Goal: Task Accomplishment & Management: Manage account settings

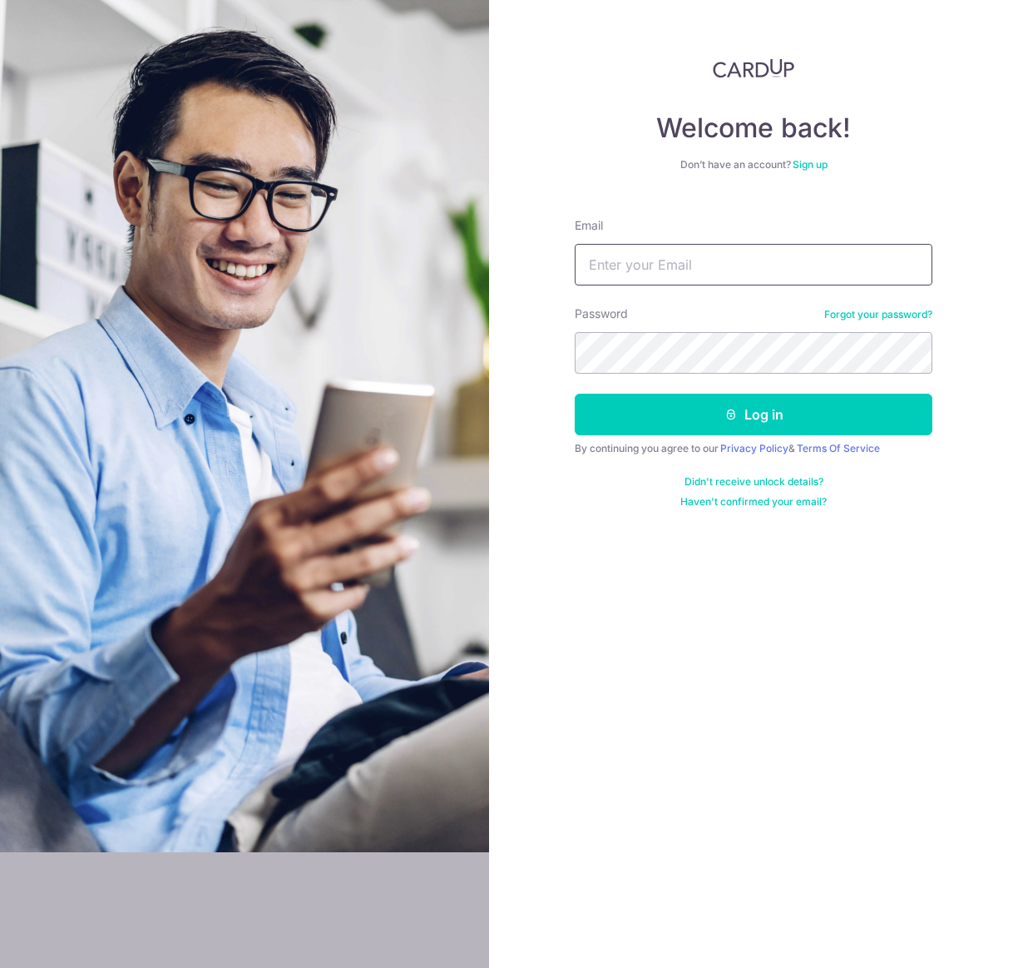
type input "[EMAIL_ADDRESS][DOMAIN_NAME]"
click at [671, 419] on button "Log in" at bounding box center [754, 415] width 358 height 42
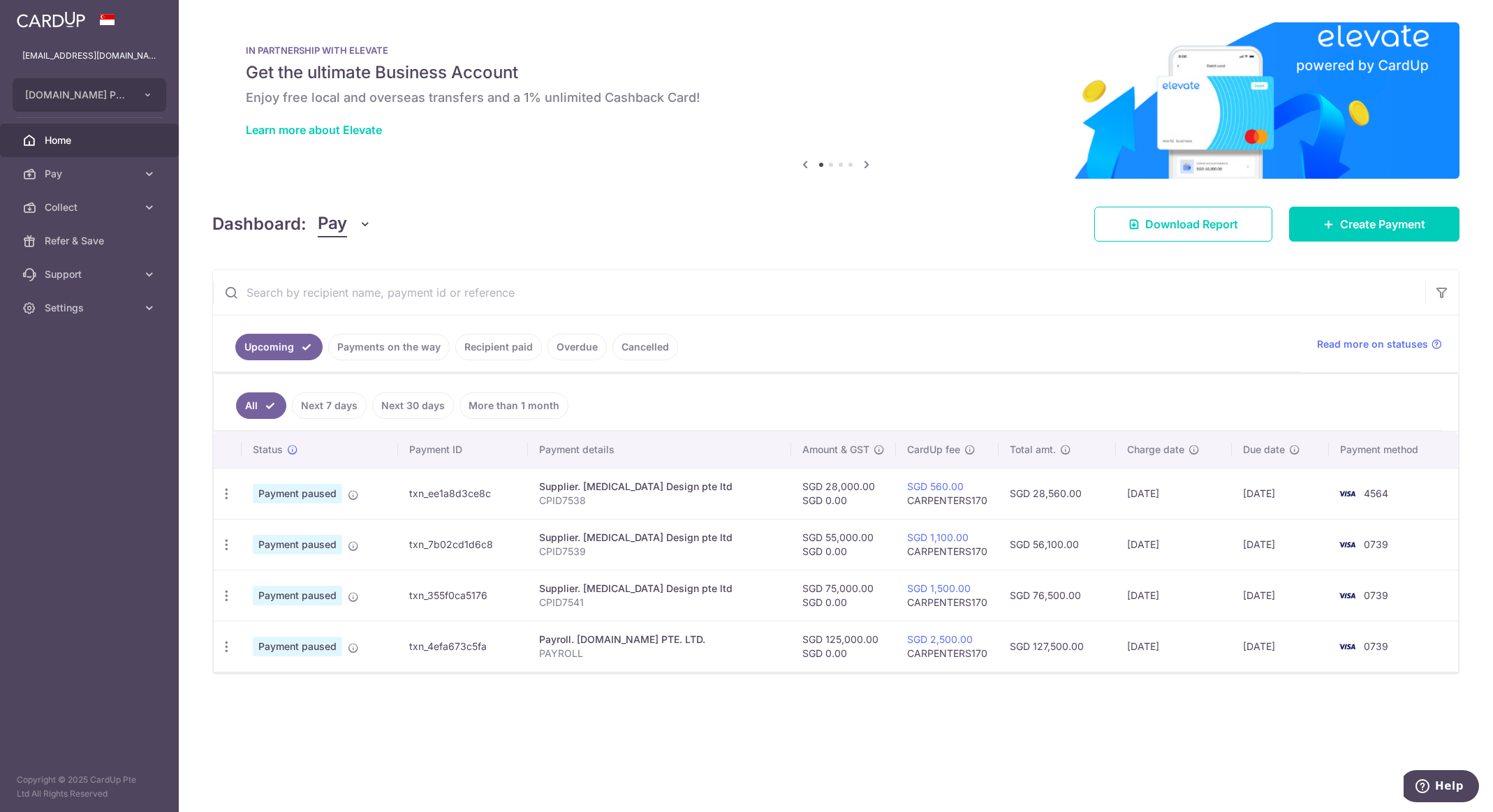
click at [227, 492] on icon "button" at bounding box center [226, 493] width 14 height 14
click at [295, 534] on span "Update payment" at bounding box center [300, 532] width 95 height 17
radio input "true"
type input "28,000.00"
type input "0.00"
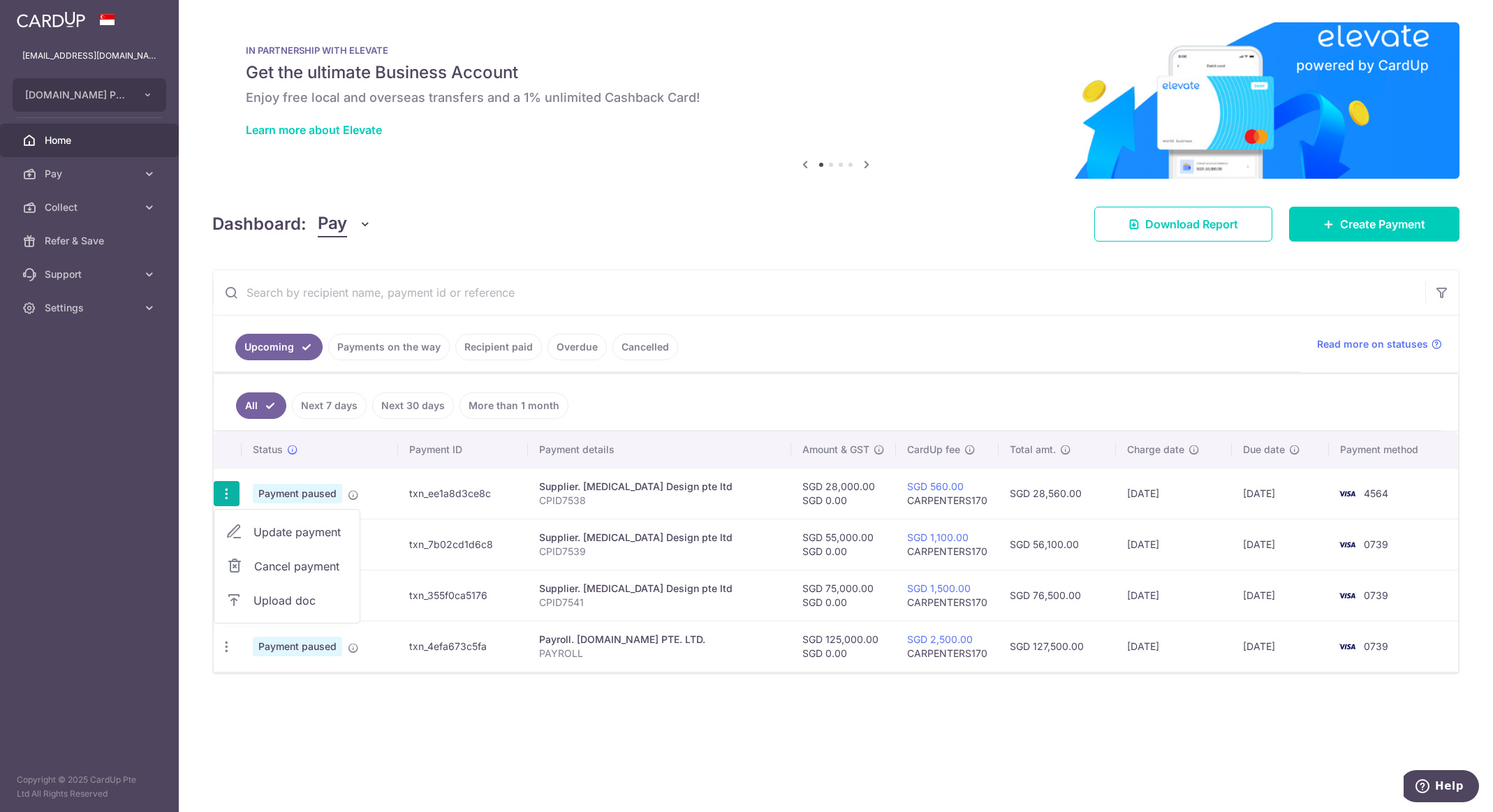
type input "[DATE]"
type input "CPID7538"
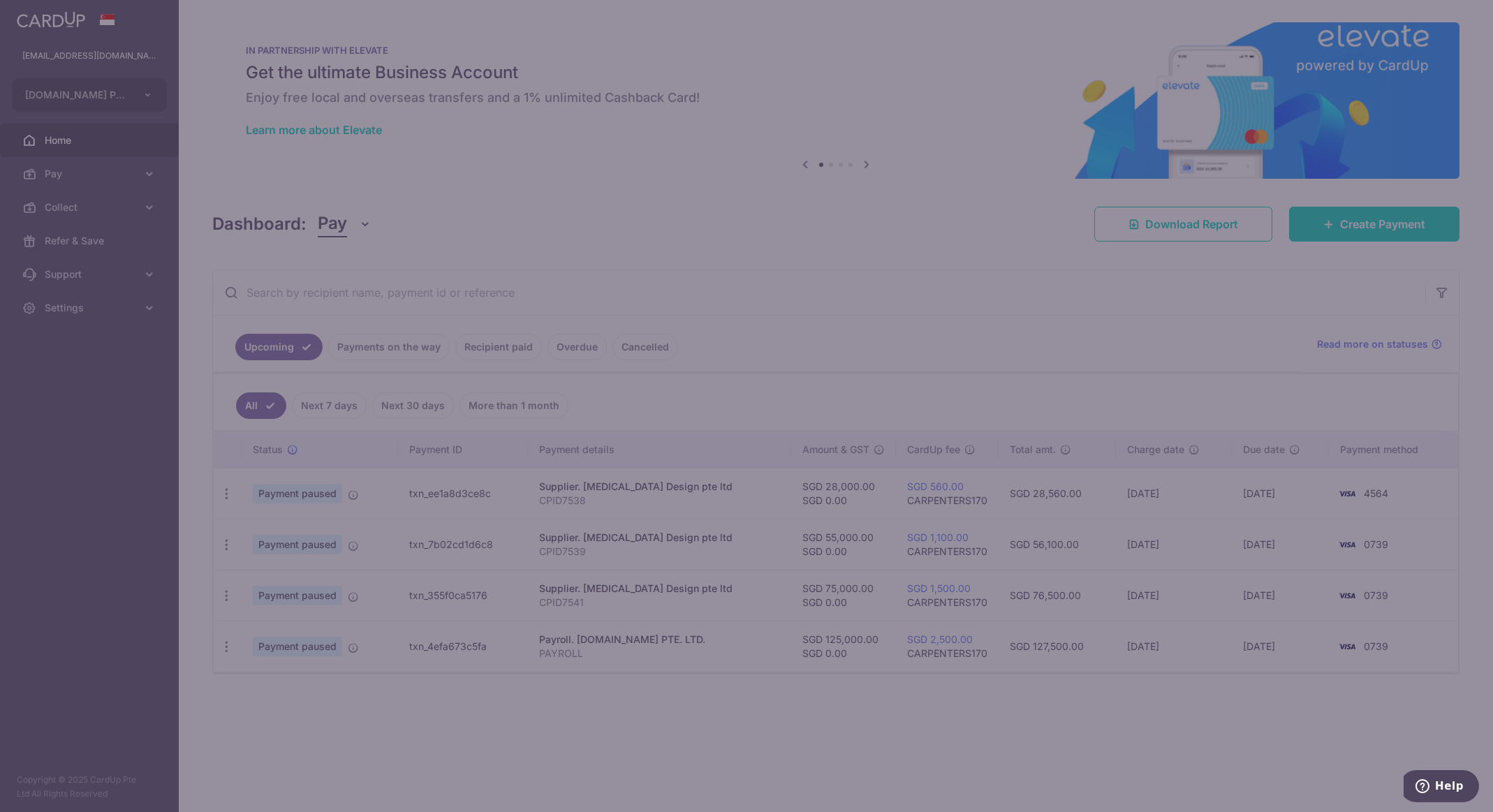
type input "CARPENTERS170"
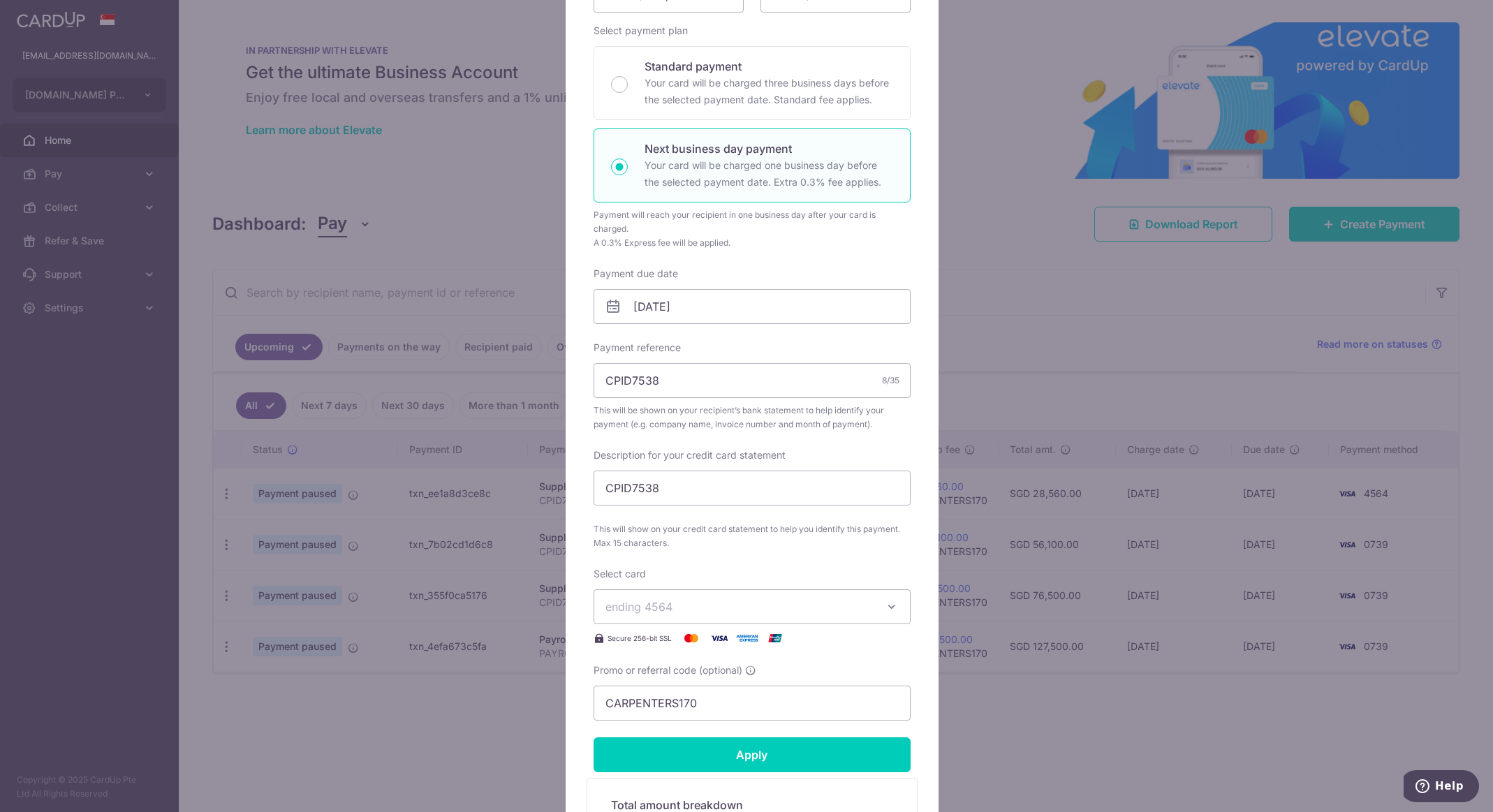
scroll to position [210, 0]
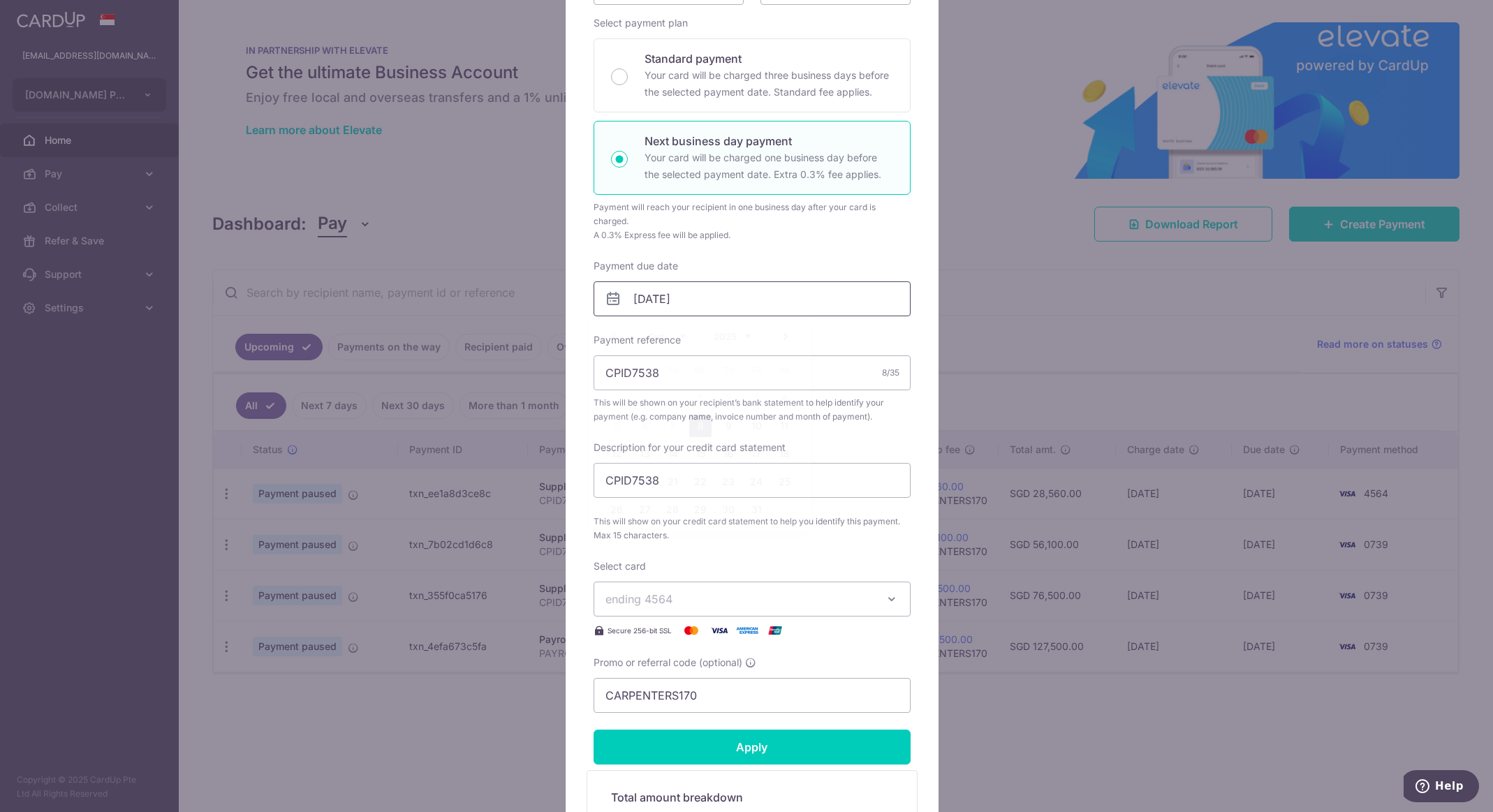
click at [805, 302] on input "[DATE]" at bounding box center [752, 299] width 317 height 35
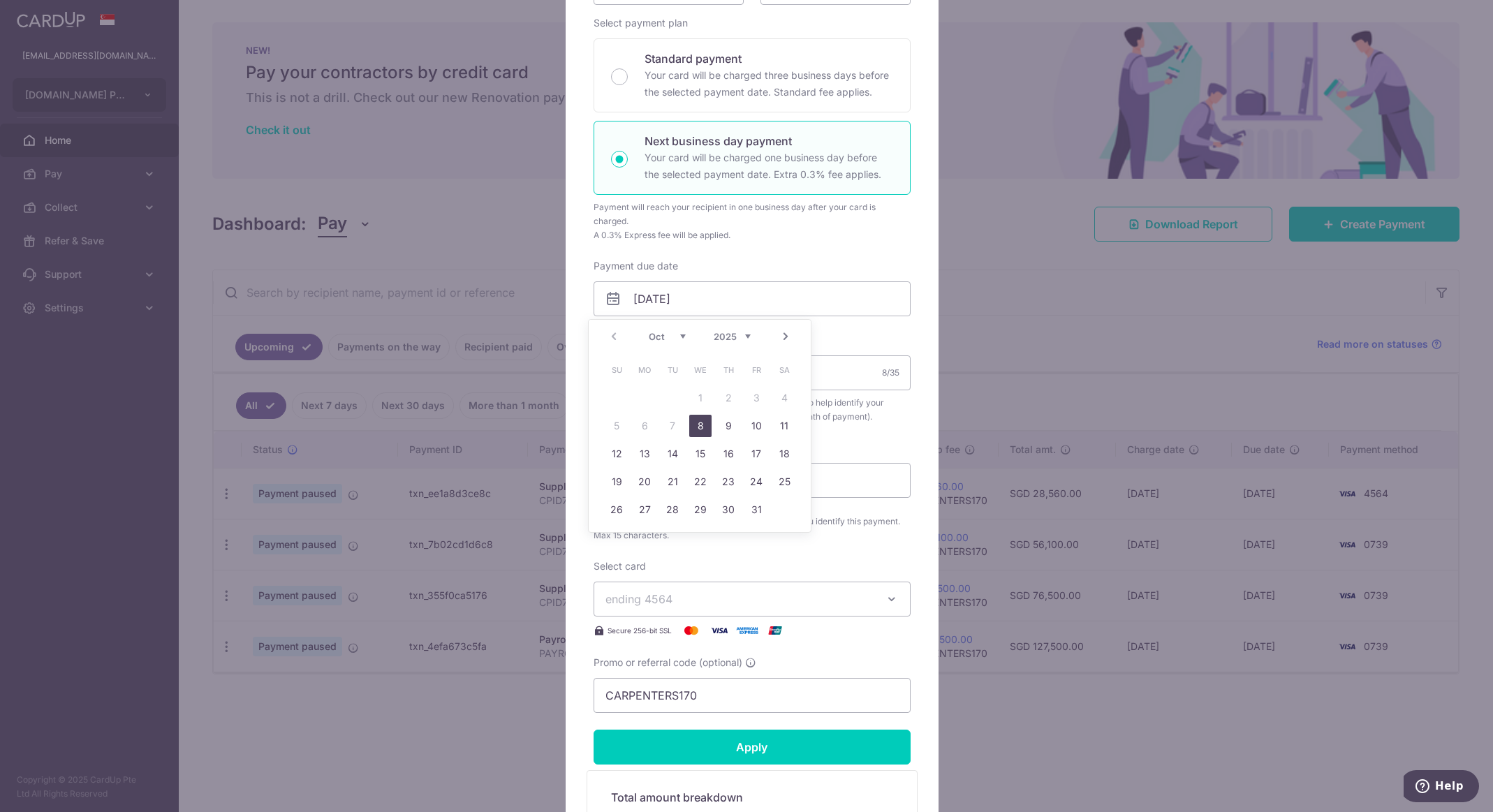
click at [705, 424] on link "8" at bounding box center [700, 425] width 23 height 23
type input "[DATE]"
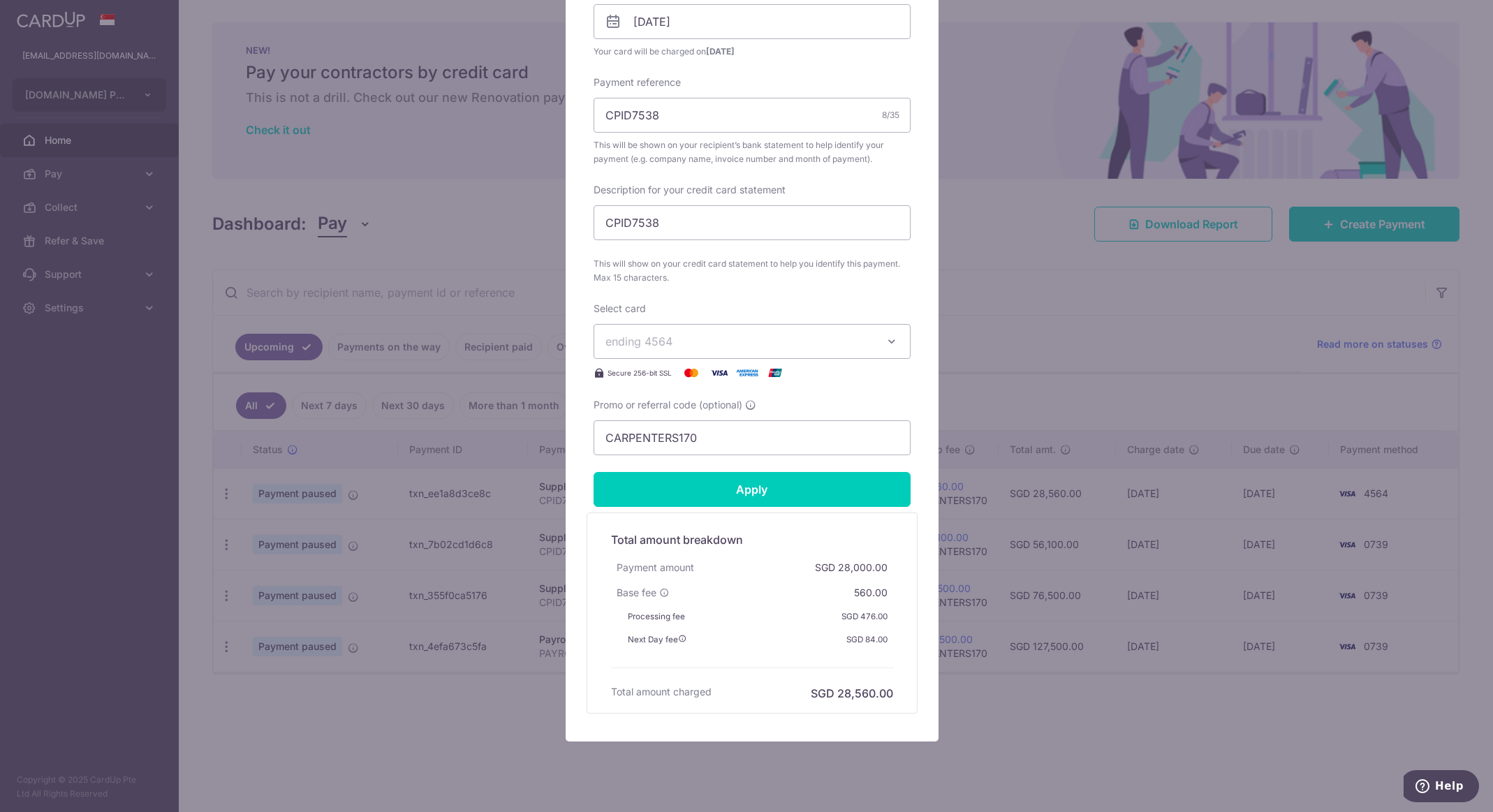
scroll to position [488, 0]
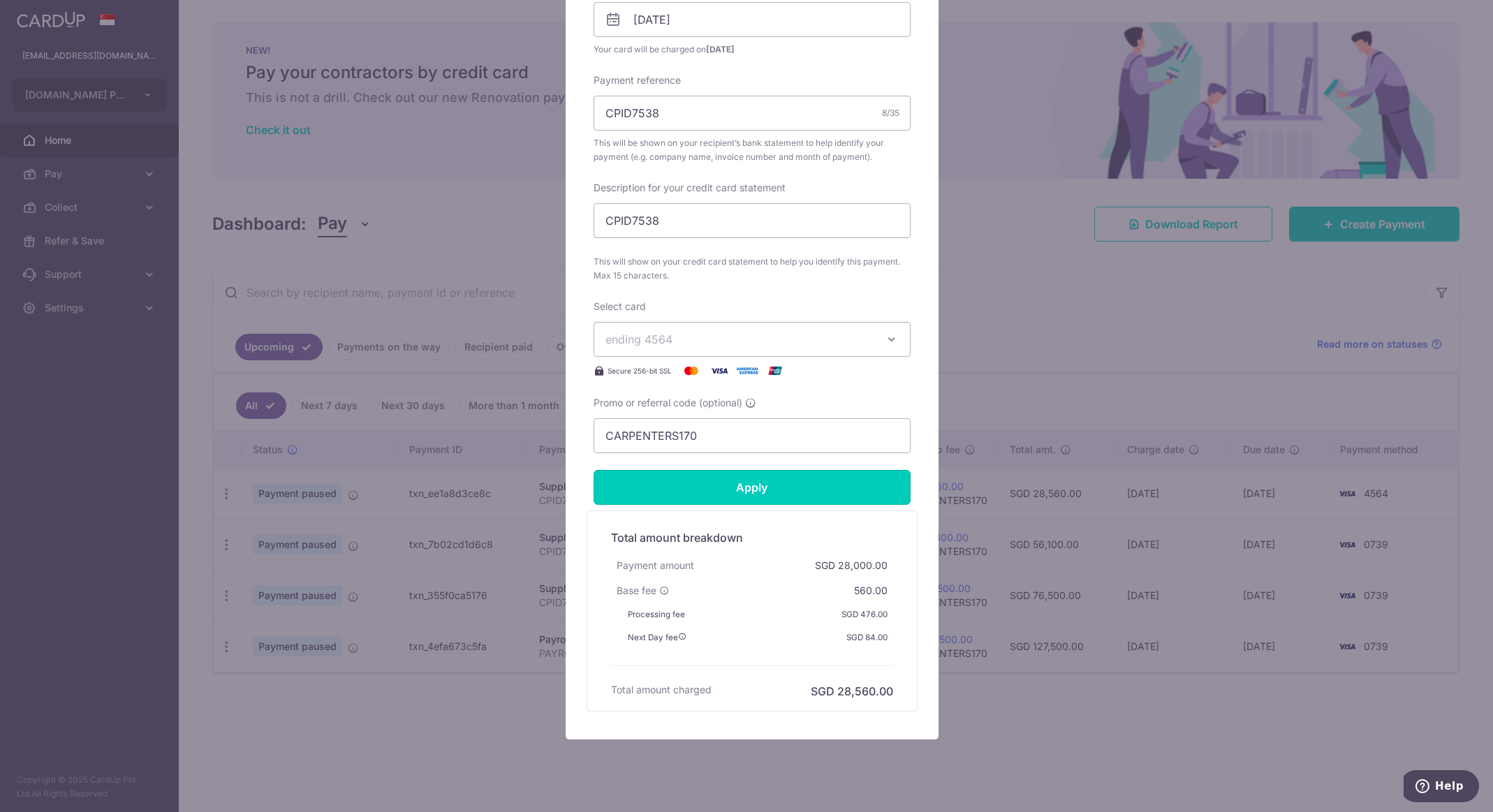
click at [775, 488] on input "Apply" at bounding box center [752, 487] width 317 height 35
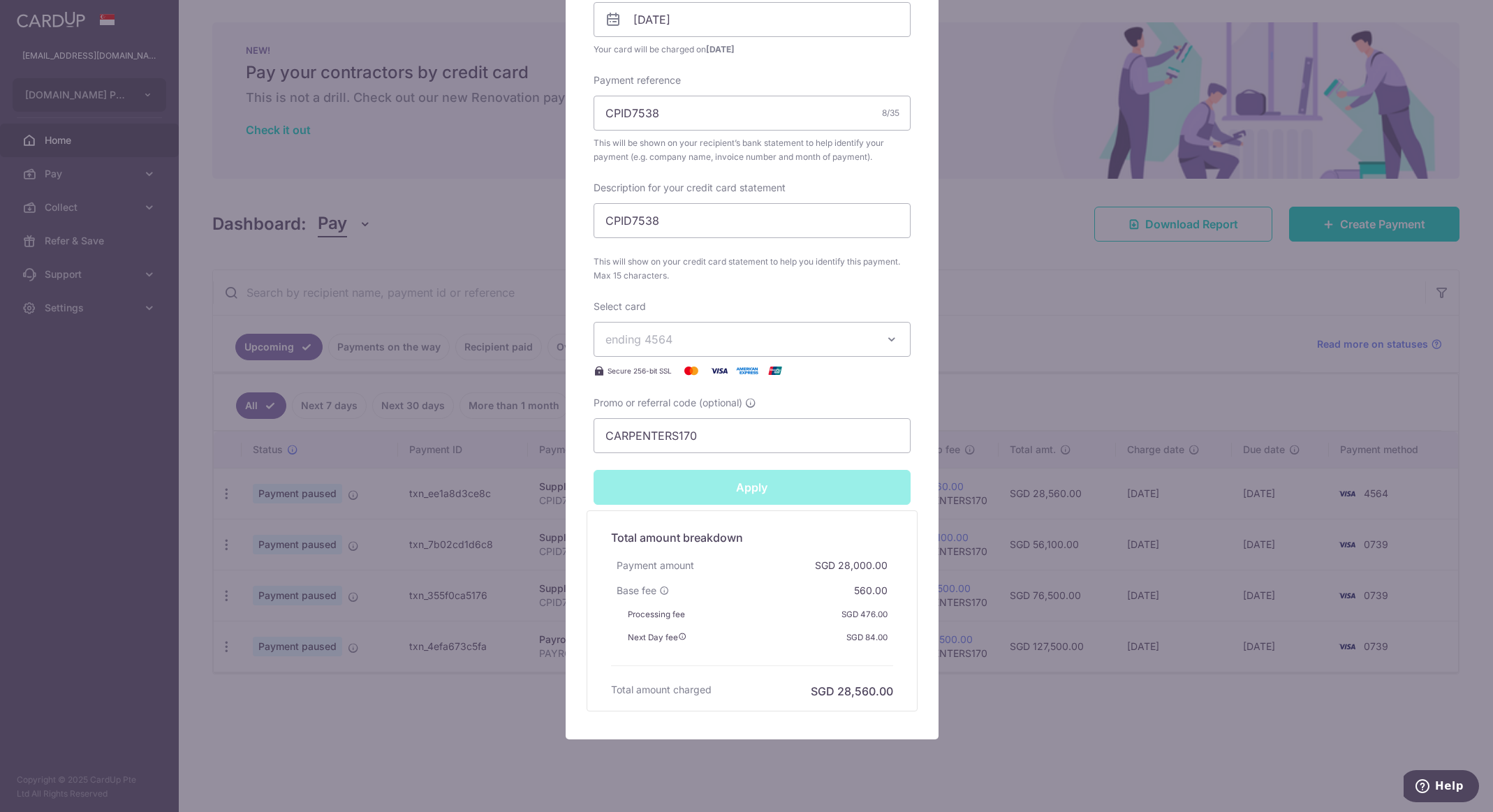
type input "Successfully Applied"
click at [547, 317] on div "Edit payment By clicking apply, you will make changes to all payments to Capex …" at bounding box center [746, 406] width 1493 height 812
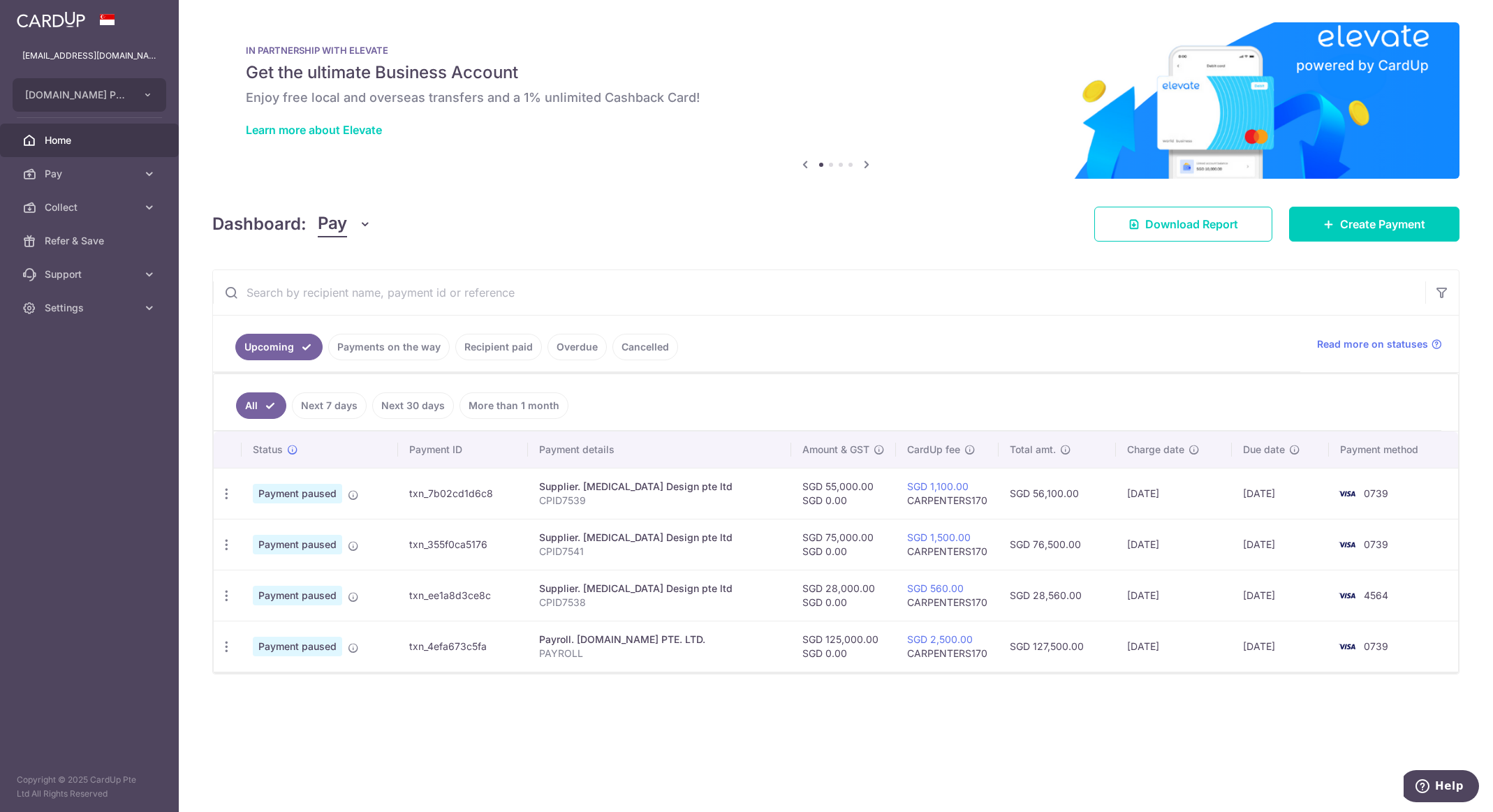
click at [227, 544] on icon "button" at bounding box center [226, 544] width 14 height 14
click at [303, 586] on span "Update payment" at bounding box center [300, 583] width 95 height 17
radio input "true"
type input "75,000.00"
type input "0.00"
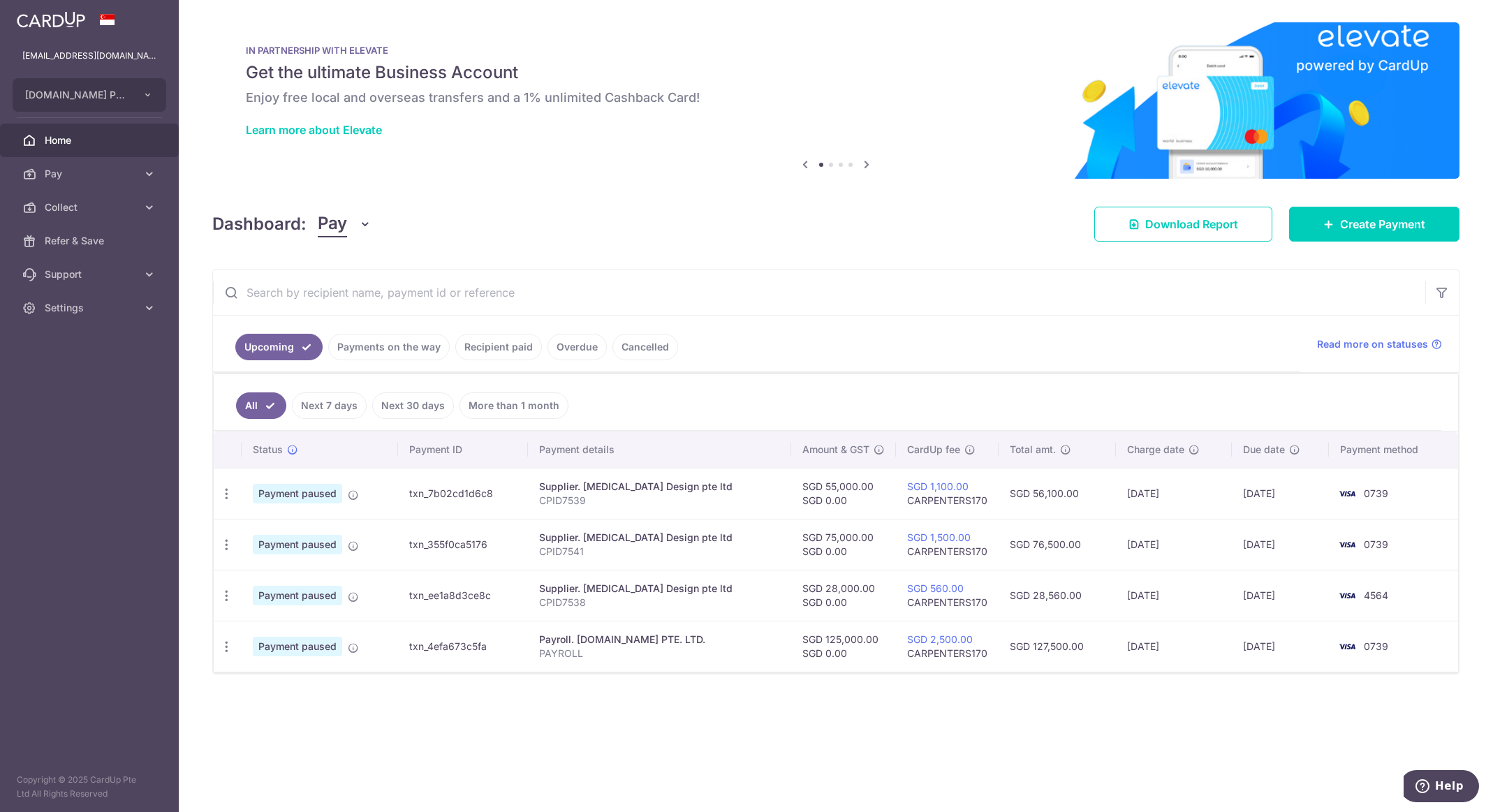
type input "[DATE]"
type input "CPID7541"
type input "CARPENTERS170"
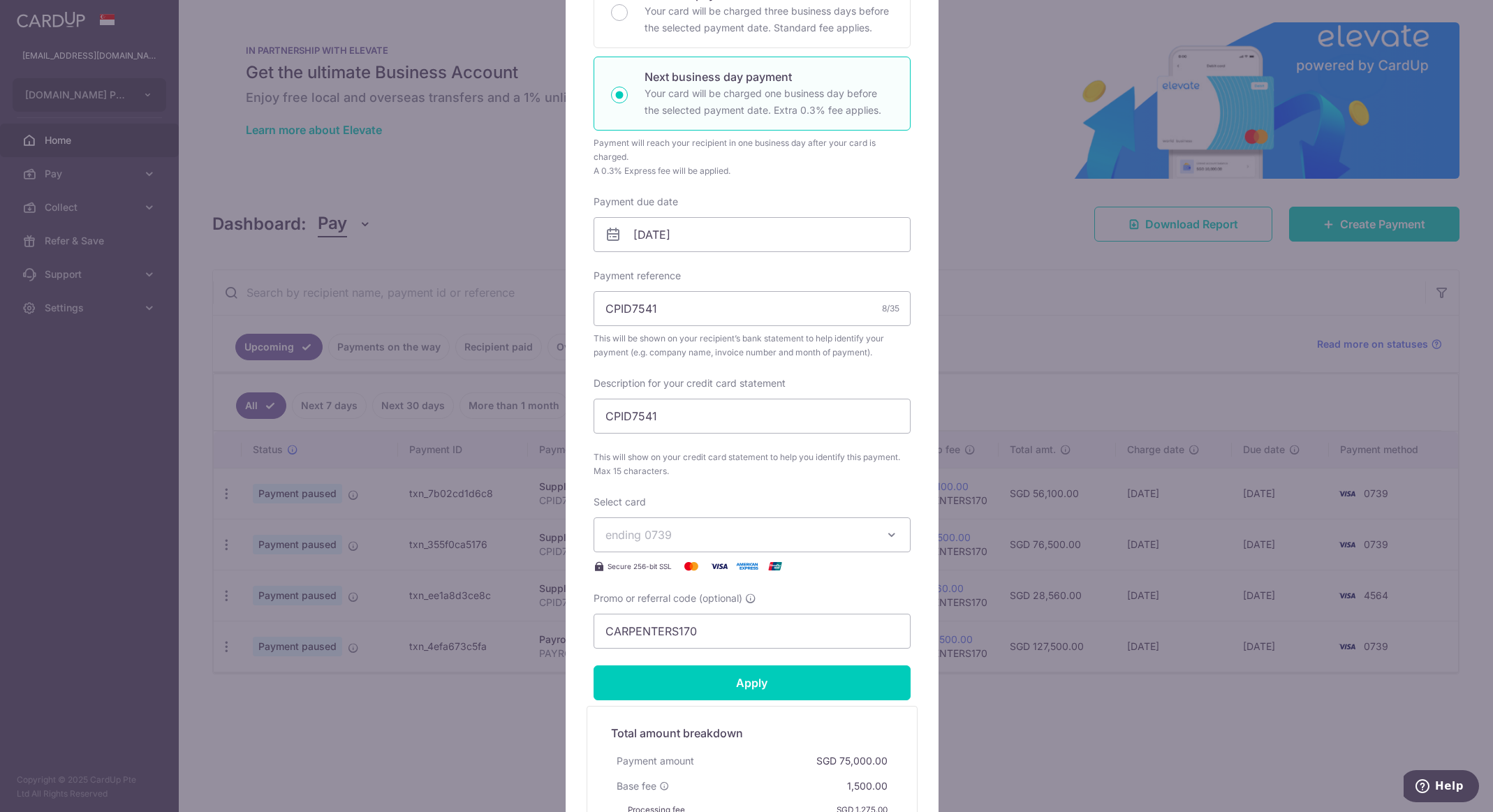
scroll to position [279, 0]
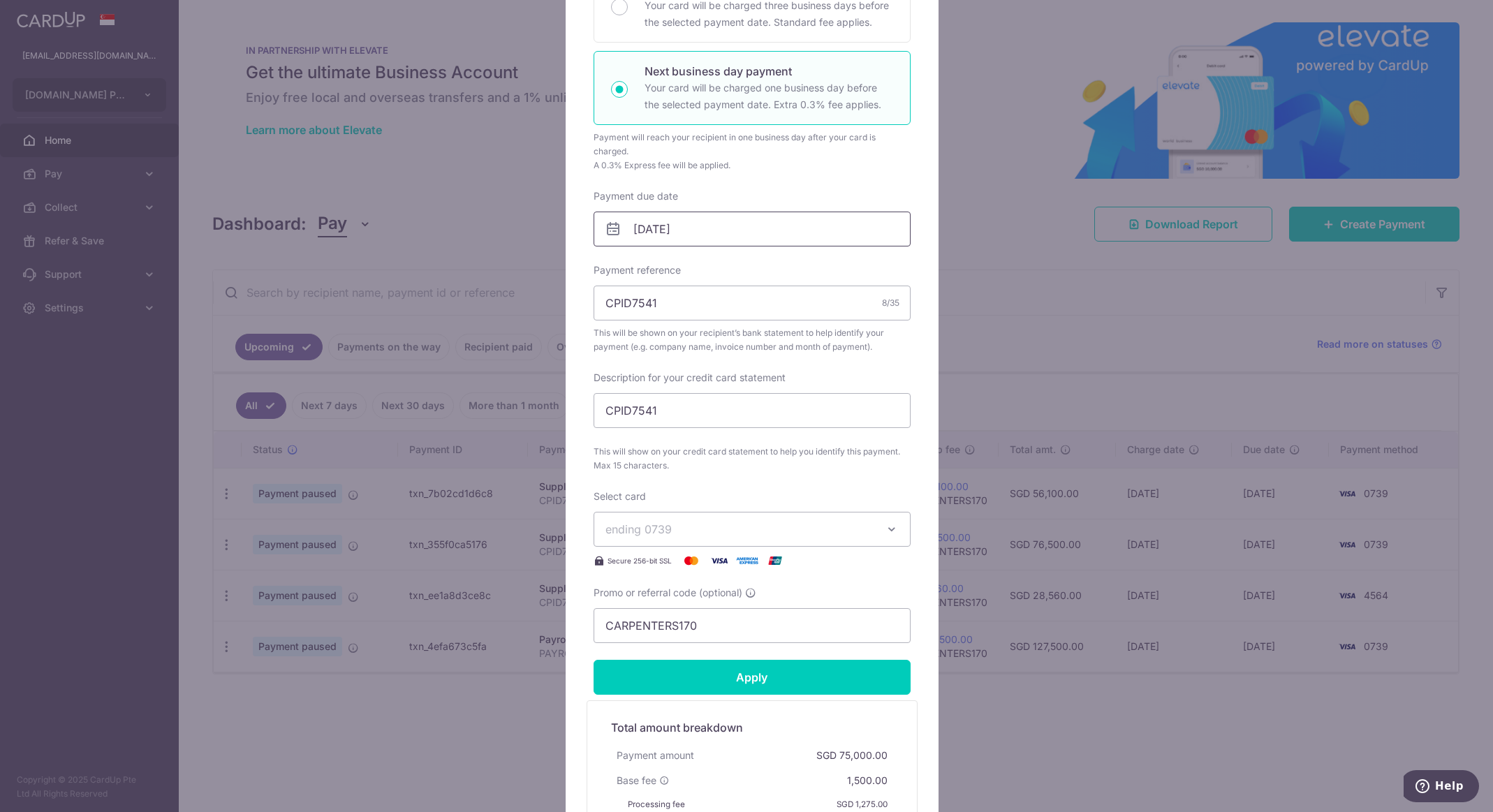
click at [774, 222] on input "[DATE]" at bounding box center [752, 229] width 317 height 35
click at [702, 357] on link "8" at bounding box center [700, 356] width 23 height 23
type input "[DATE]"
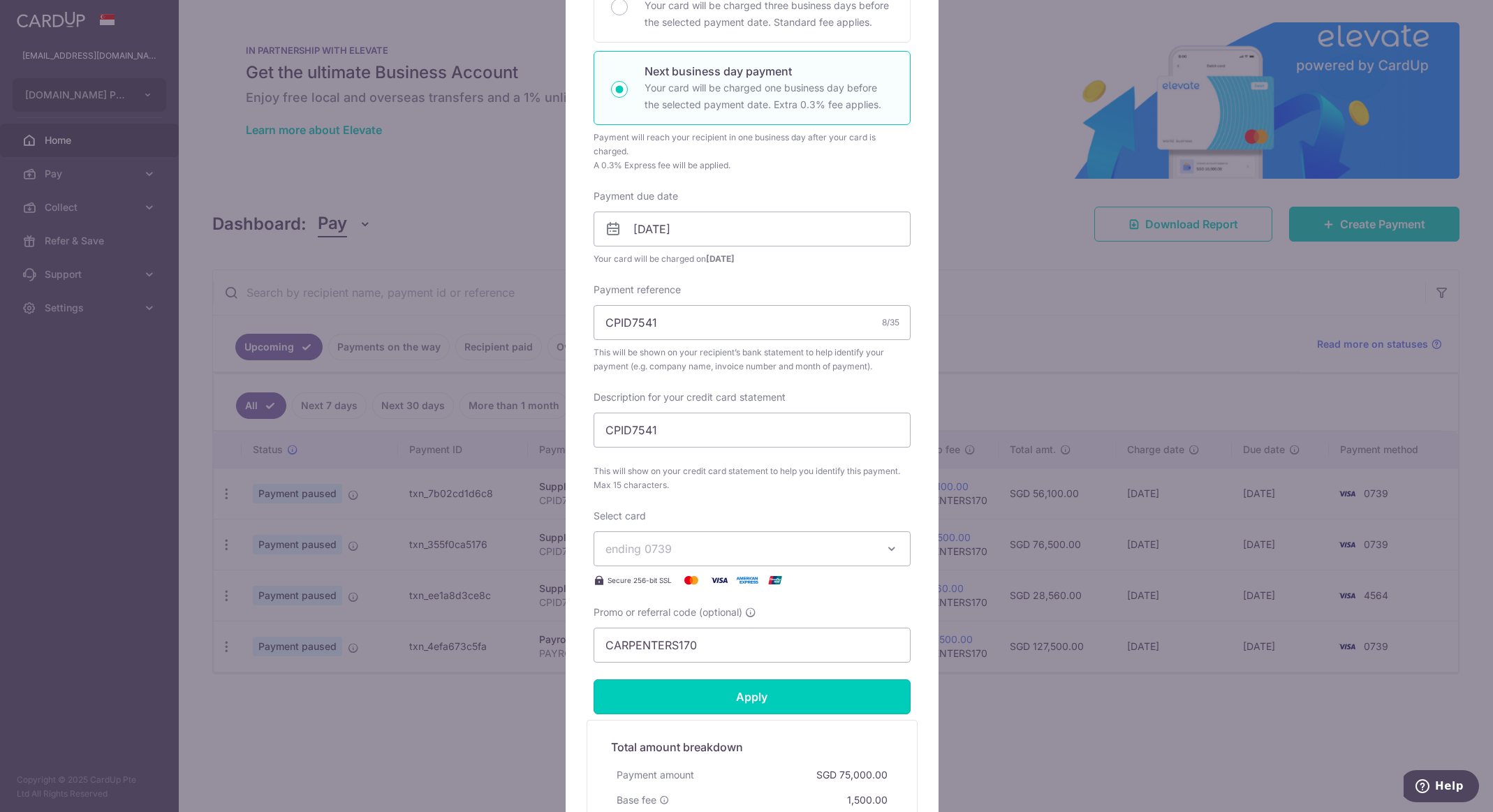
click at [791, 696] on input "Apply" at bounding box center [752, 697] width 317 height 35
type input "Successfully Applied"
click at [963, 244] on div "Edit payment By clicking apply, you will make changes to all payments to Capex …" at bounding box center [746, 406] width 1493 height 812
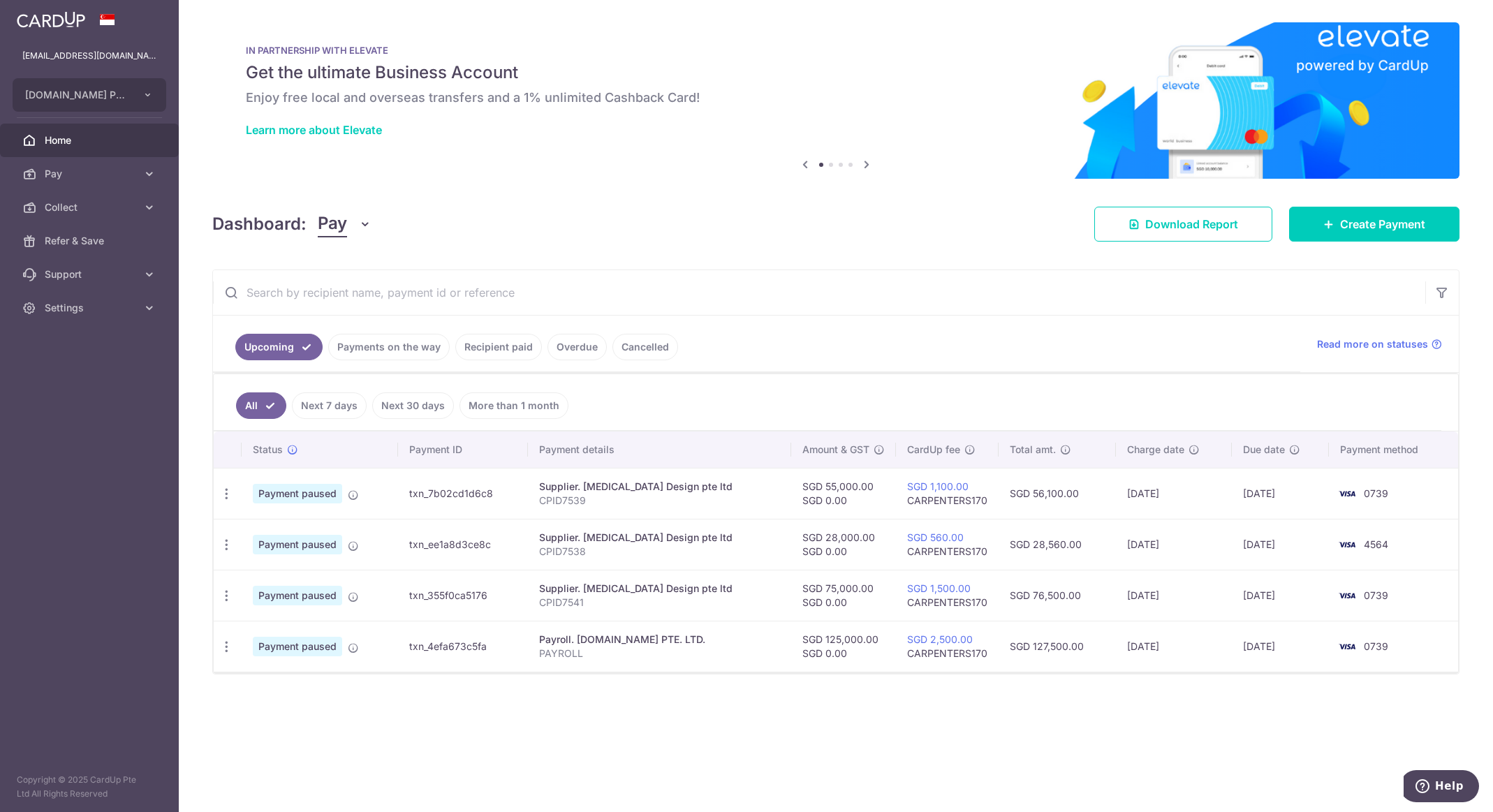
click at [222, 492] on icon "button" at bounding box center [226, 493] width 14 height 14
click at [289, 532] on span "Update payment" at bounding box center [300, 532] width 95 height 17
radio input "true"
type input "55,000.00"
type input "0.00"
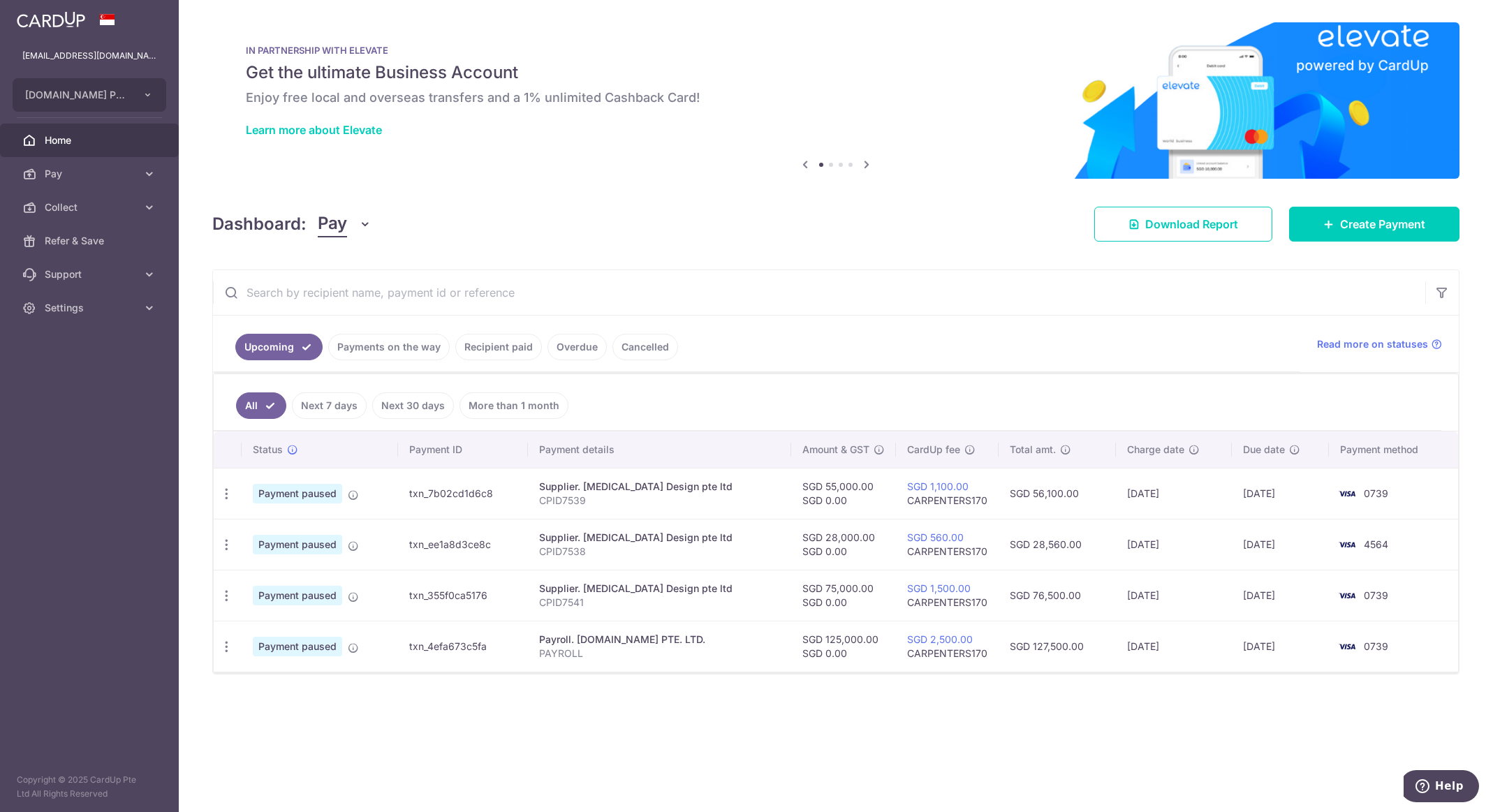
type input "[DATE]"
type input "CPID7539"
type input "CARPENTERS170"
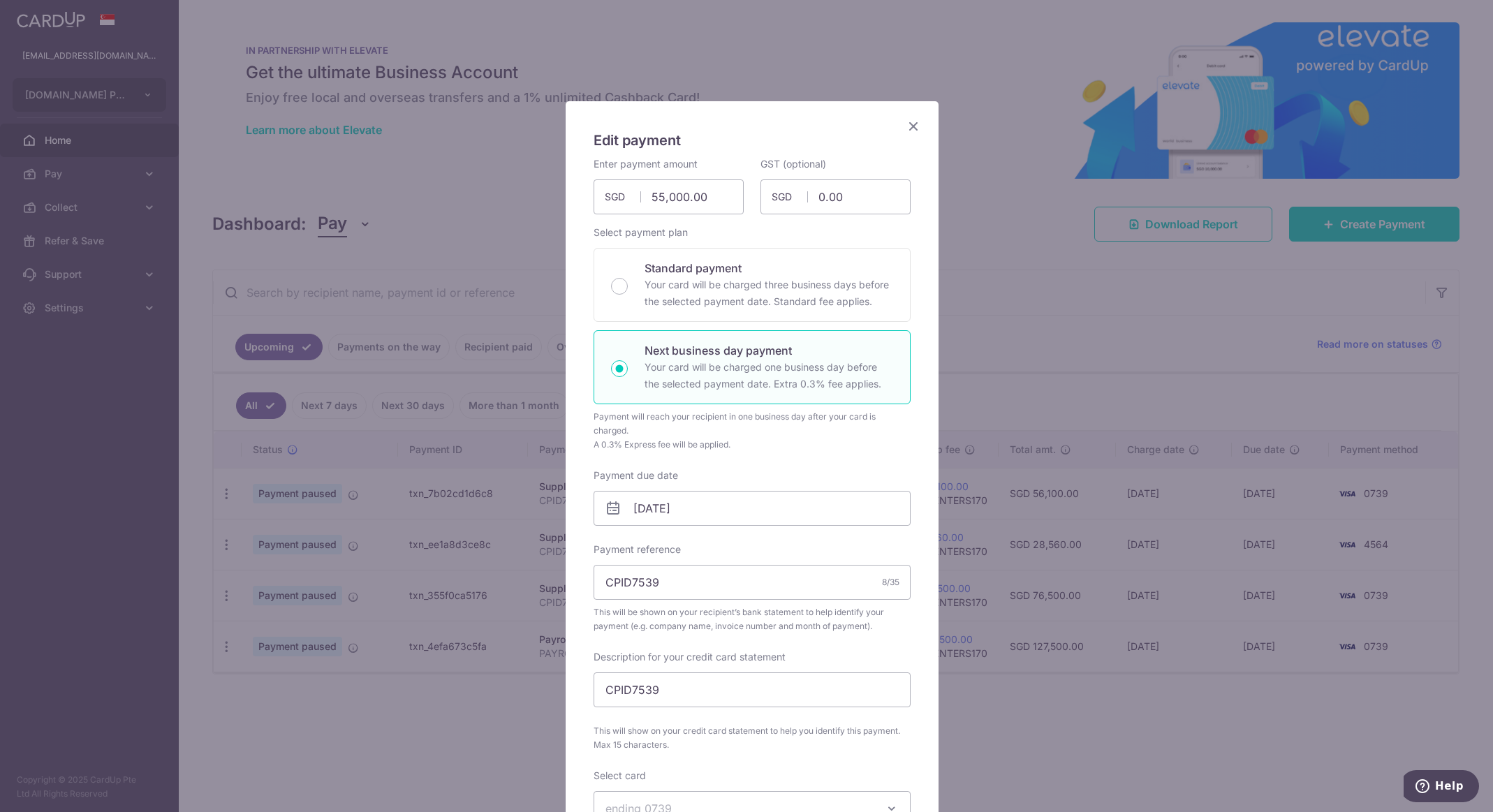
scroll to position [349, 0]
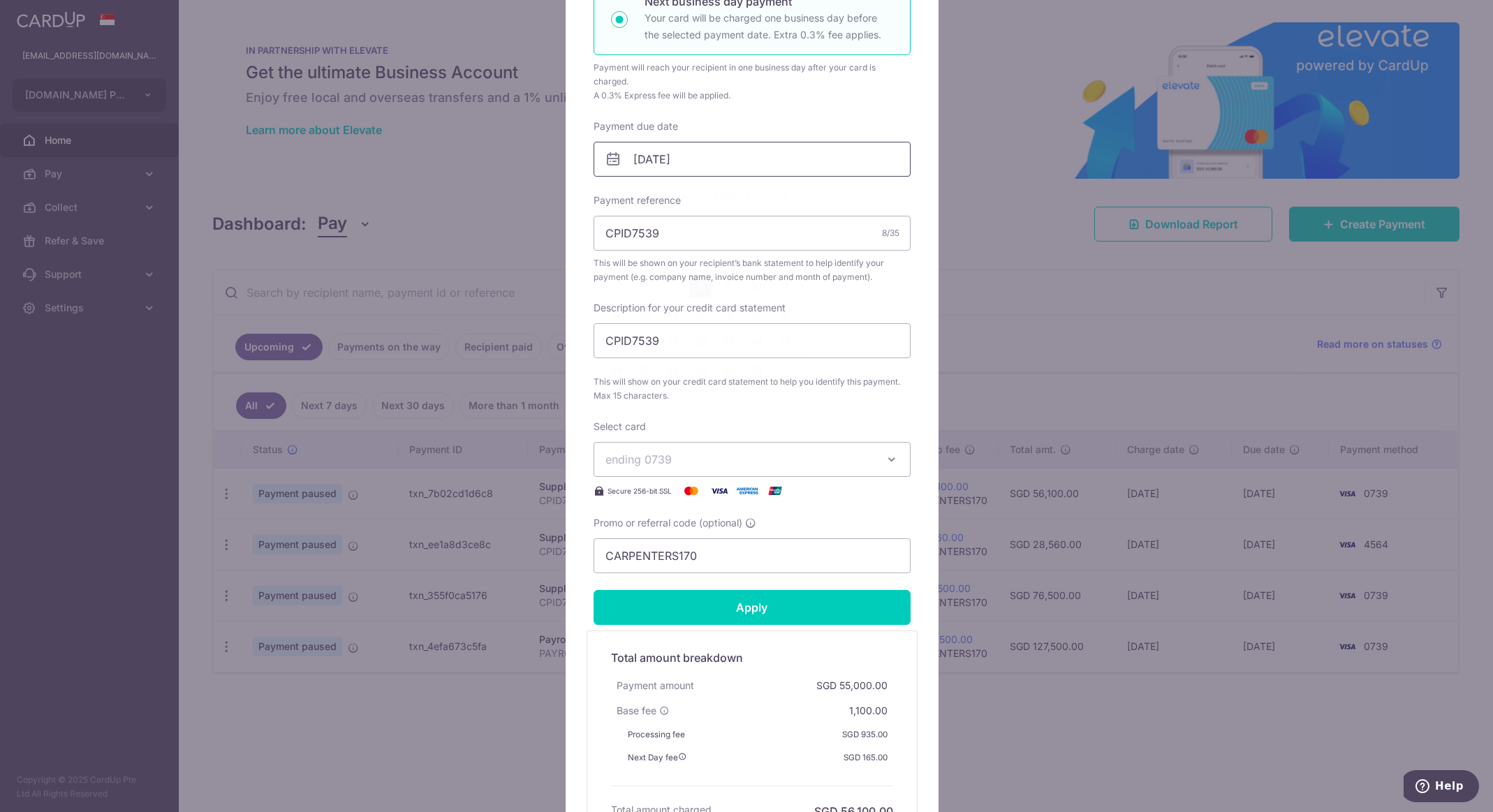
click at [767, 159] on input "[DATE]" at bounding box center [752, 159] width 317 height 35
click at [707, 286] on link "8" at bounding box center [700, 286] width 23 height 23
type input "[DATE]"
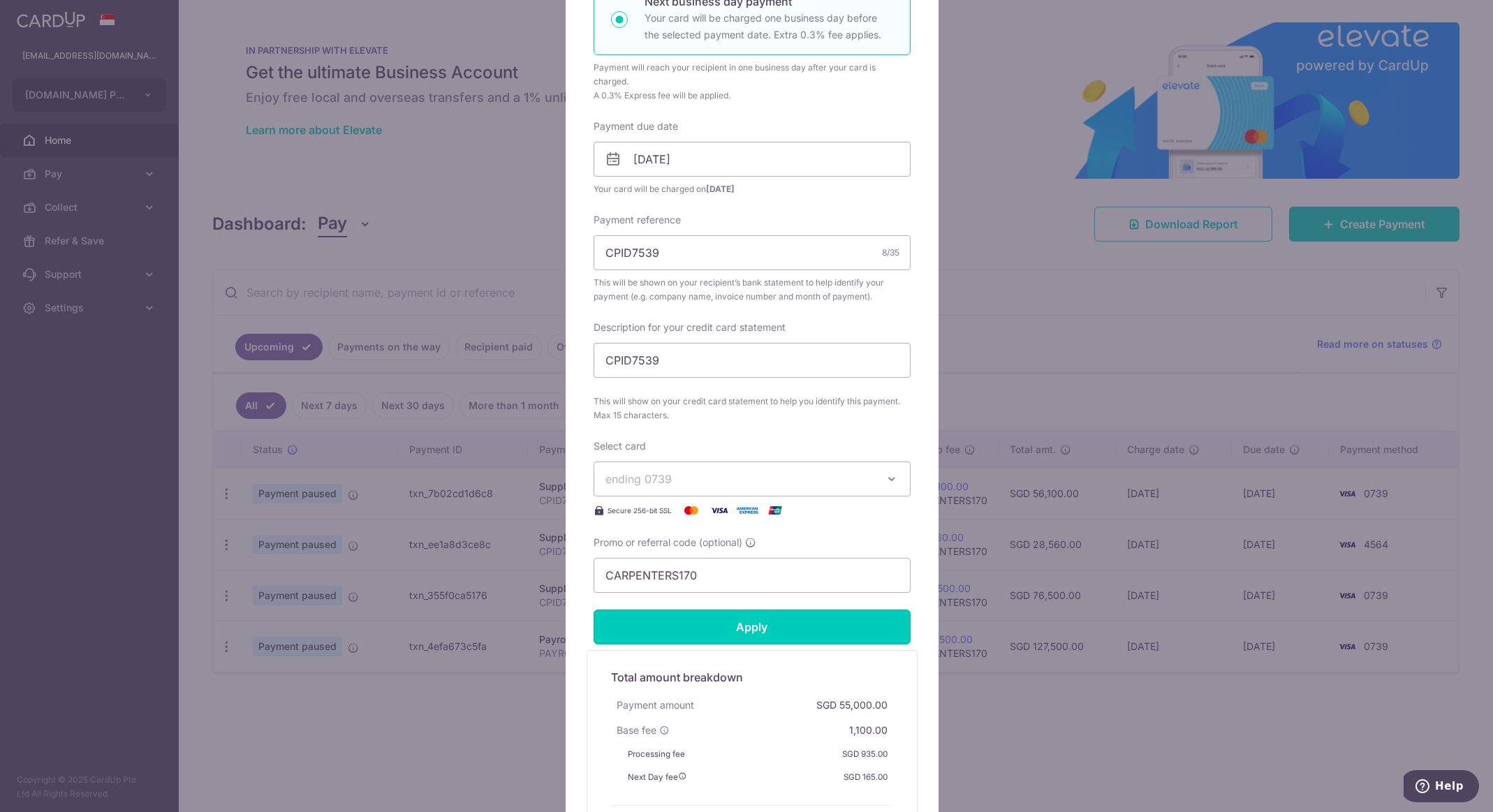
click at [805, 633] on input "Apply" at bounding box center [752, 627] width 317 height 35
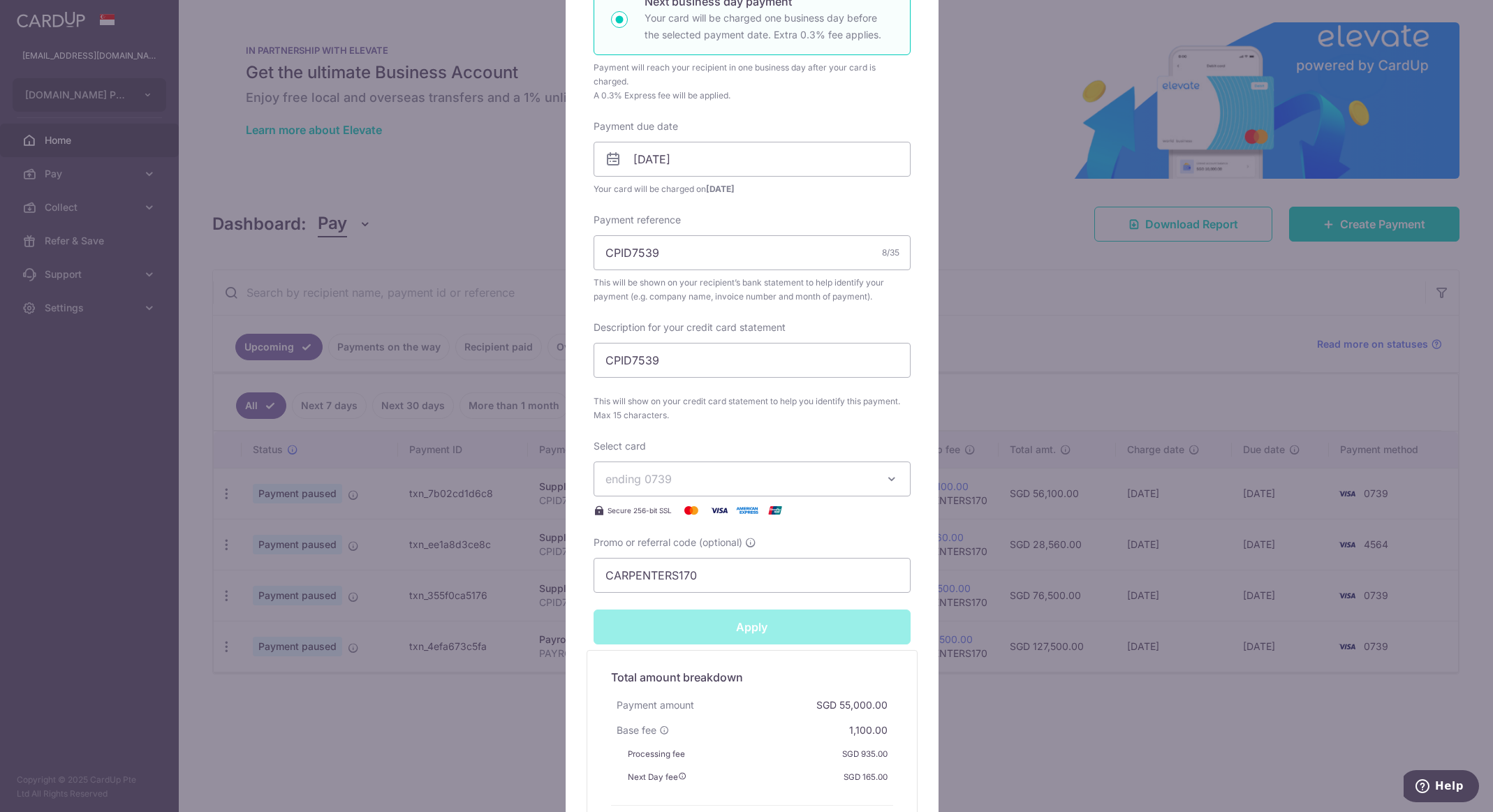
type input "Successfully Applied"
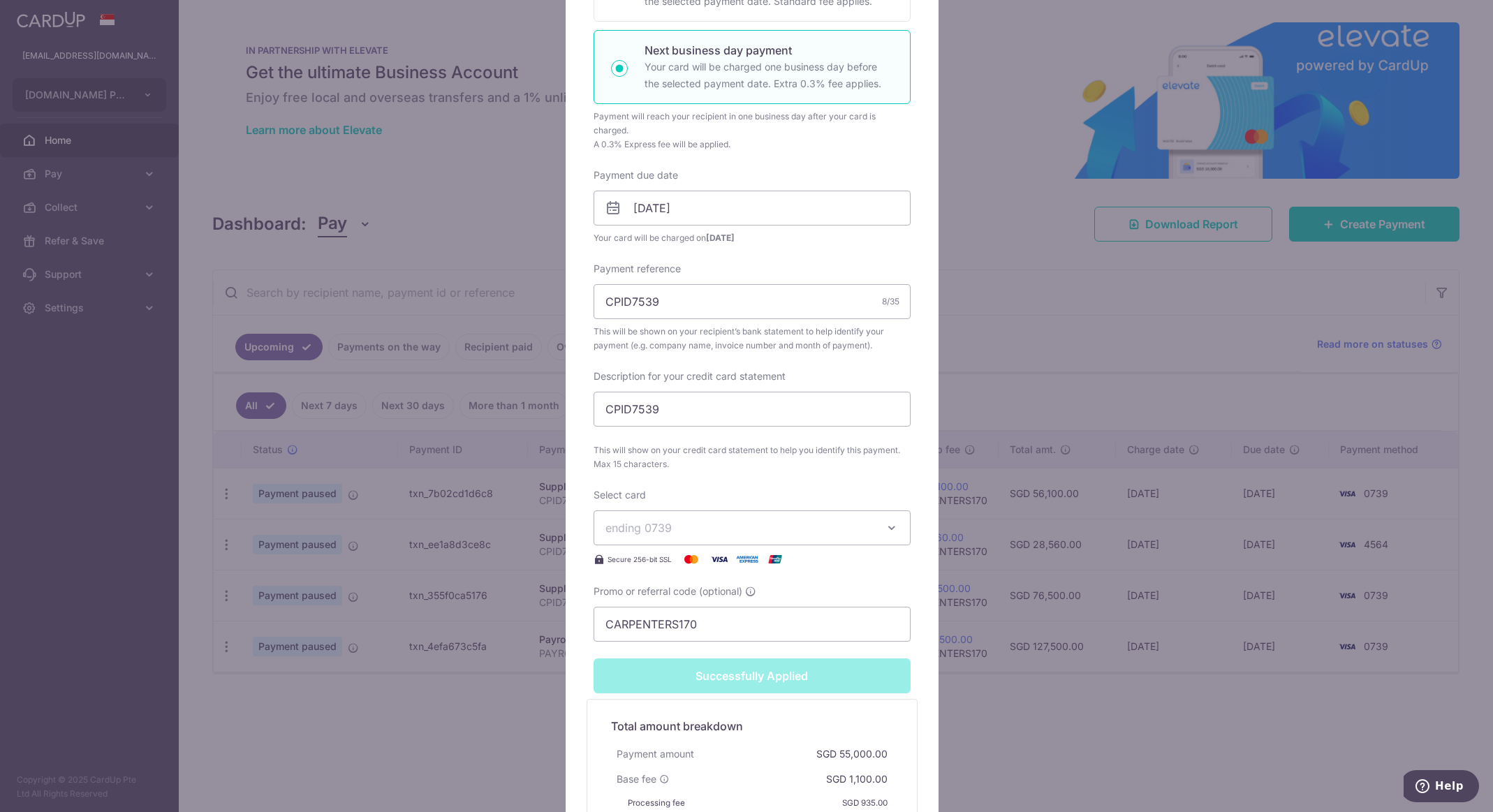
scroll to position [398, 0]
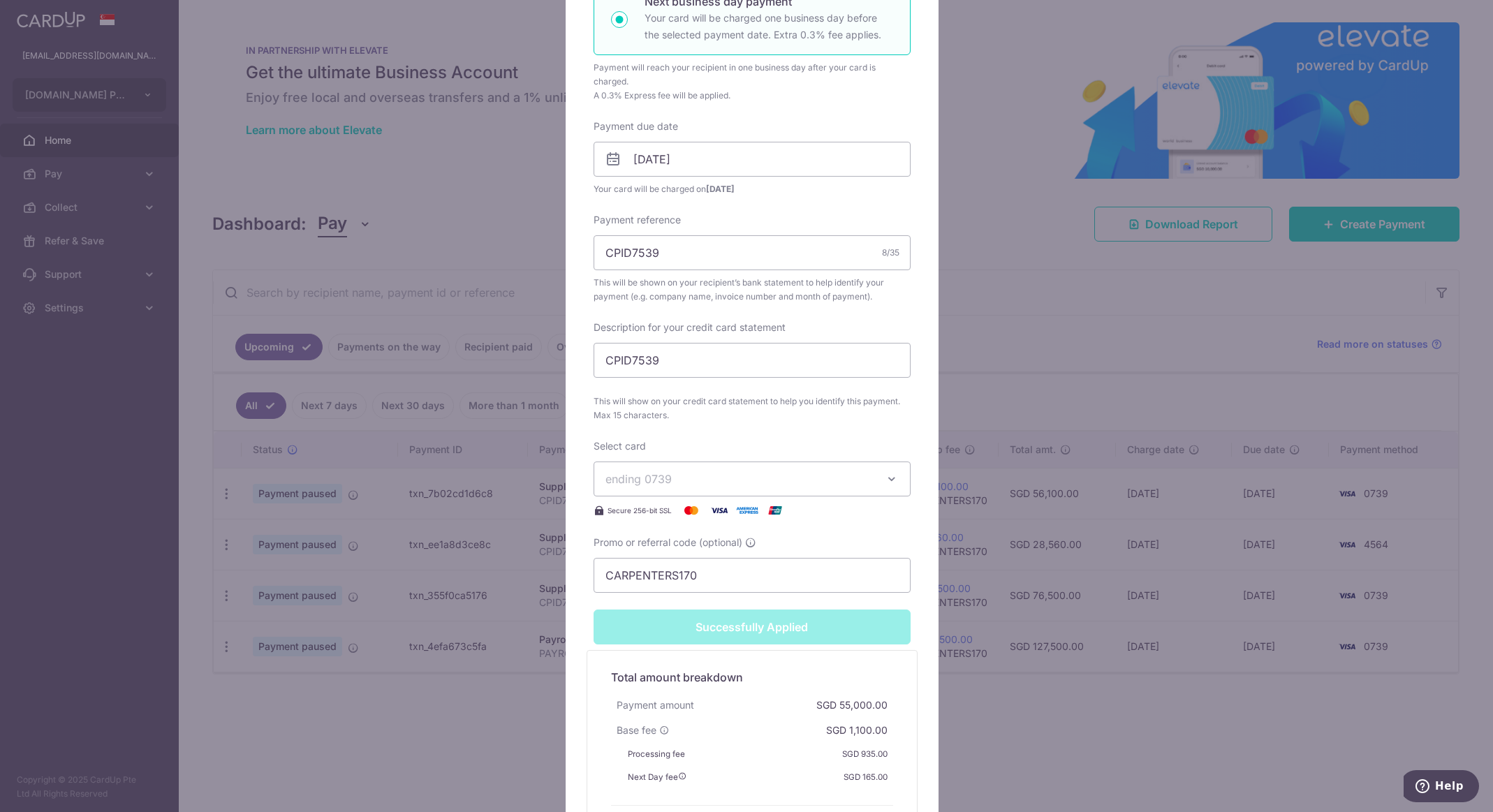
click at [973, 334] on div "Edit payment By clicking apply, you will make changes to all payments to Capex …" at bounding box center [746, 406] width 1493 height 812
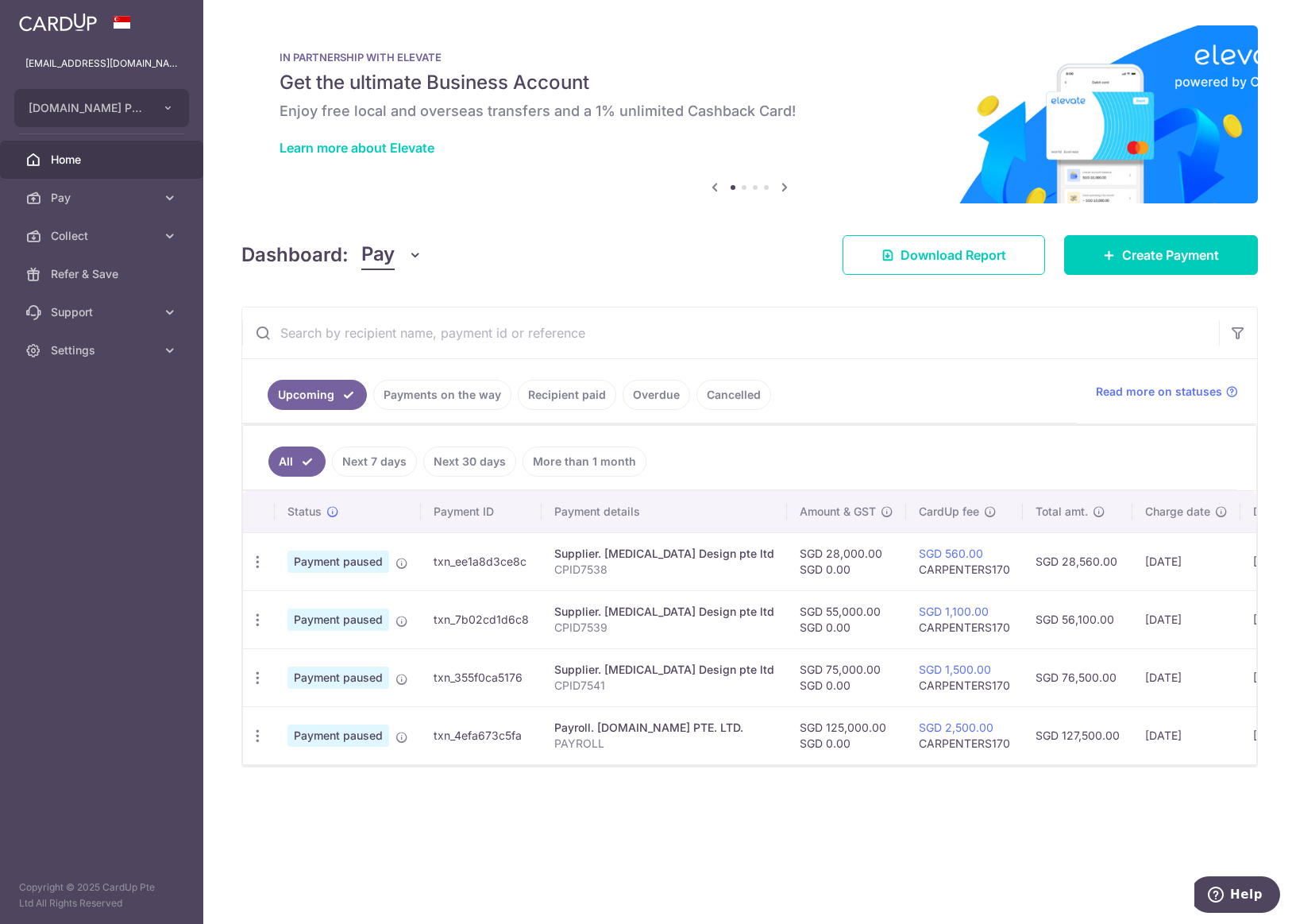
click at [261, 681] on icon "button" at bounding box center [257, 677] width 16 height 16
click at [358, 725] on span "Update payment" at bounding box center [342, 722] width 108 height 19
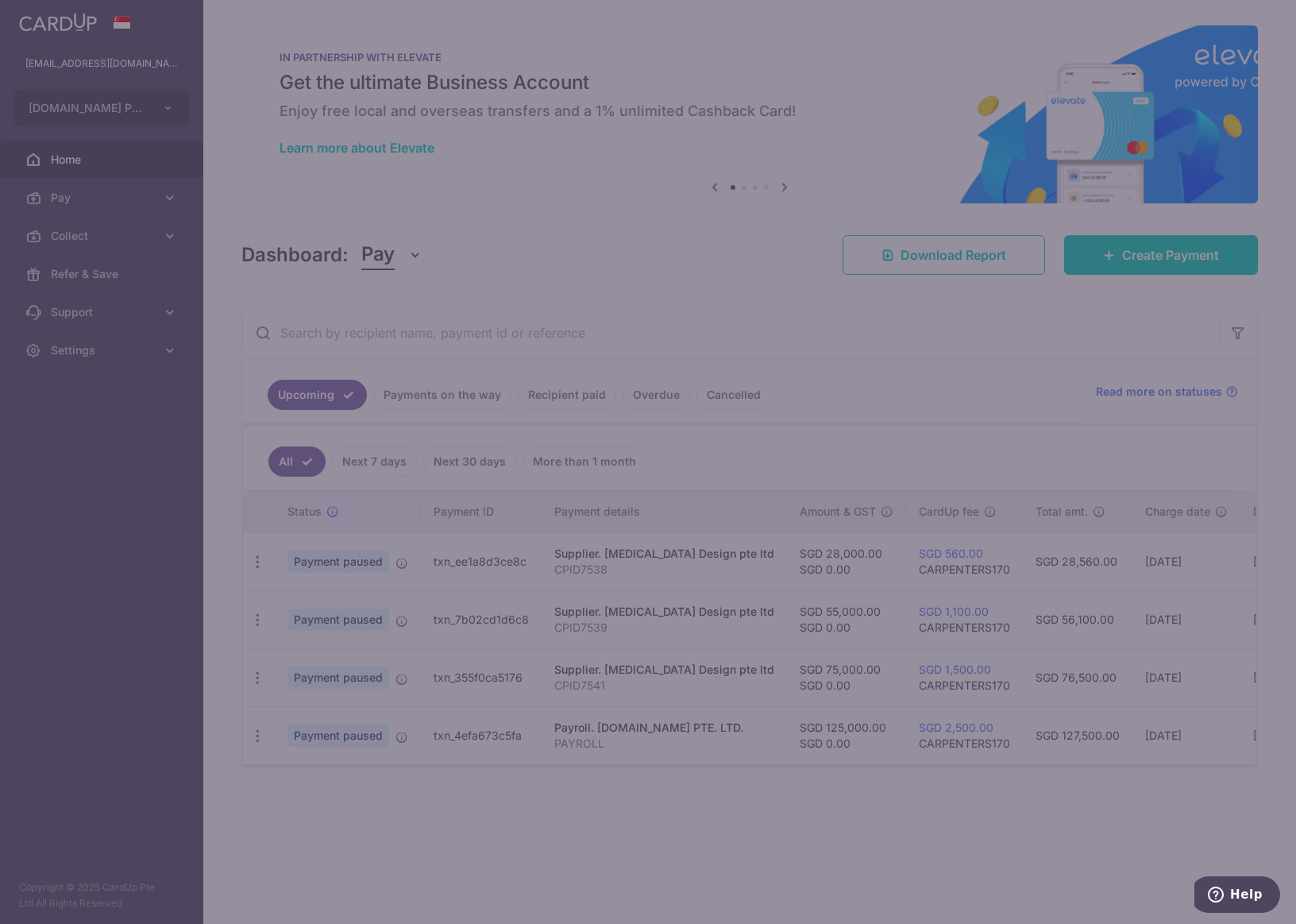
type input "CARPENTERS170"
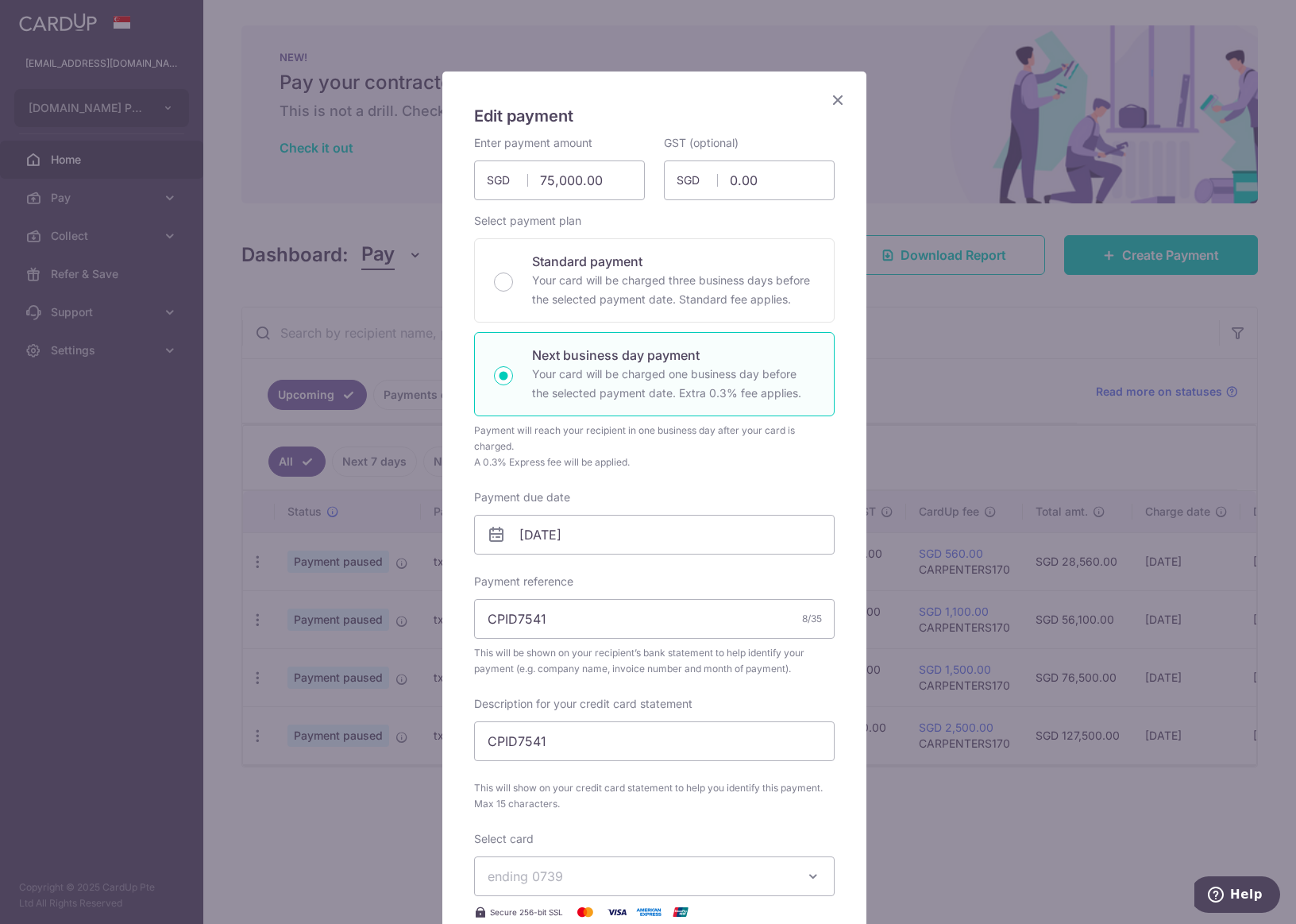
scroll to position [10, 0]
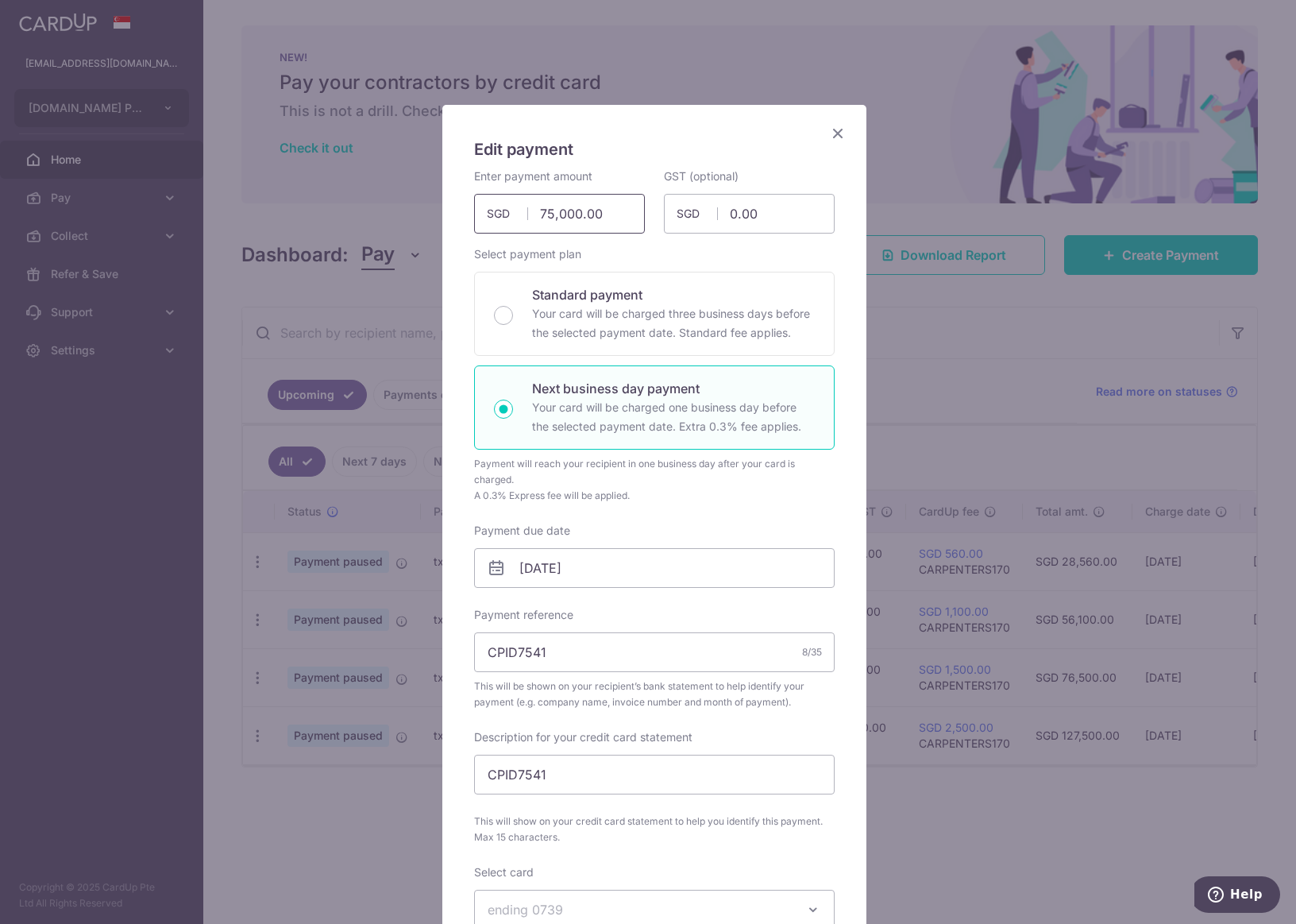
click at [546, 217] on input "75,000.00" at bounding box center [559, 214] width 171 height 40
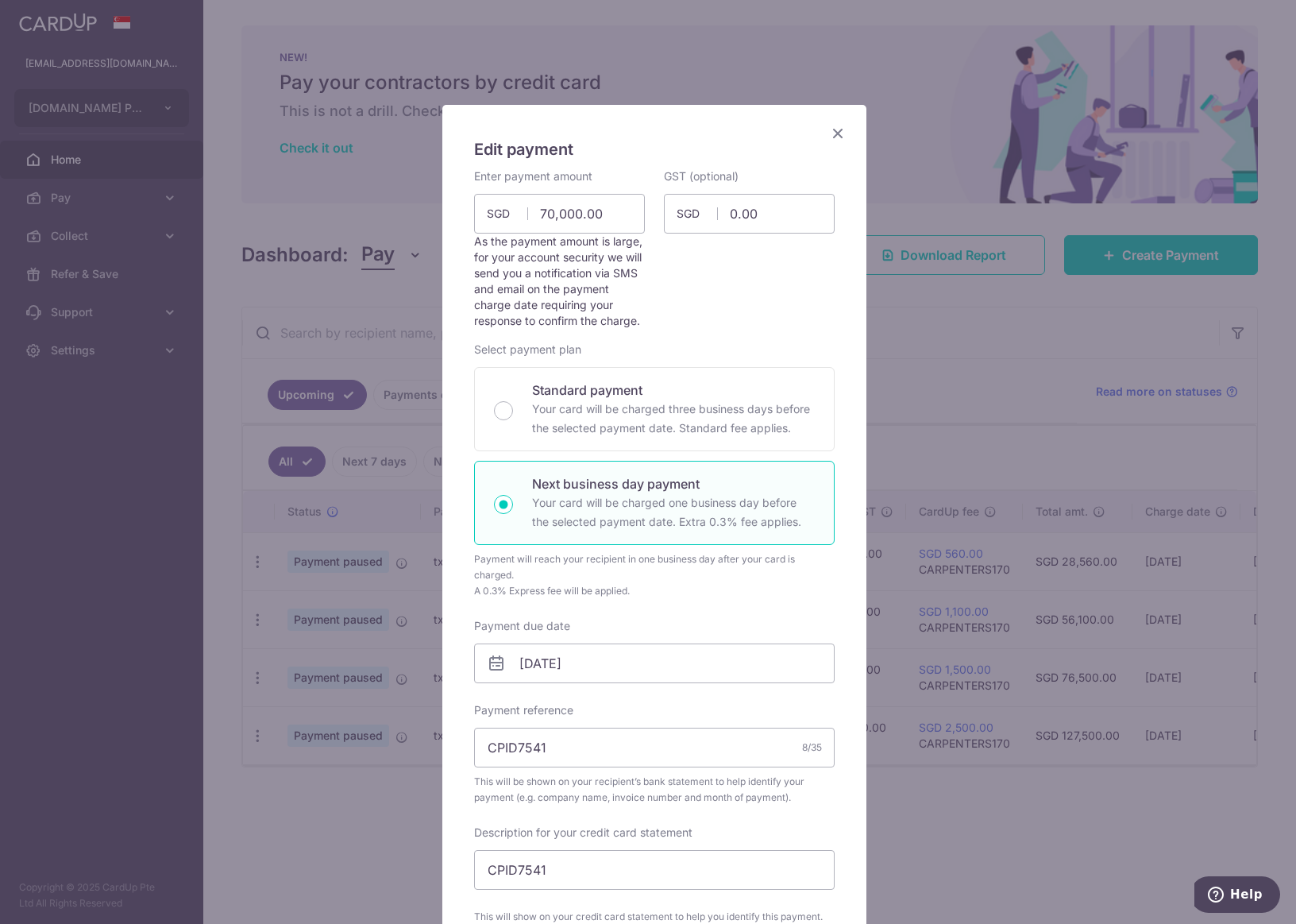
click at [640, 256] on div "Enter payment amount 70,000.00 70000.00 SGD To change the payment amount, pleas…" at bounding box center [655, 651] width 361 height 966
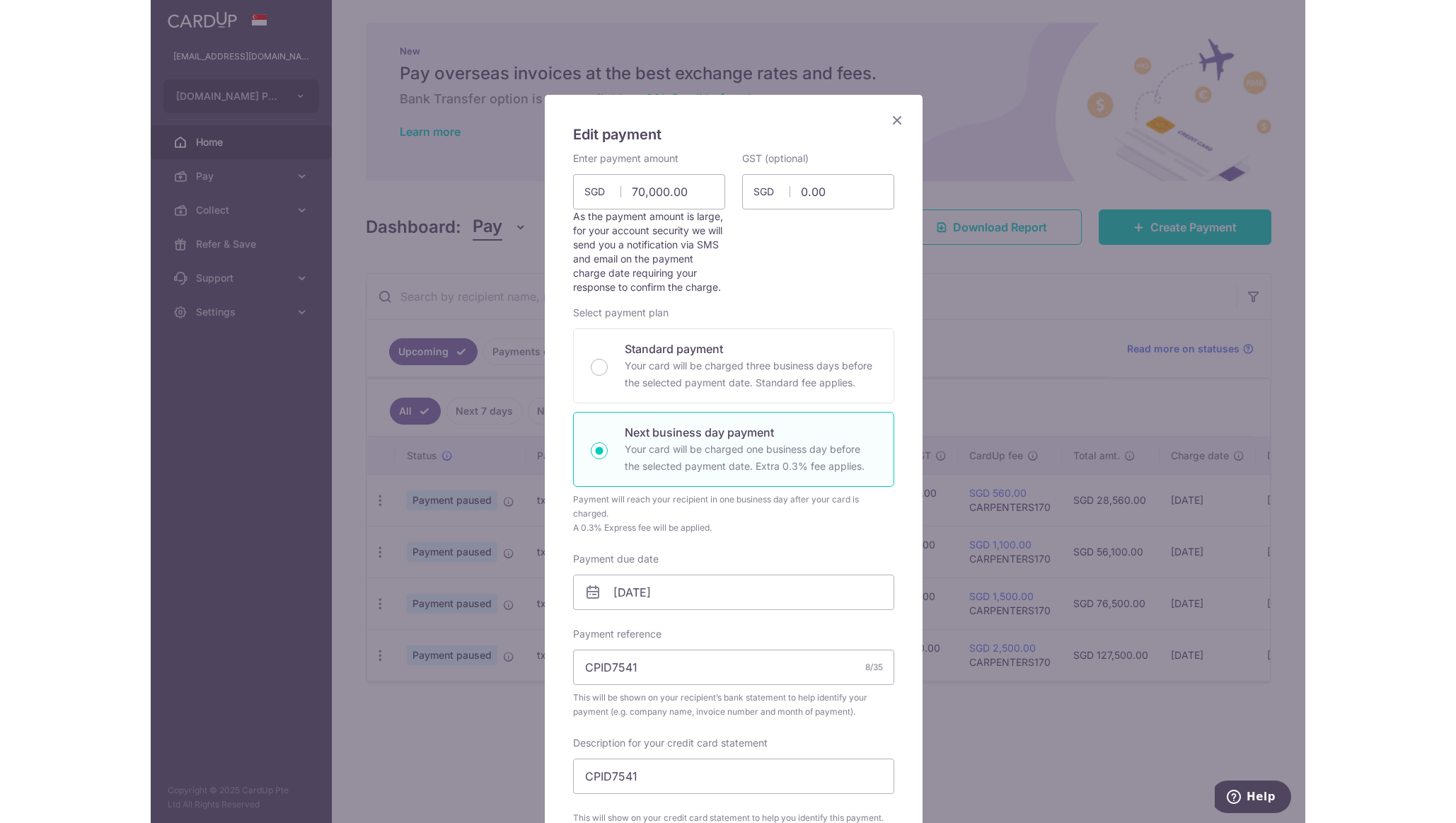
scroll to position [0, 0]
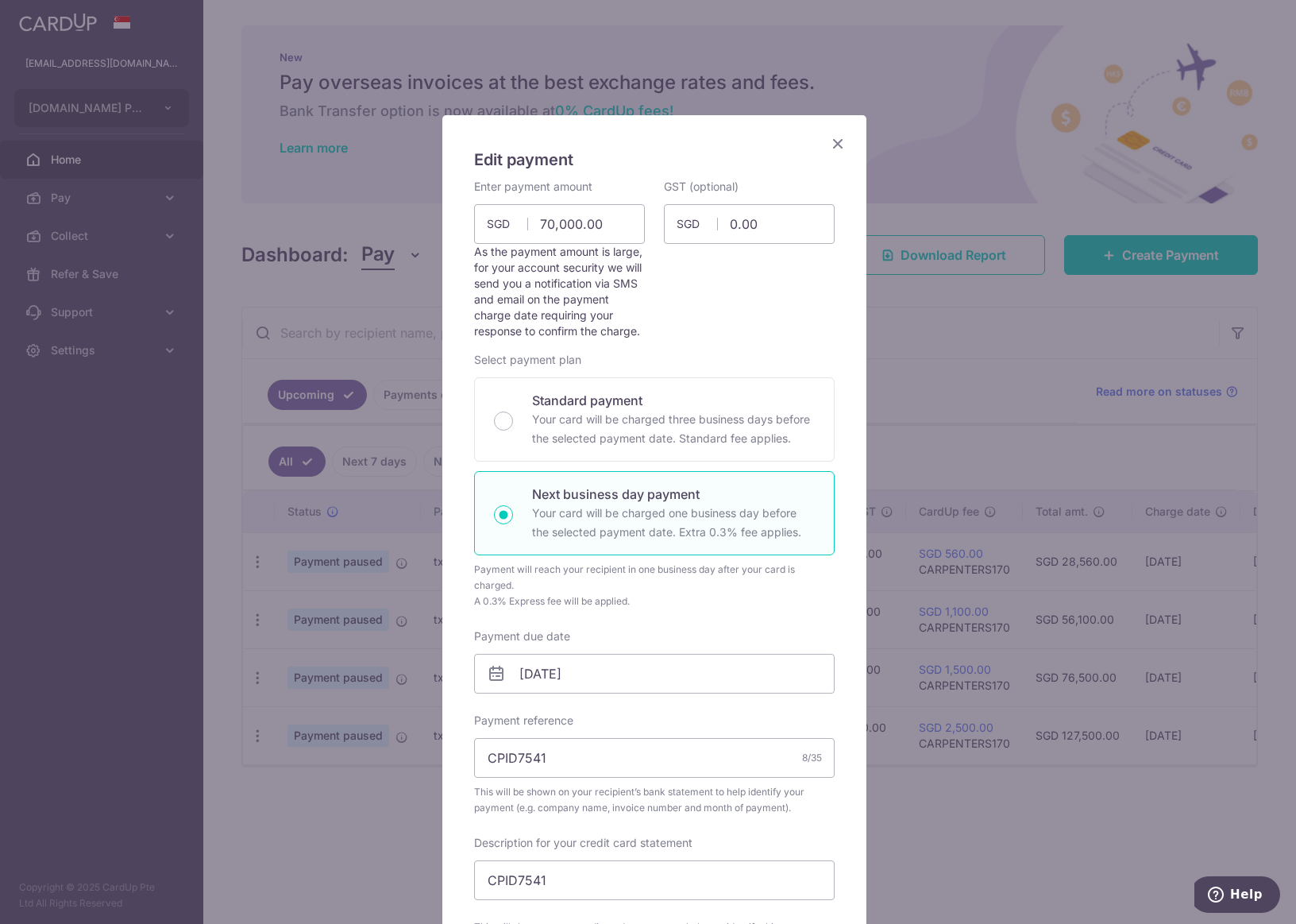
click at [835, 144] on icon "Close" at bounding box center [838, 143] width 19 height 20
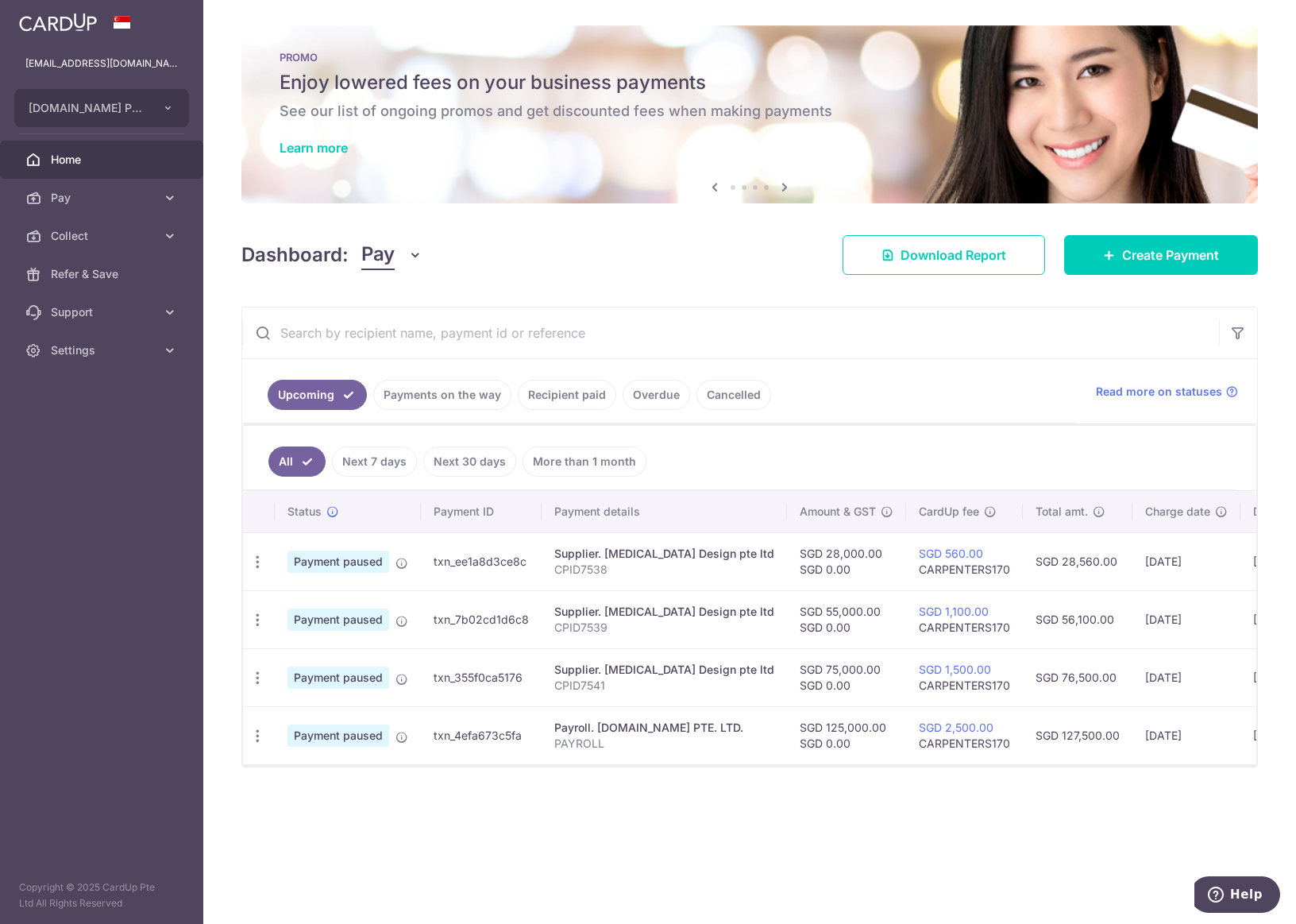
click at [622, 267] on div "Dashboard: Pay Pay Collect Download Report Download Report Create Payment" at bounding box center [749, 252] width 1016 height 46
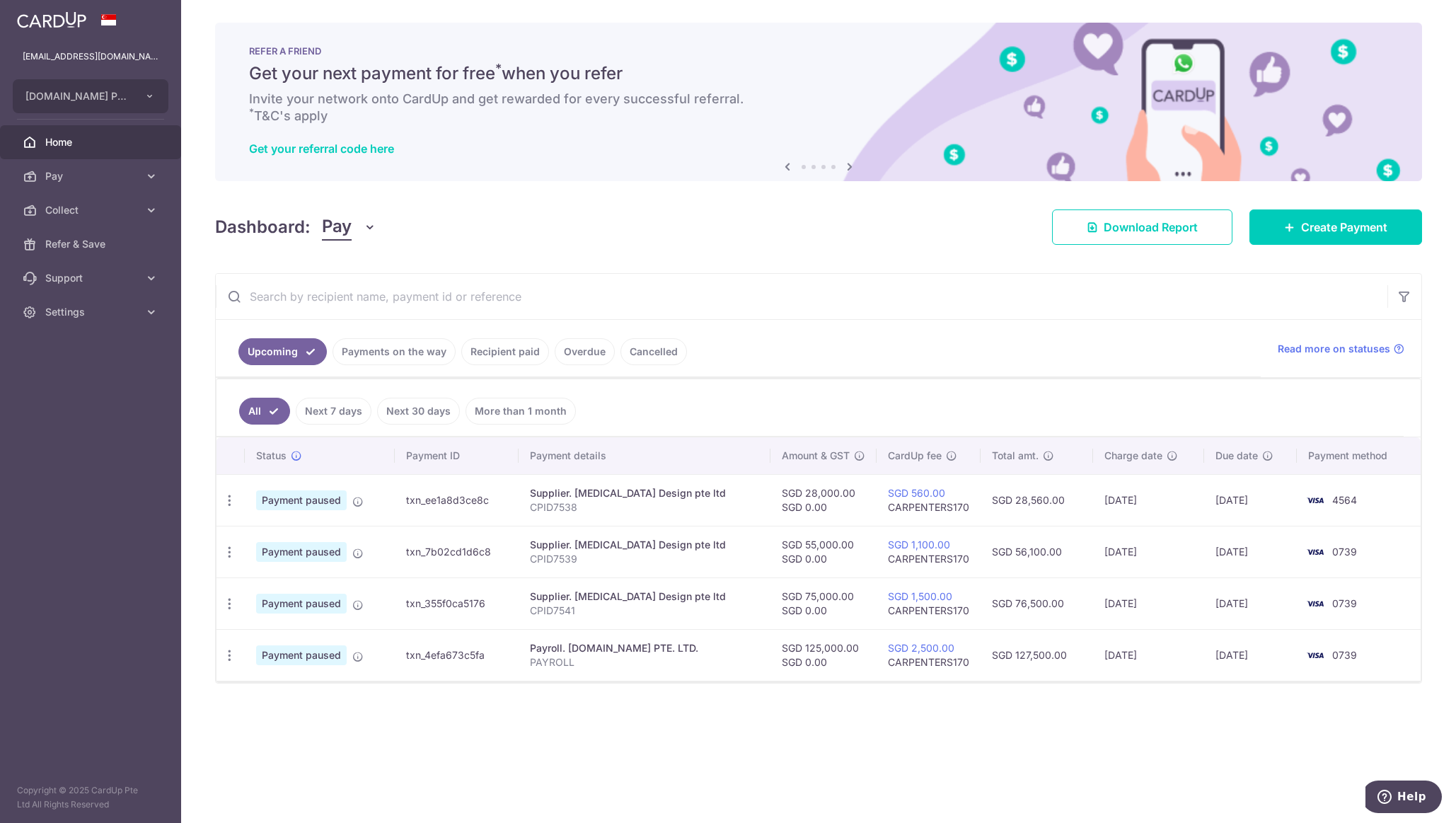
click at [232, 604] on icon "button" at bounding box center [229, 603] width 14 height 14
click at [297, 640] on span "Update payment" at bounding box center [304, 643] width 96 height 17
type input "75,000.00"
radio input "true"
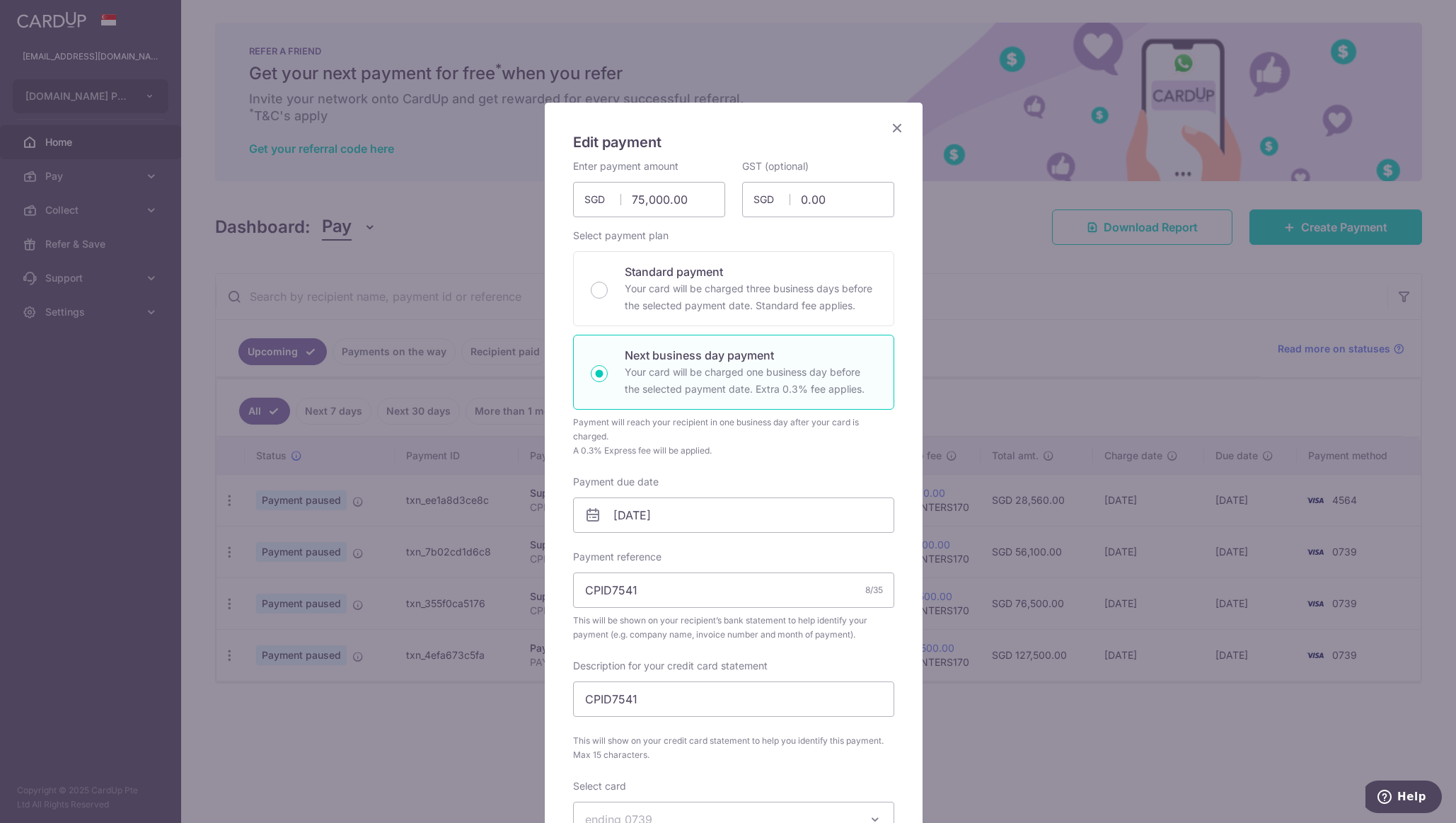
click at [597, 292] on input "Standard payment Your card will be charged three business days before the selec…" at bounding box center [600, 290] width 17 height 17
radio input "true"
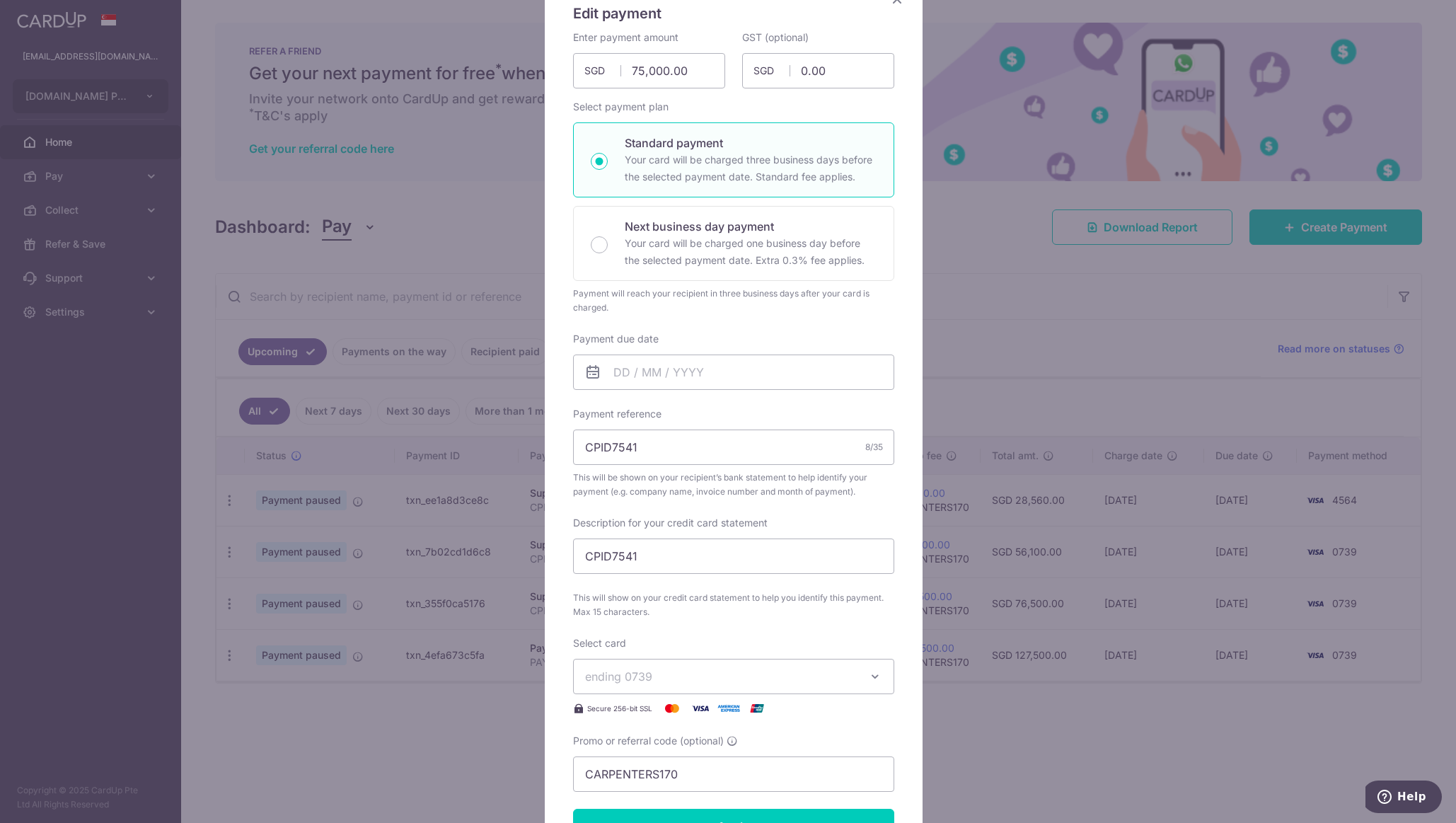
scroll to position [141, 0]
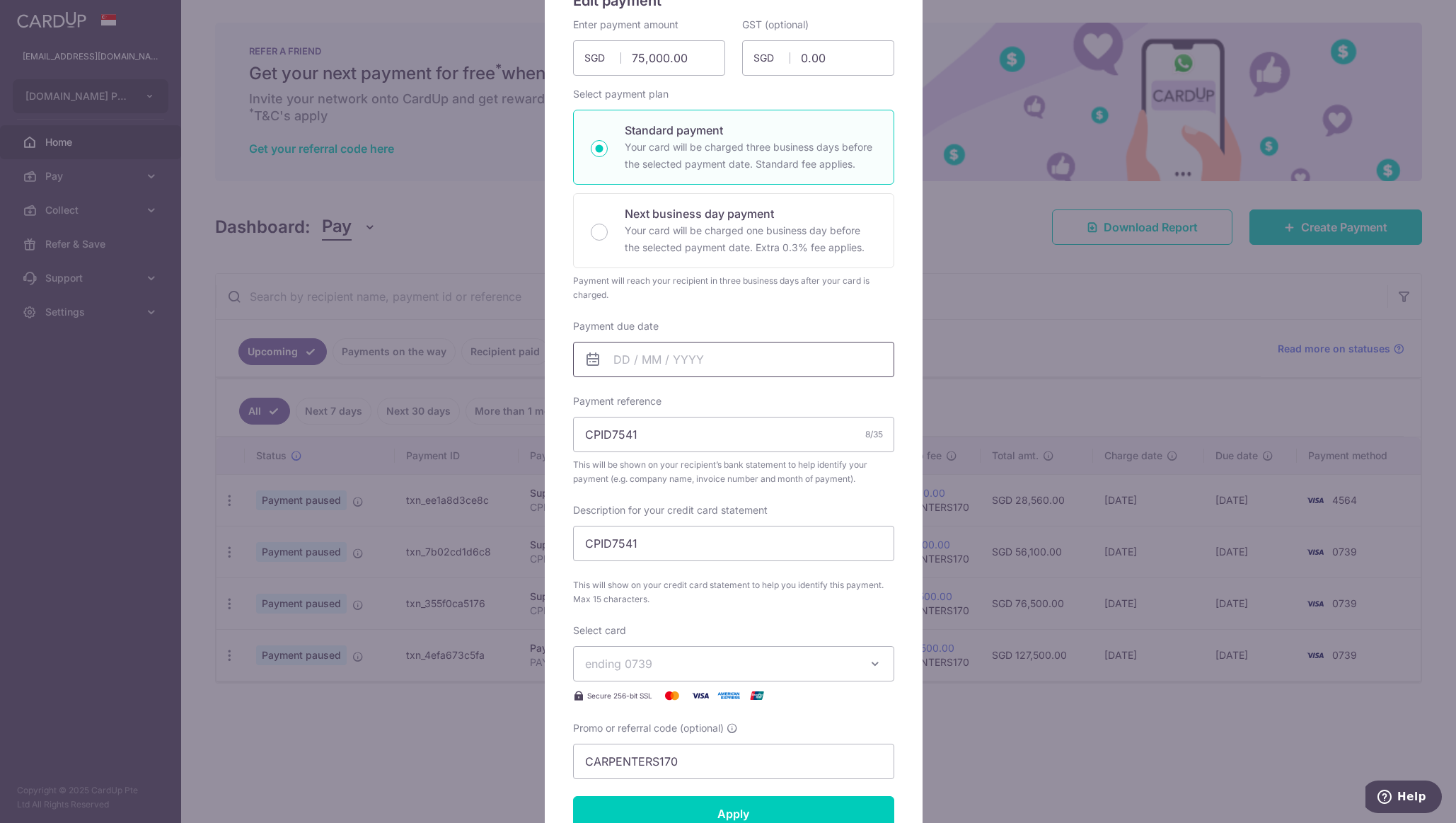
click at [710, 352] on input "Payment due date" at bounding box center [734, 360] width 321 height 36
click at [739, 486] on link "10" at bounding box center [738, 488] width 23 height 23
type input "[DATE]"
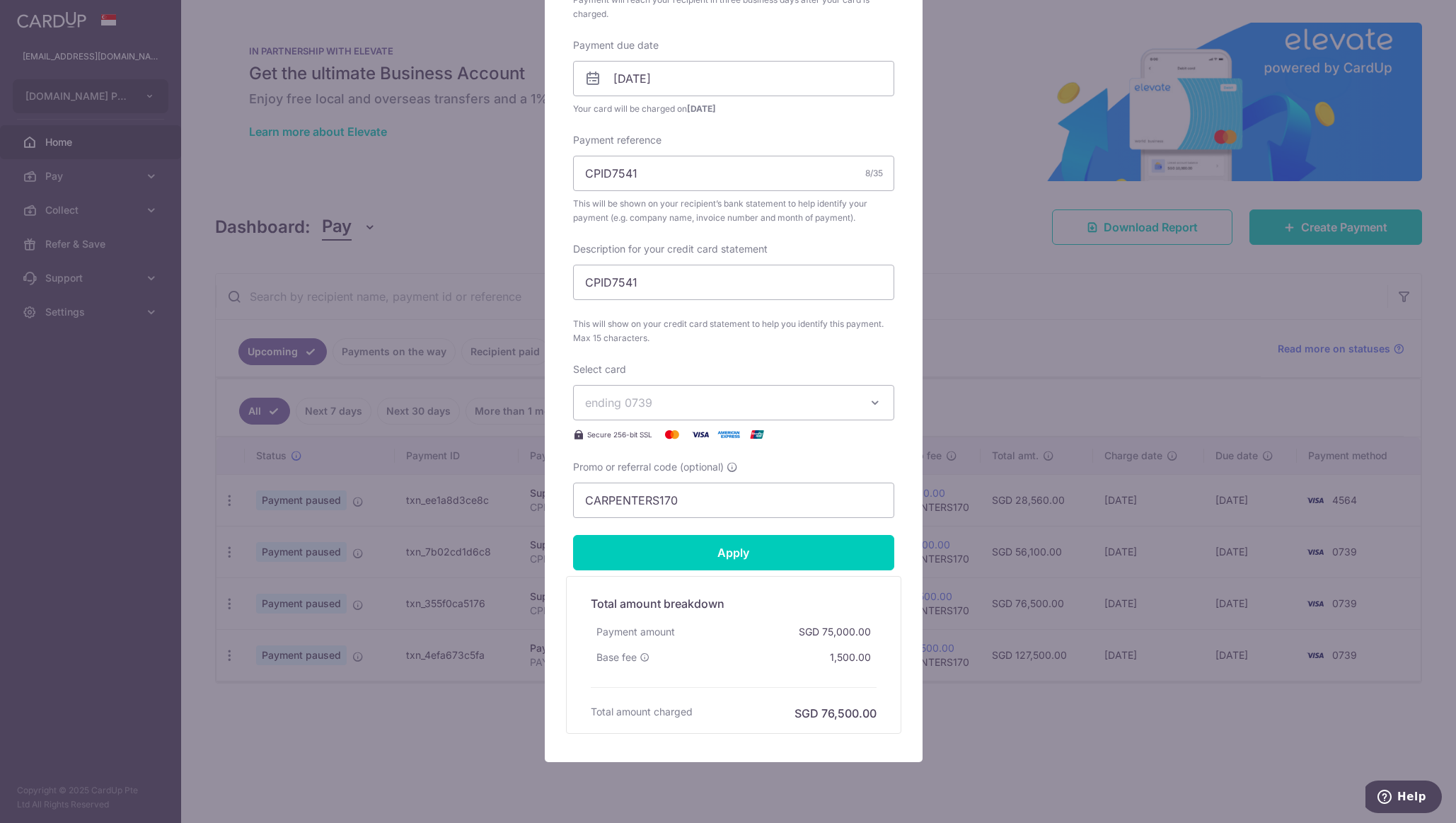
scroll to position [424, 0]
click at [769, 545] on input "Apply" at bounding box center [734, 551] width 321 height 36
type input "Successfully Applied"
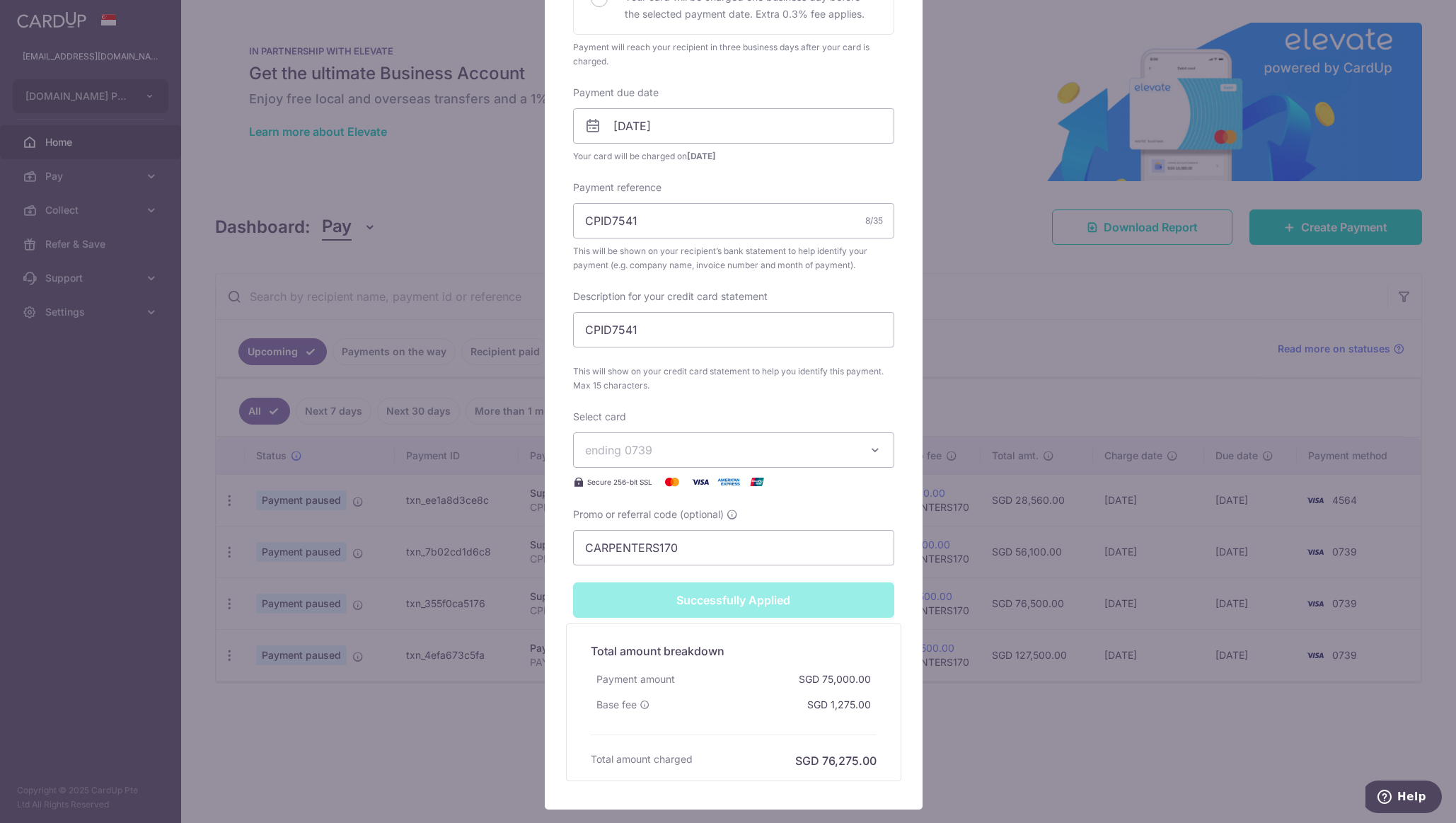
scroll to position [474, 0]
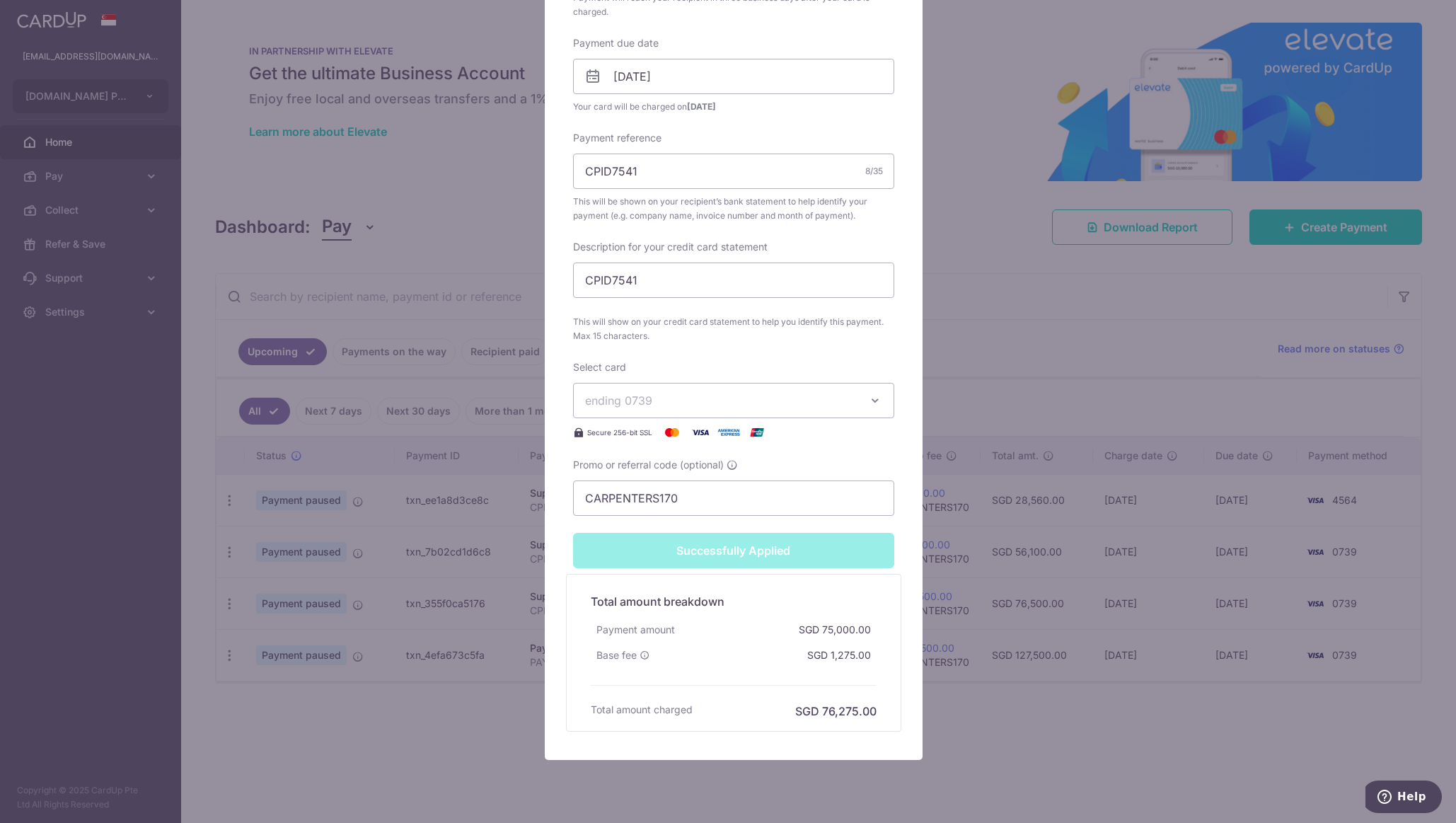
click at [849, 286] on div "Edit payment By clicking apply, you will make changes to all payments to Capex …" at bounding box center [728, 412] width 1456 height 823
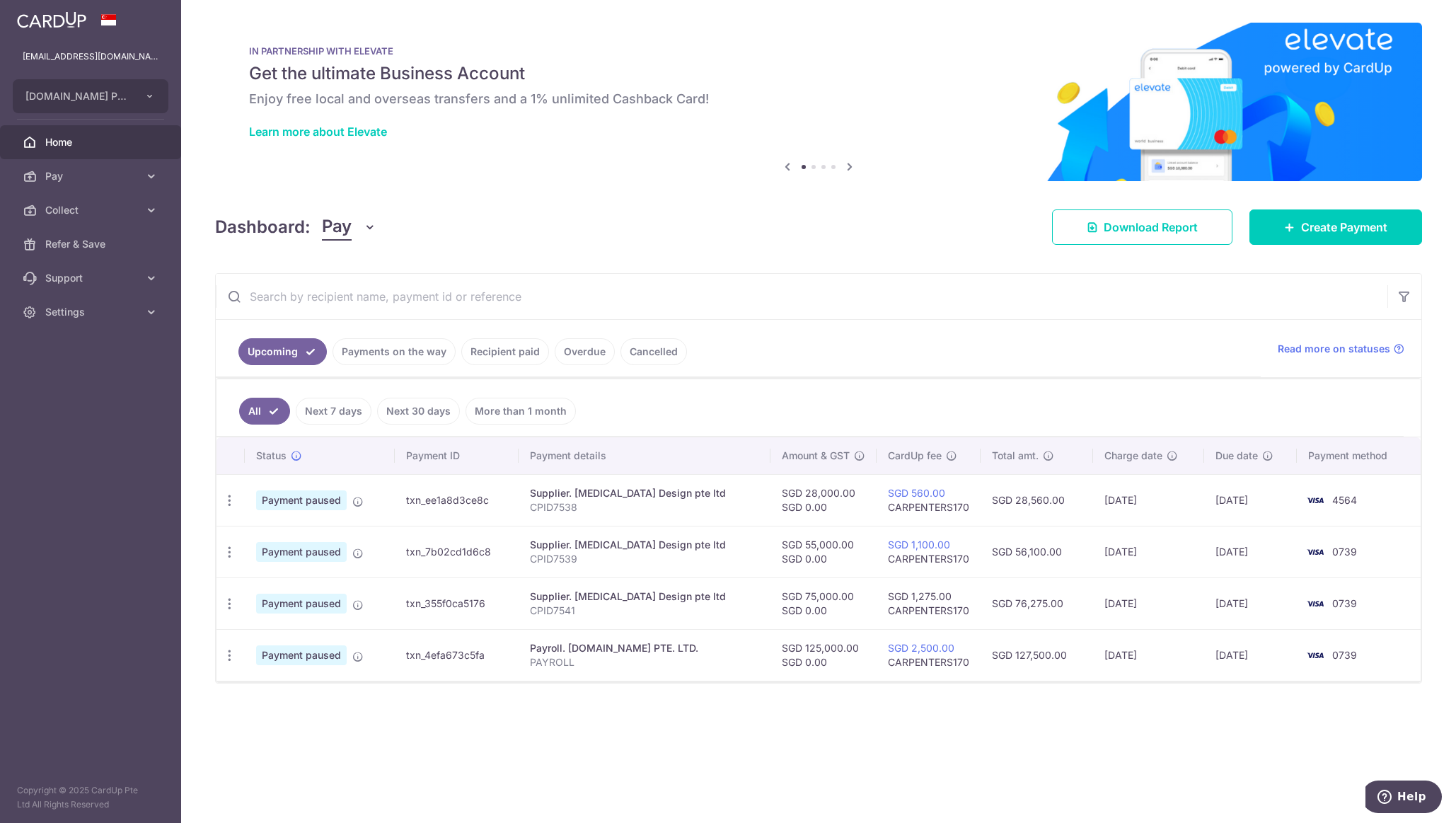
click at [233, 552] on icon "button" at bounding box center [229, 552] width 14 height 14
click at [325, 591] on span "Update payment" at bounding box center [304, 591] width 96 height 17
radio input "true"
type input "55,000.00"
type input "0.00"
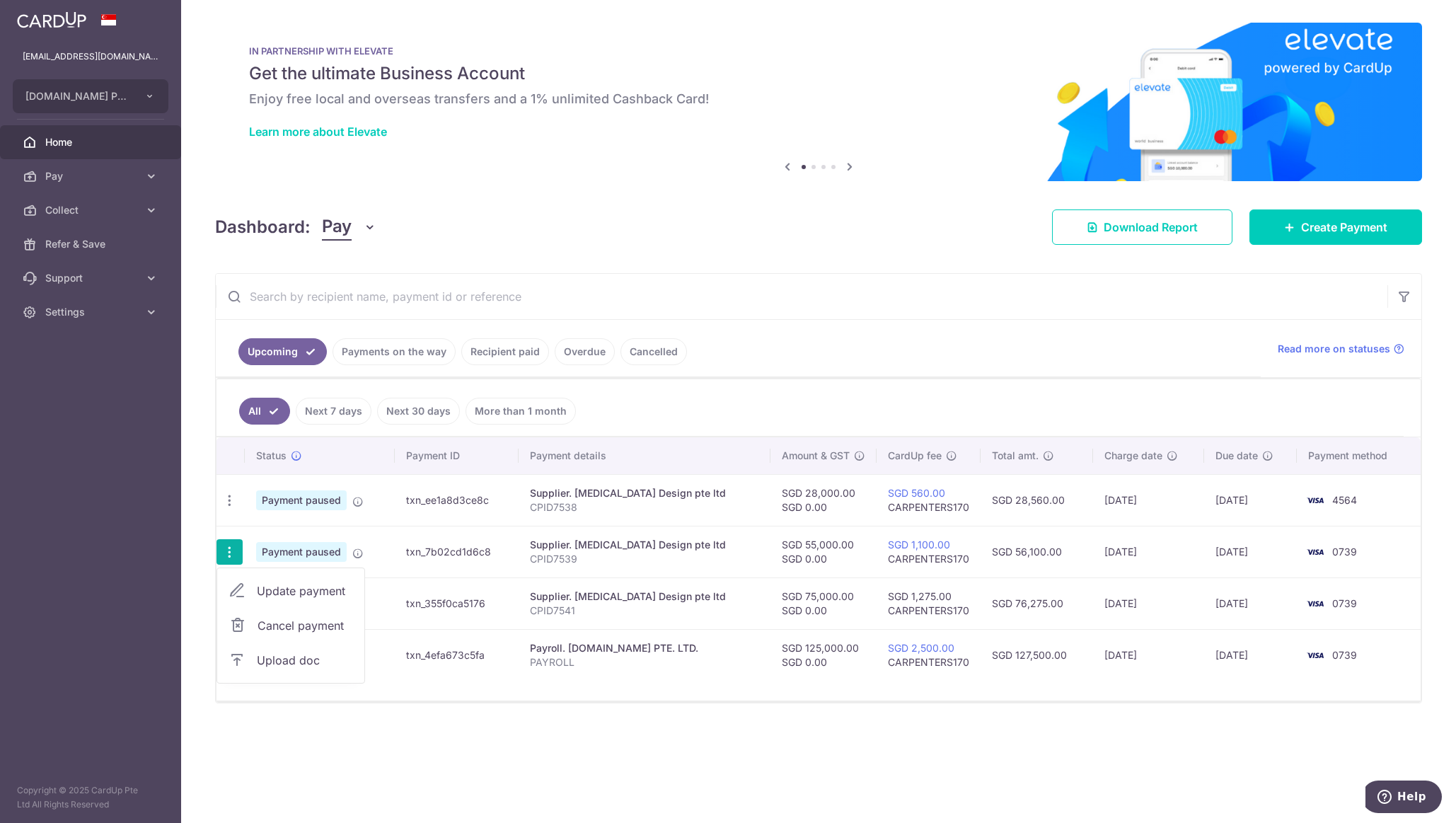
type input "[DATE]"
type input "CPID7539"
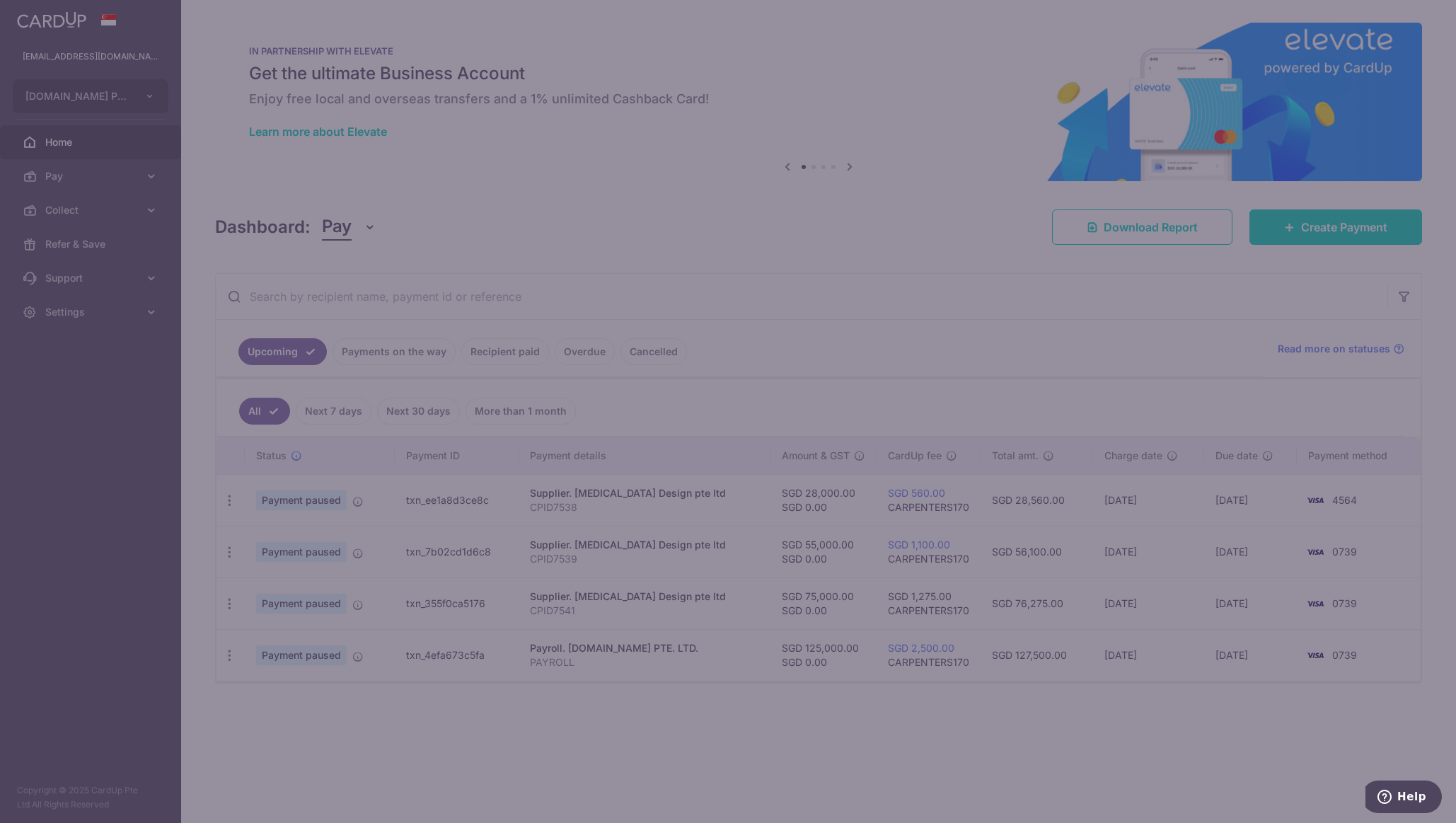
type input "CARPENTERS170"
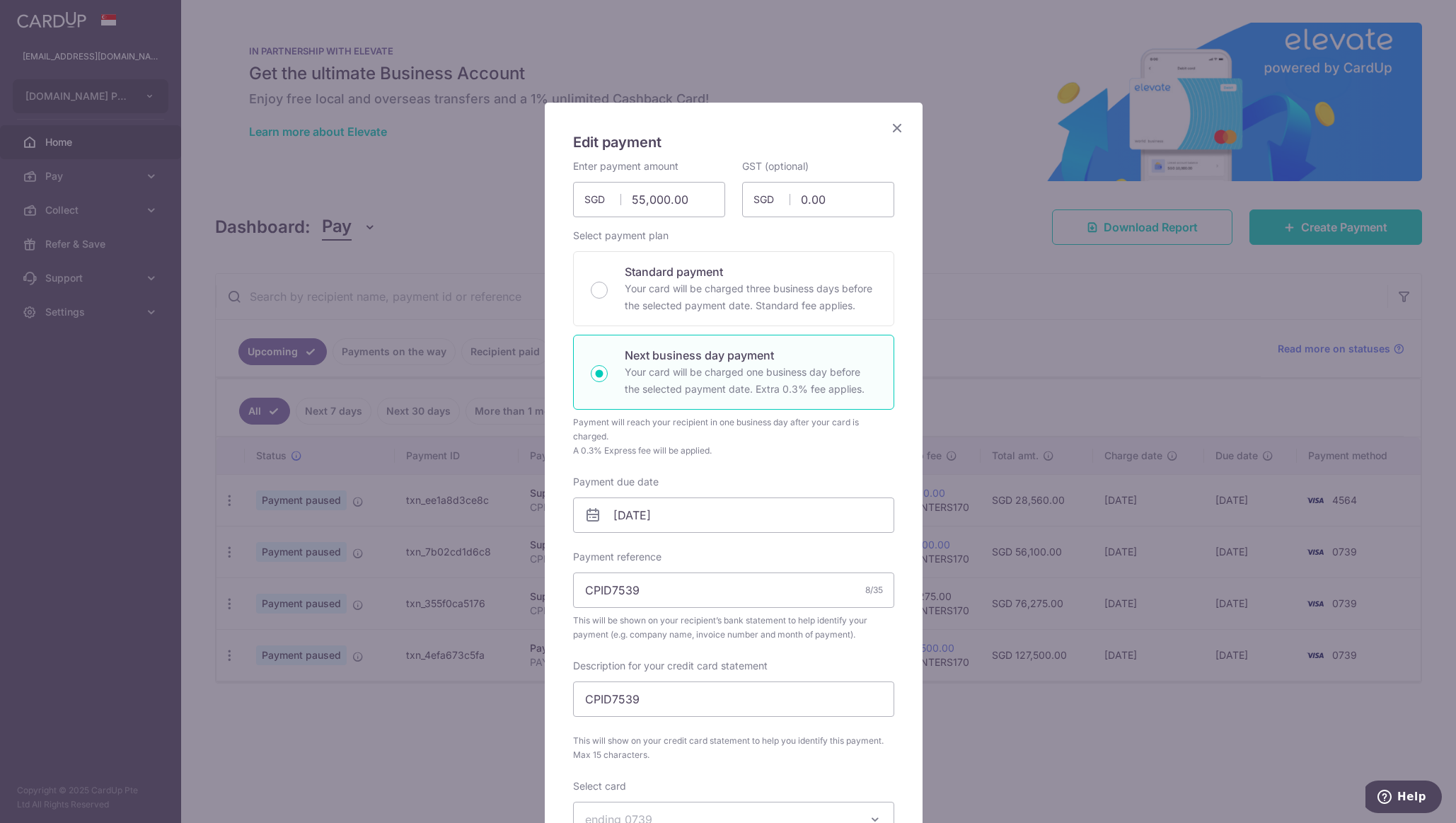
click at [891, 125] on icon "Close" at bounding box center [897, 128] width 17 height 18
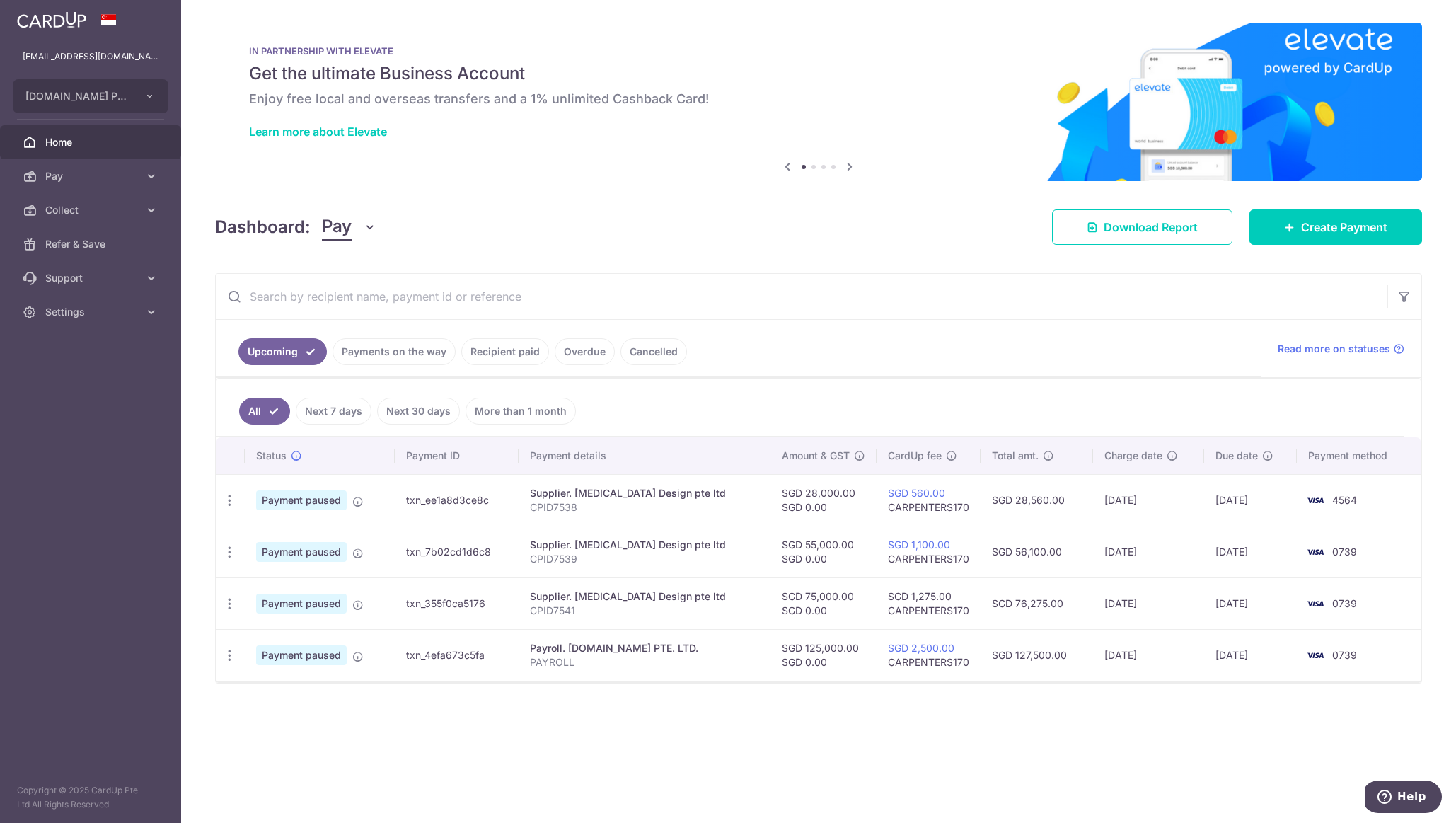
click at [225, 556] on icon "button" at bounding box center [229, 552] width 14 height 14
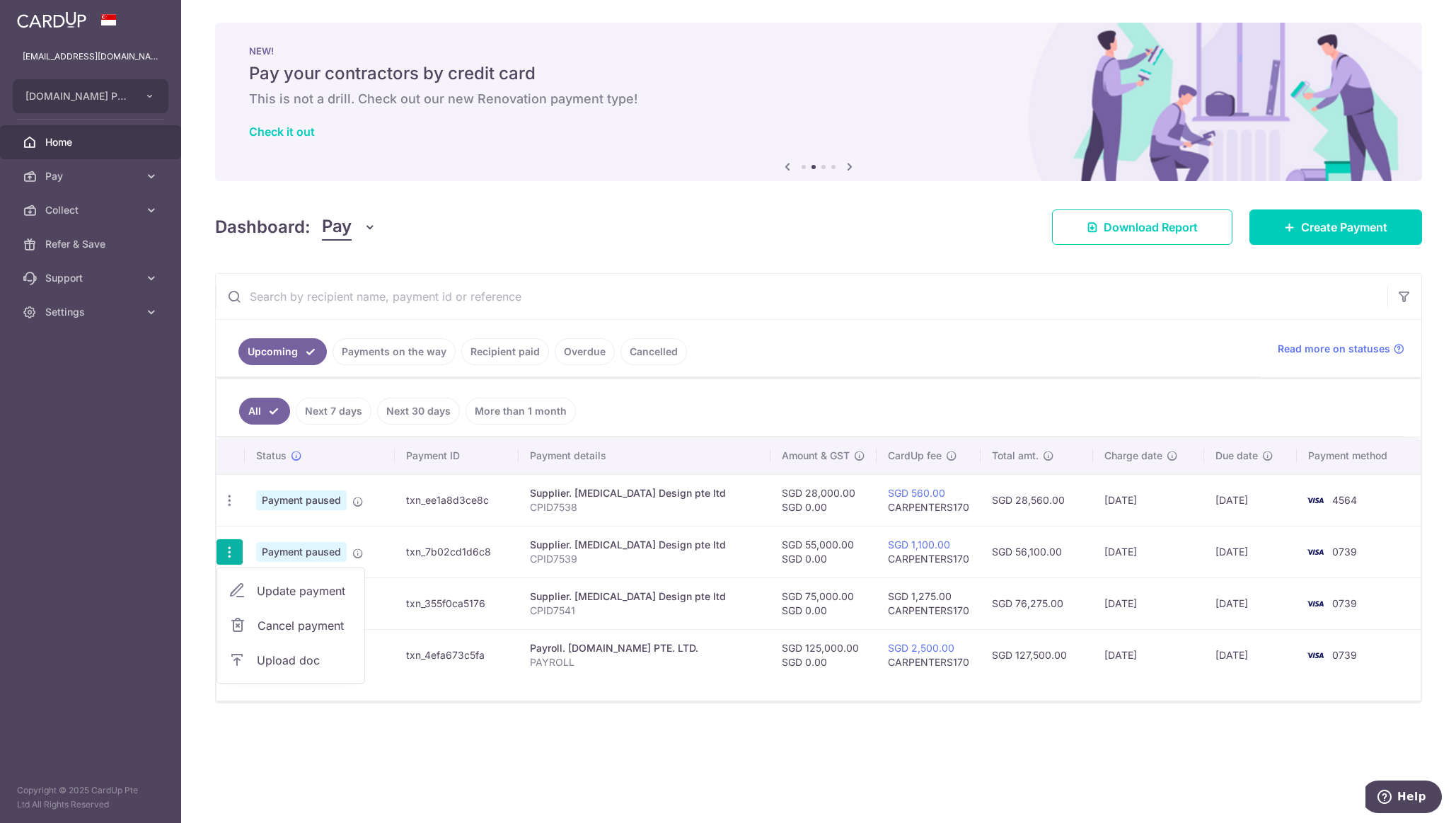
click at [666, 104] on h6 "This is not a drill. Check out our new Renovation payment type!" at bounding box center [819, 99] width 1140 height 17
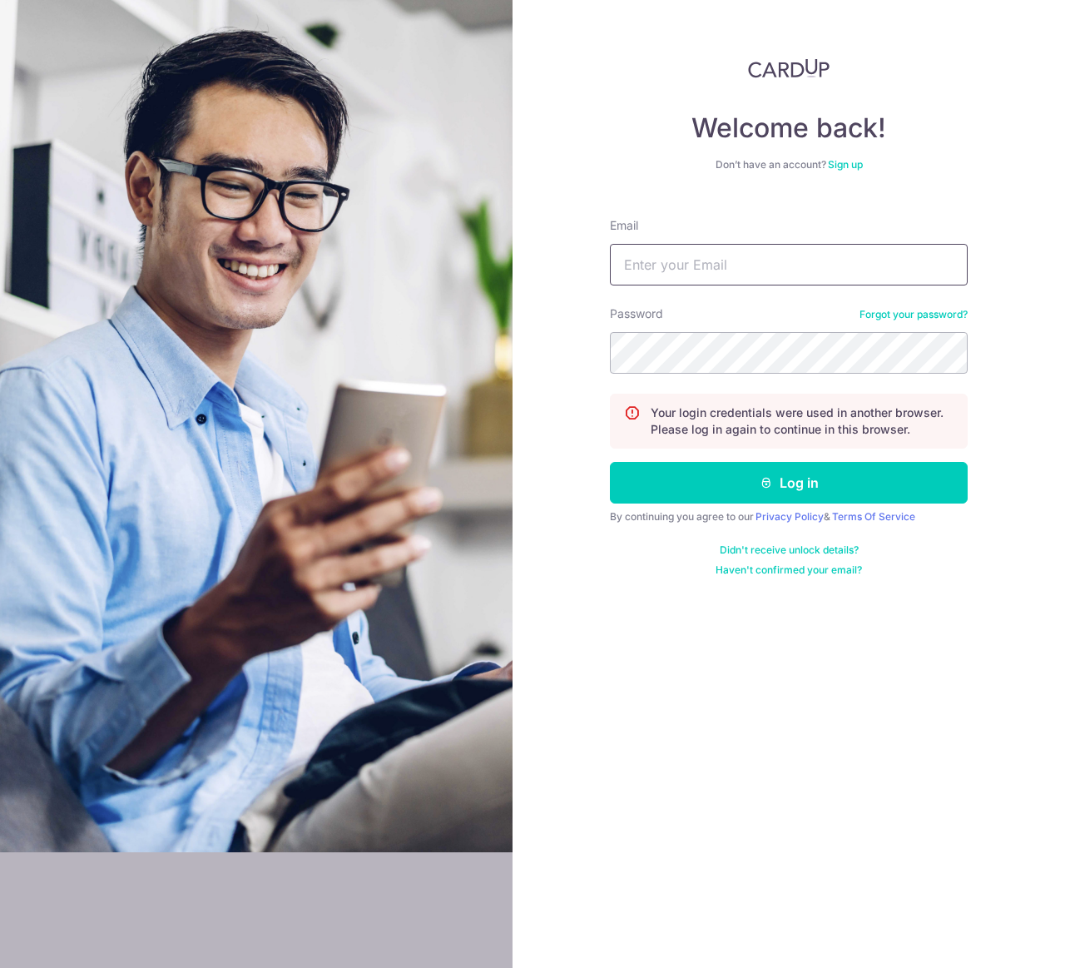
type input "[EMAIL_ADDRESS][DOMAIN_NAME]"
click at [781, 488] on button "Log in" at bounding box center [789, 483] width 358 height 42
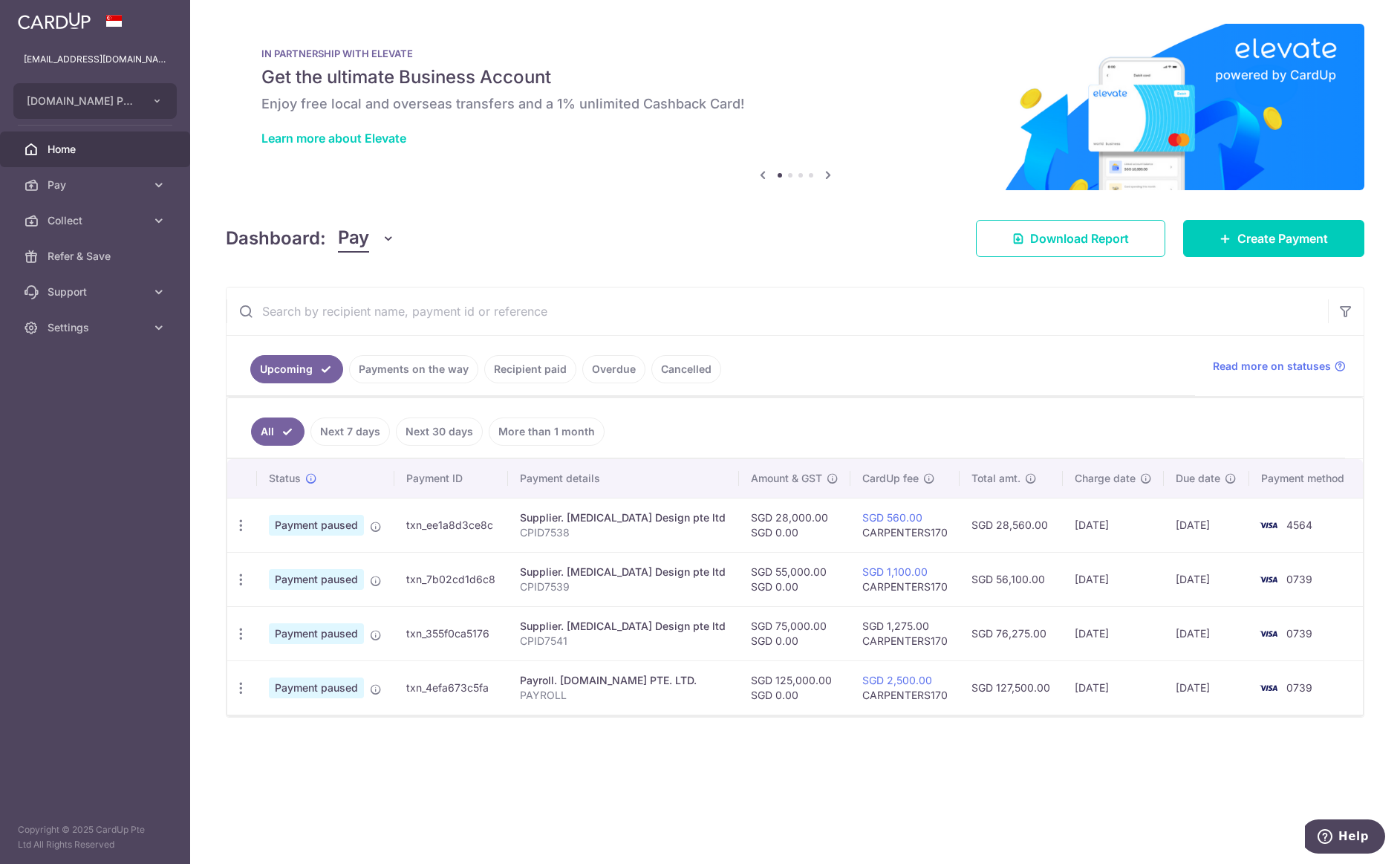
click at [241, 579] on icon "button" at bounding box center [240, 579] width 15 height 15
click at [306, 627] on span "Update payment" at bounding box center [320, 620] width 101 height 18
radio input "true"
type input "55,000.00"
type input "0.00"
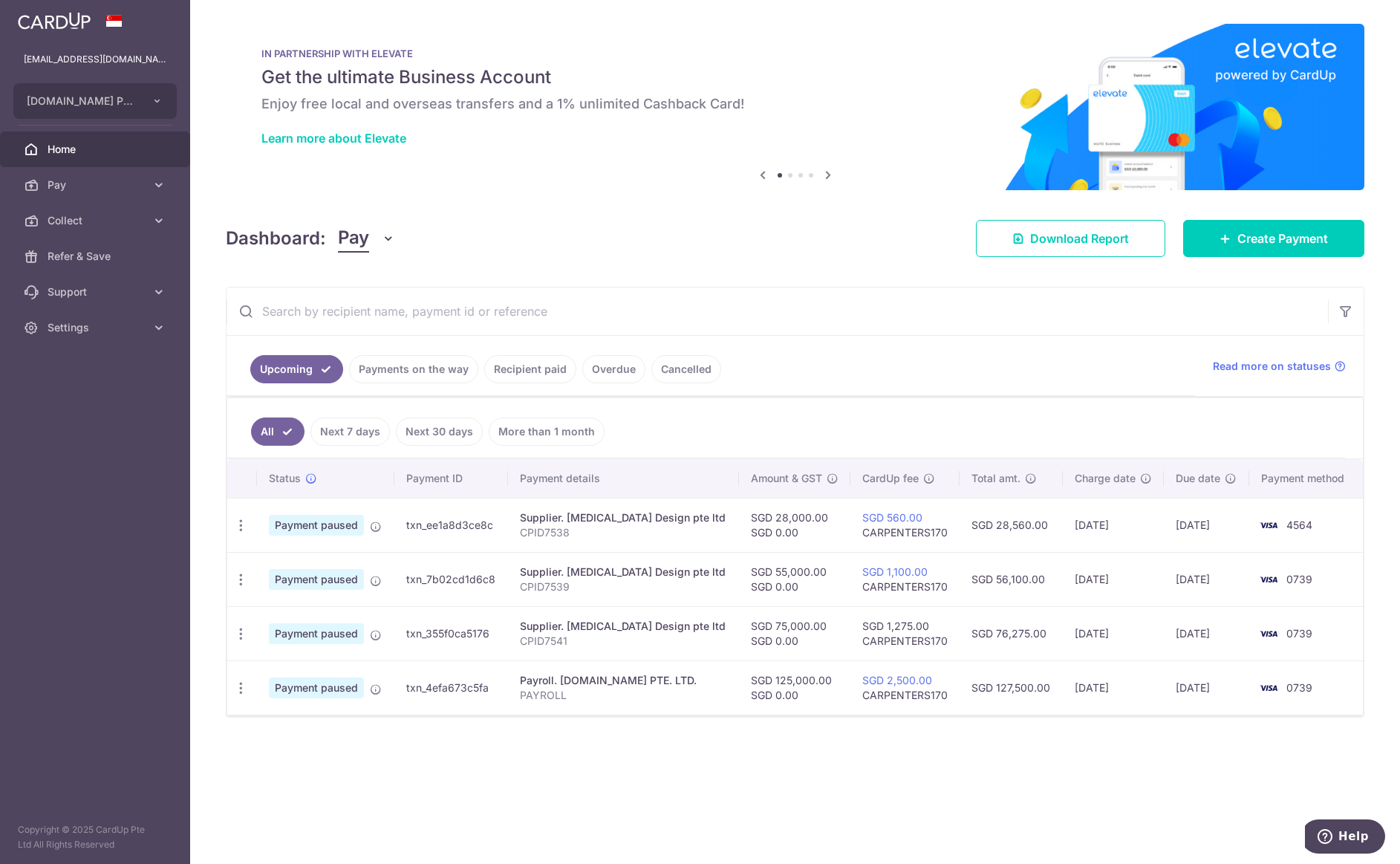
type input "[DATE]"
type input "CPID7539"
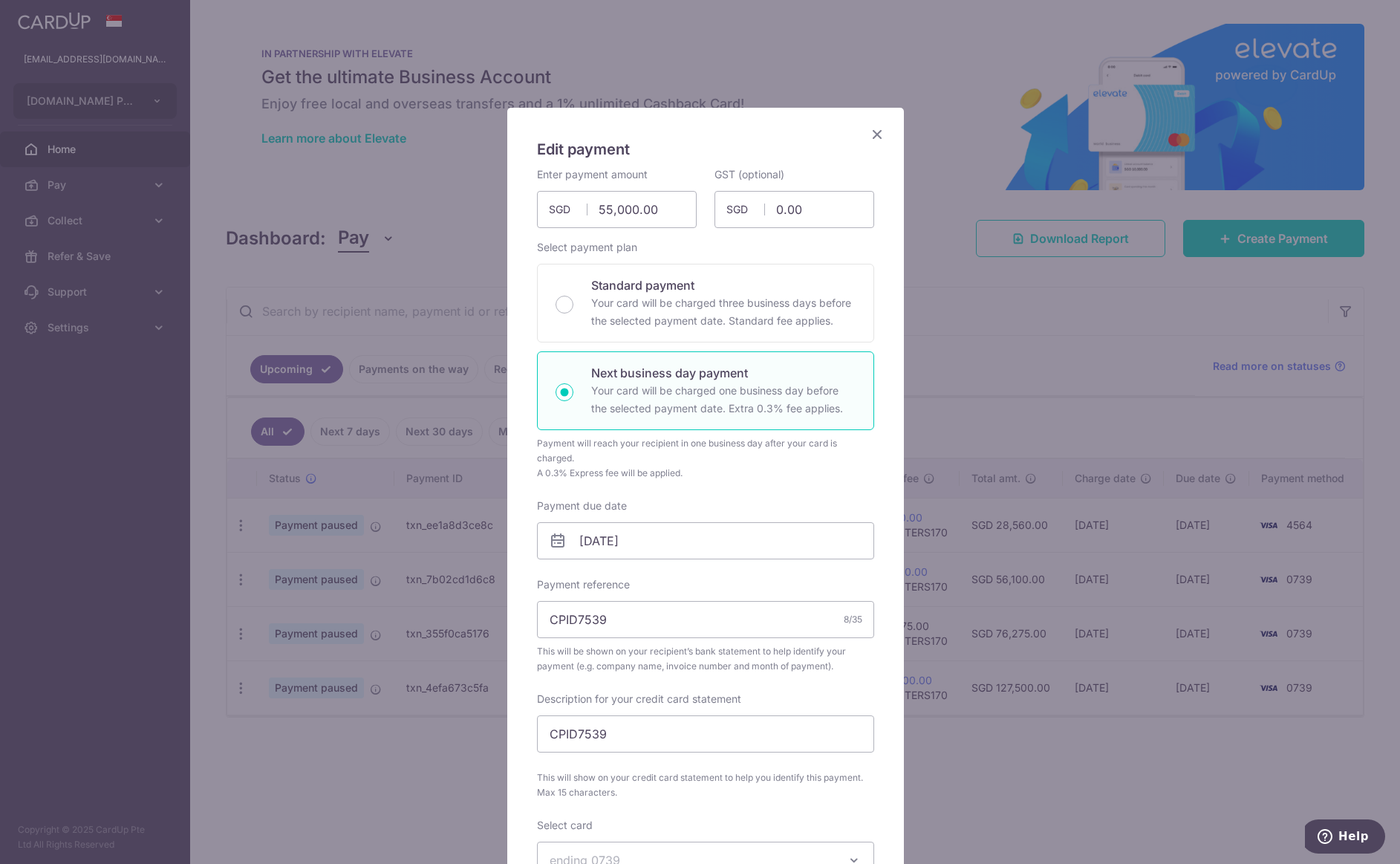
type input "CARPENTERS170"
click at [728, 317] on p "Your card will be charged three business days before the selected payment date.…" at bounding box center [723, 312] width 264 height 36
click at [573, 313] on input "Standard payment Your card will be charged three business days before the selec…" at bounding box center [564, 304] width 18 height 18
radio input "true"
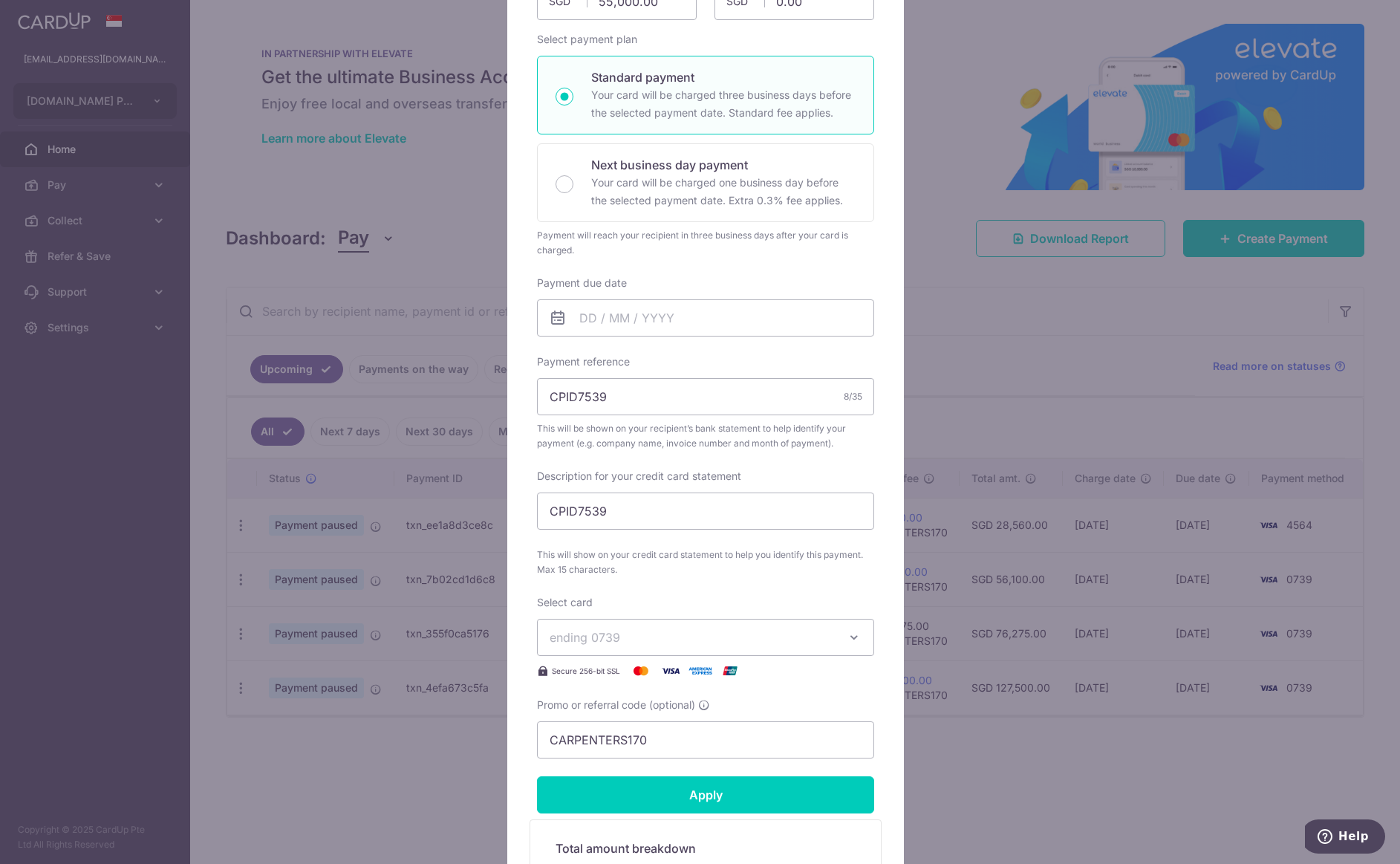
scroll to position [297, 0]
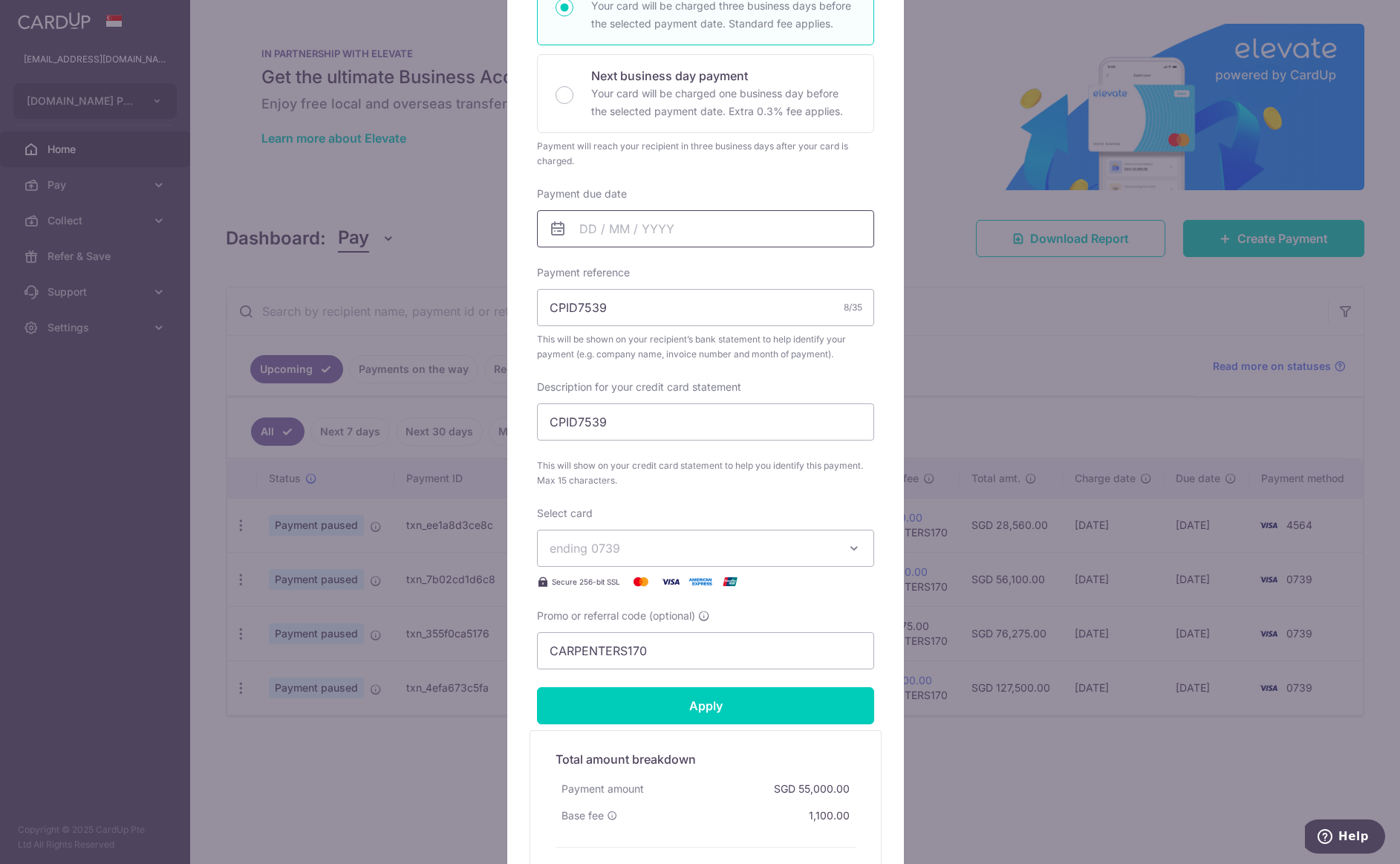
click at [692, 225] on input "Payment due date" at bounding box center [706, 228] width 338 height 37
click at [716, 365] on link "10" at bounding box center [711, 363] width 24 height 24
type input "[DATE]"
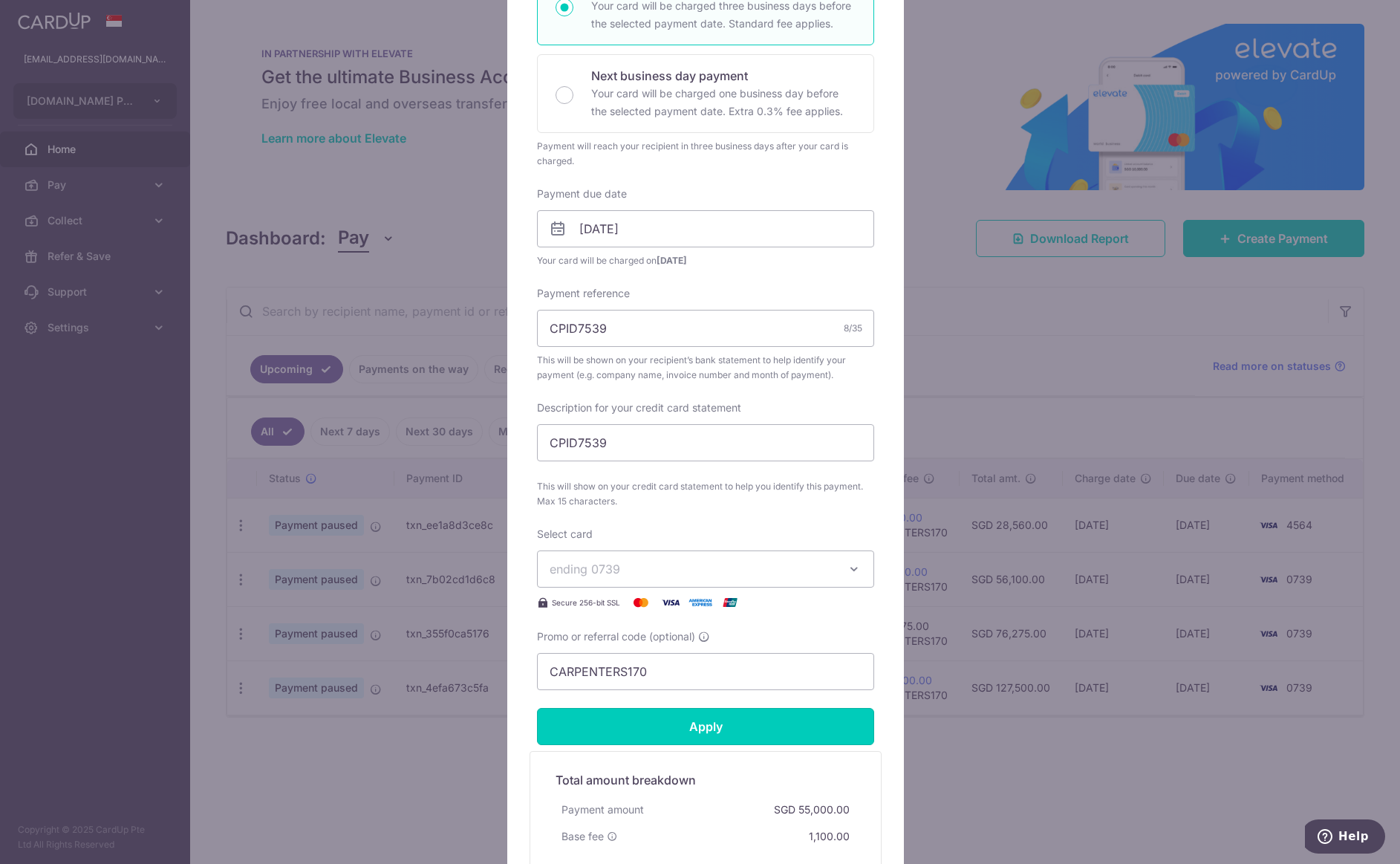
click at [763, 724] on input "Apply" at bounding box center [706, 727] width 338 height 37
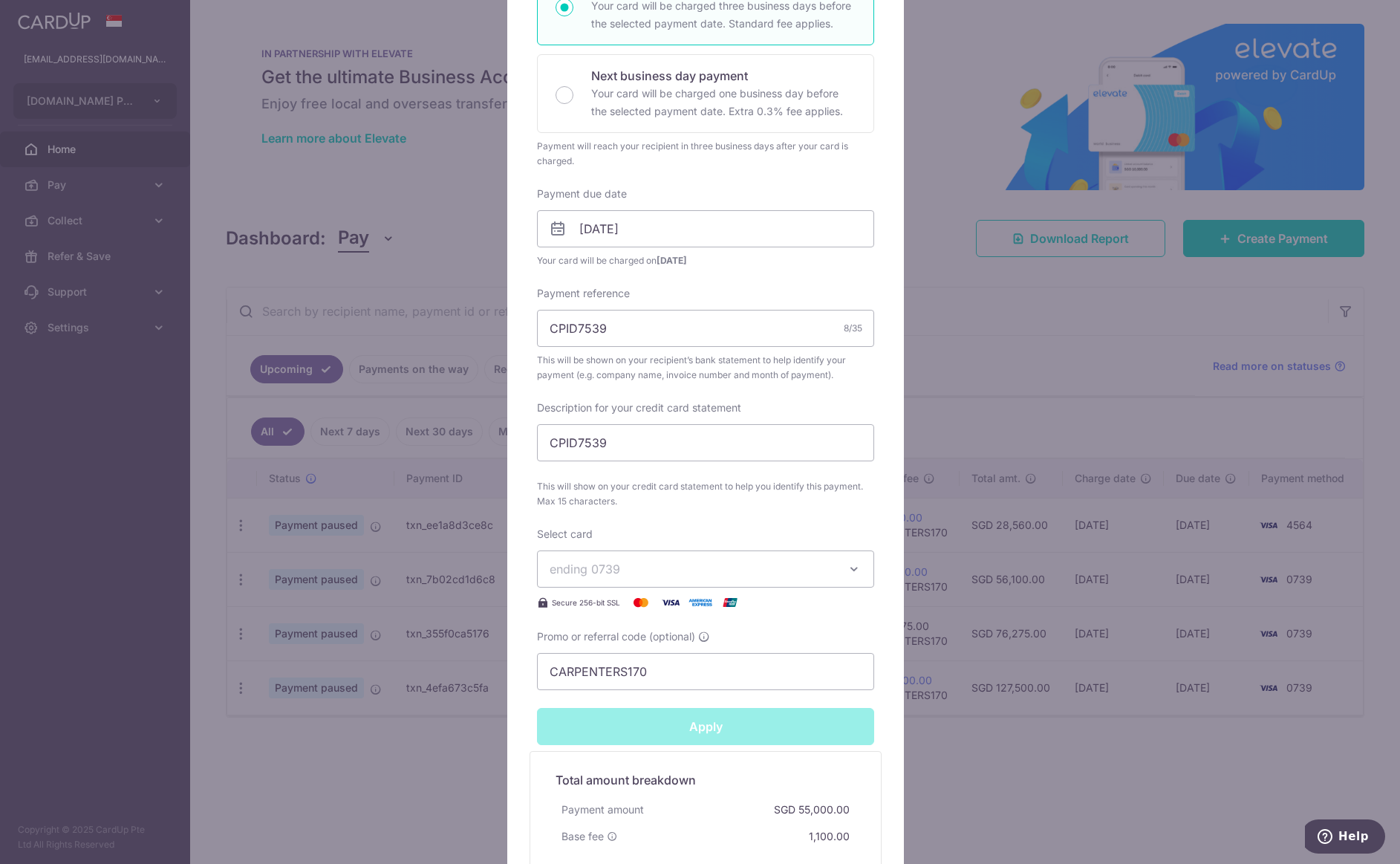
type input "Successfully Applied"
click at [947, 378] on div "Edit payment By clicking apply, you will make changes to all payments to Capex …" at bounding box center [700, 432] width 1400 height 864
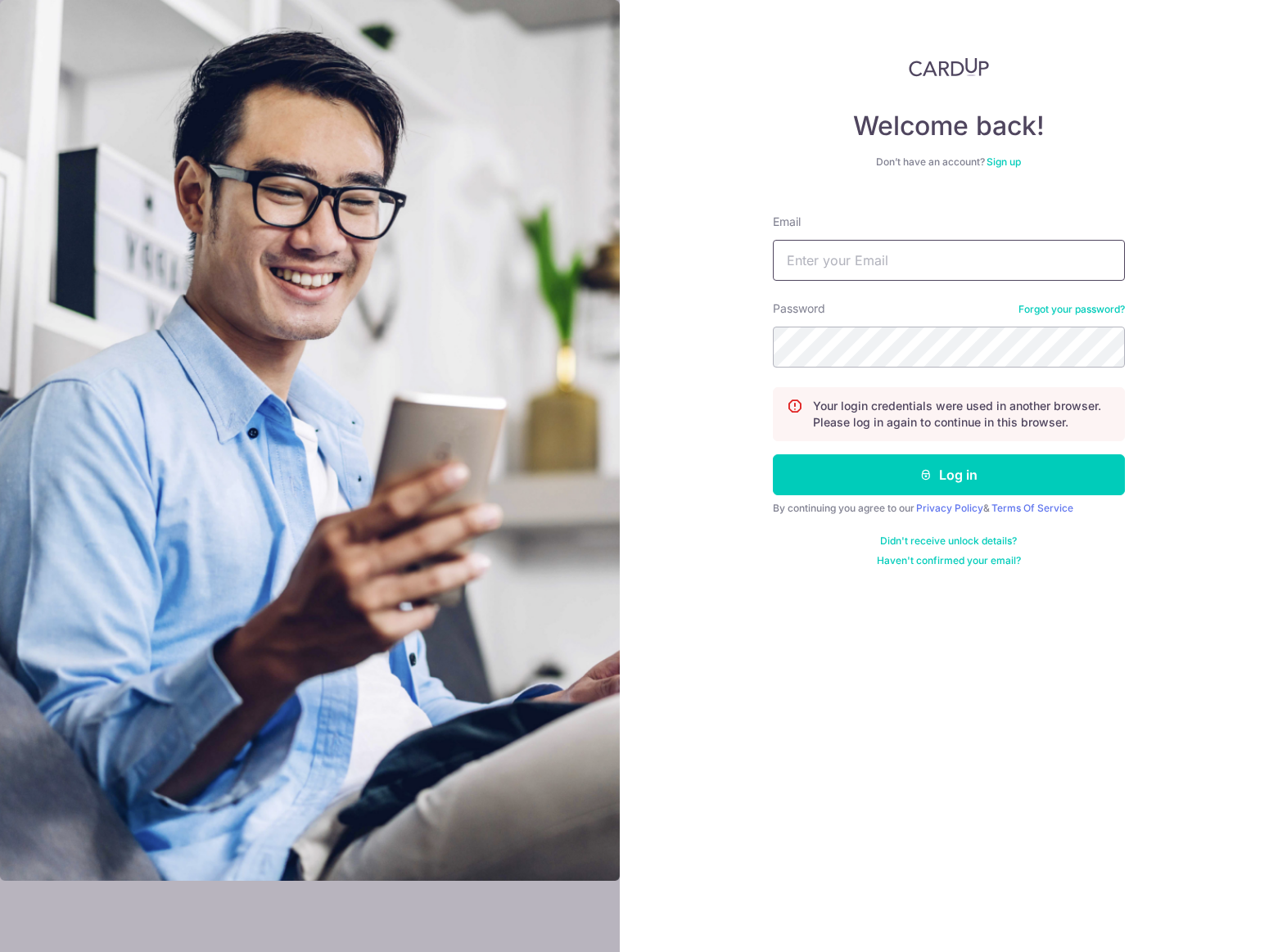
type input "[EMAIL_ADDRESS][DOMAIN_NAME]"
click at [921, 486] on button "Log in" at bounding box center [948, 475] width 352 height 41
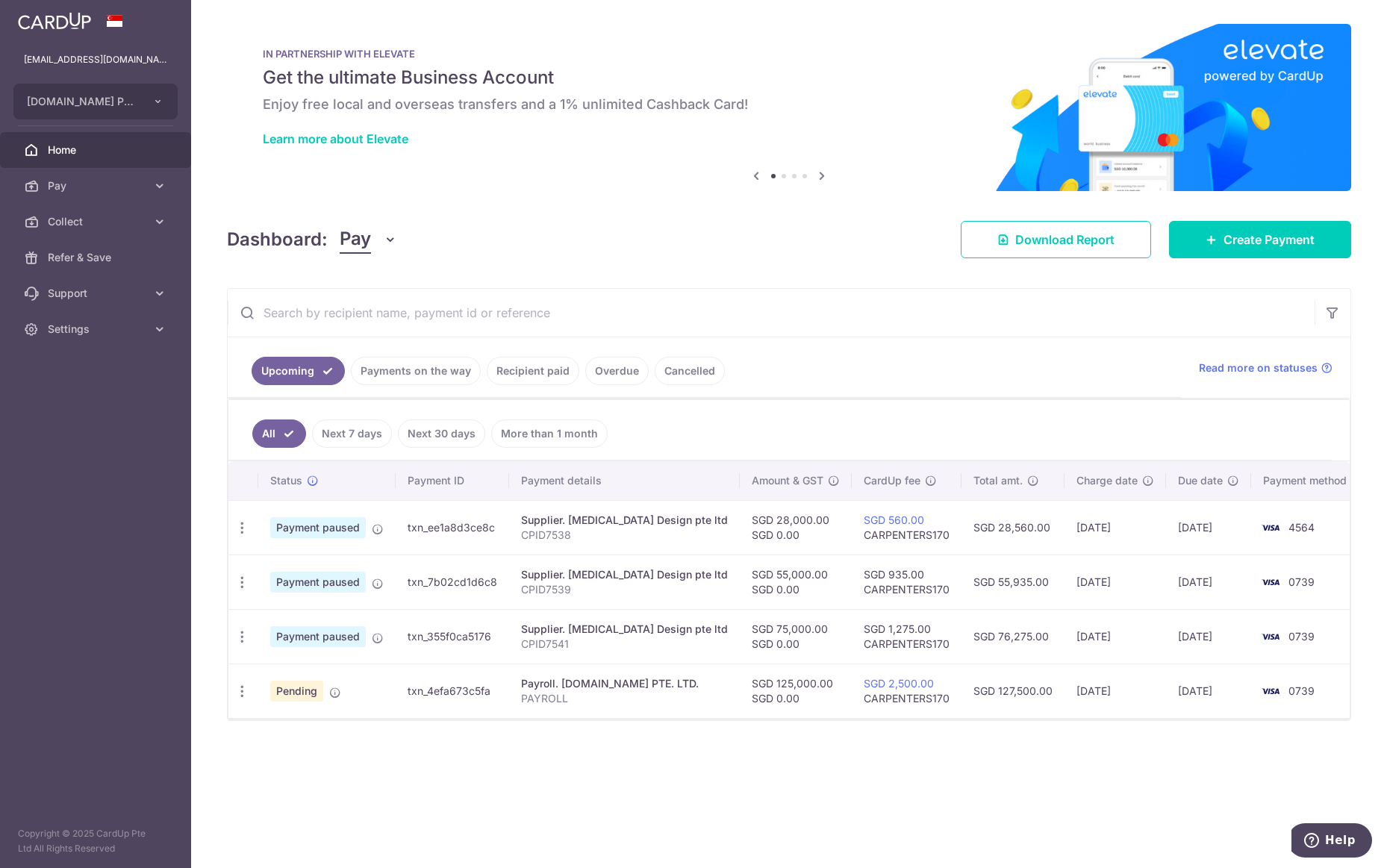
drag, startPoint x: 408, startPoint y: 528, endPoint x: 502, endPoint y: 527, distance: 94.0
click at [502, 527] on td "txn_ee1a8d3ce8c" at bounding box center [452, 526] width 113 height 55
copy td "txn_ee1a8d3ce8c"
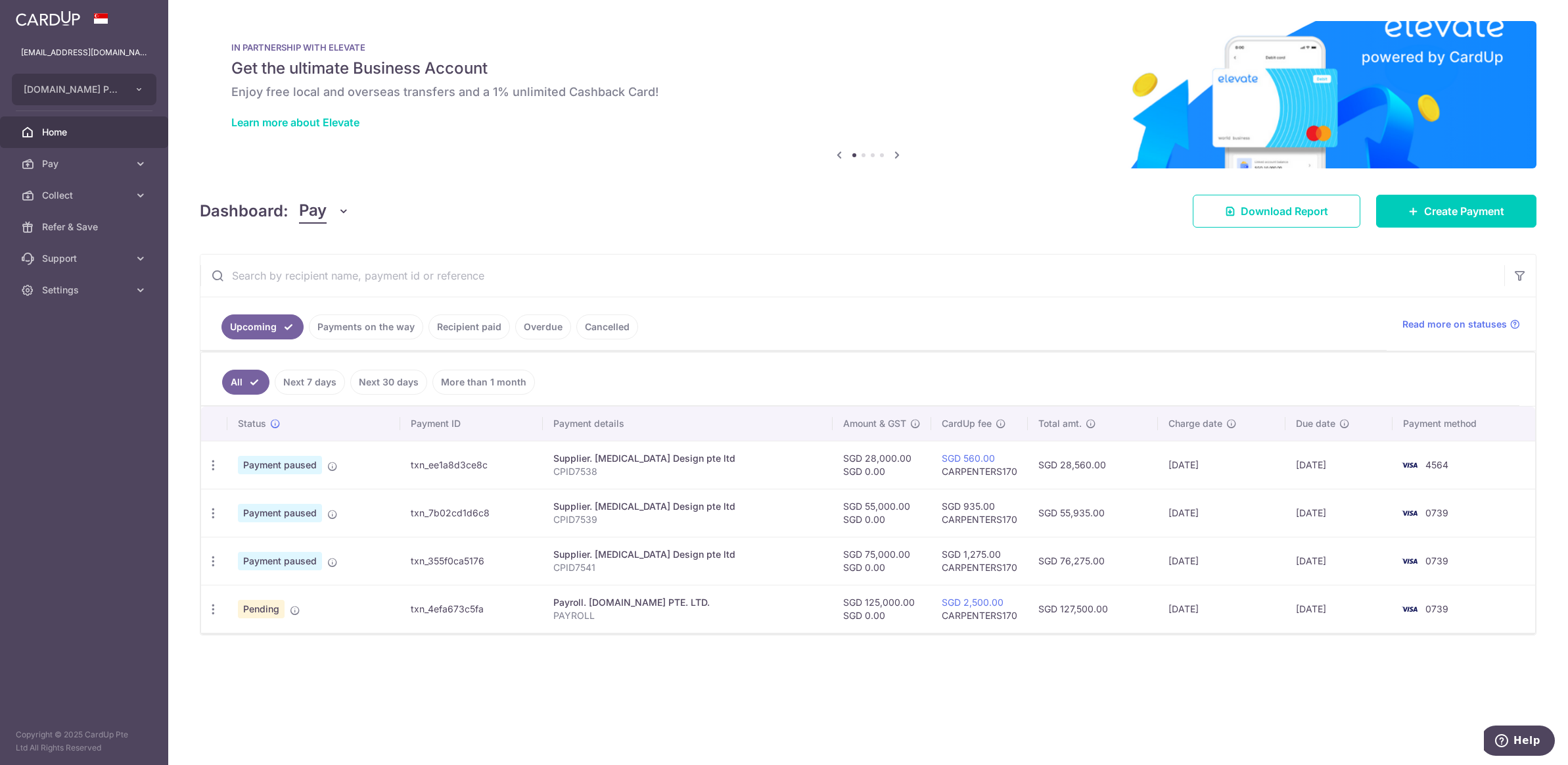
click at [217, 518] on icon "button" at bounding box center [212, 513] width 13 height 13
click at [265, 546] on span "Update payment" at bounding box center [283, 549] width 89 height 16
radio input "true"
type input "55,000.00"
type input "0.00"
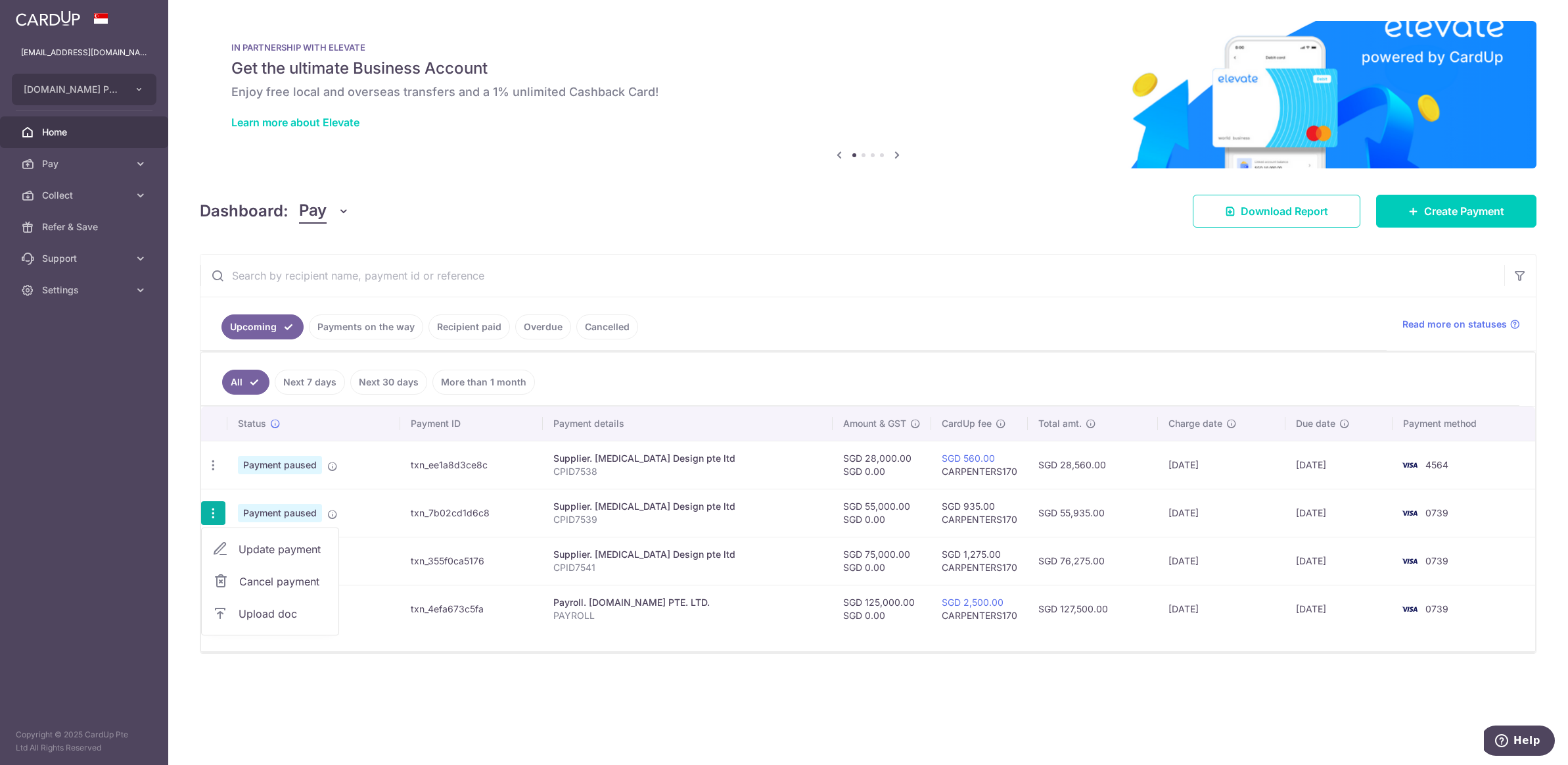
type input "[DATE]"
type input "CPID7539"
type input "CARPENTERS170"
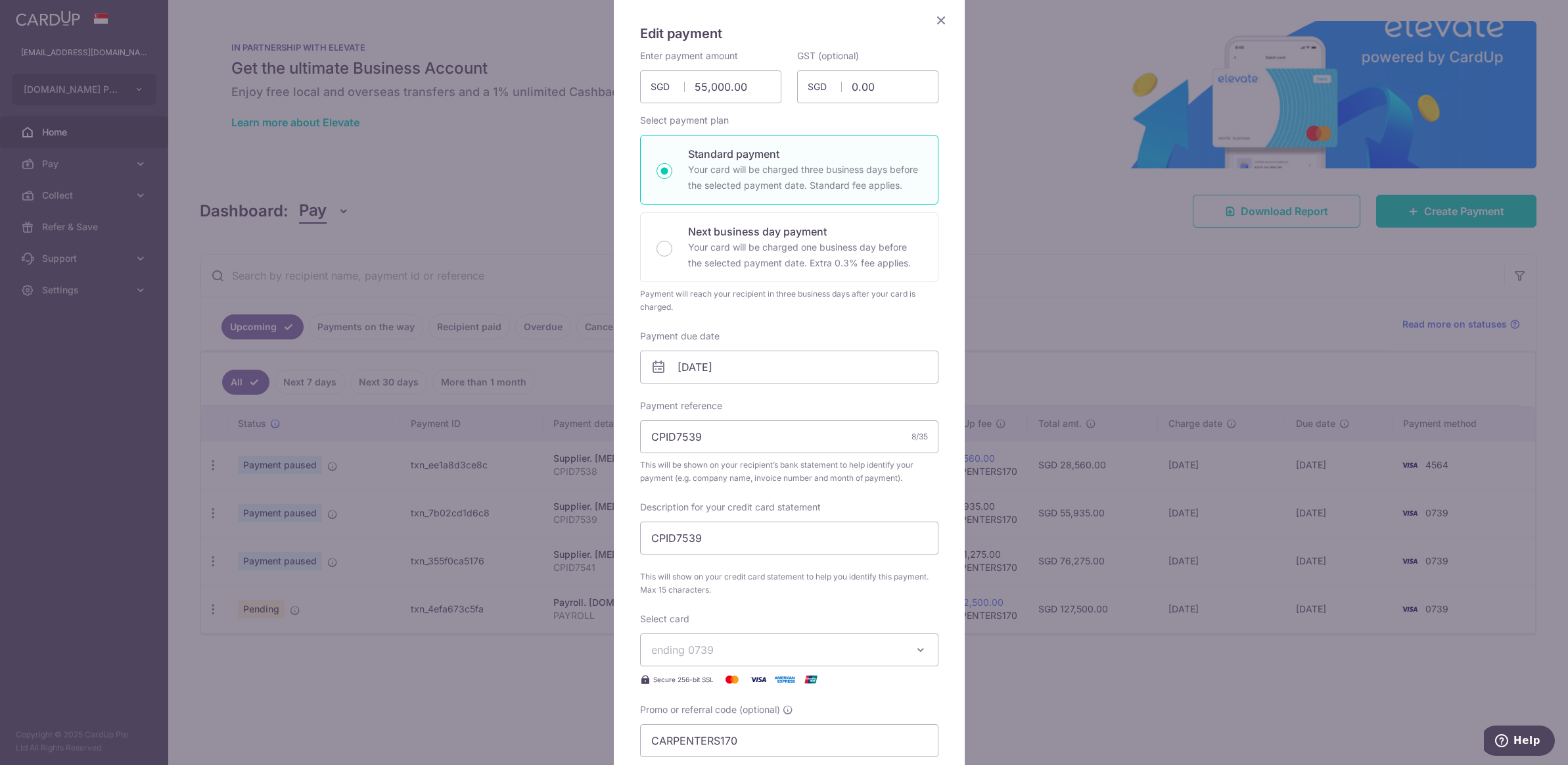
scroll to position [131, 0]
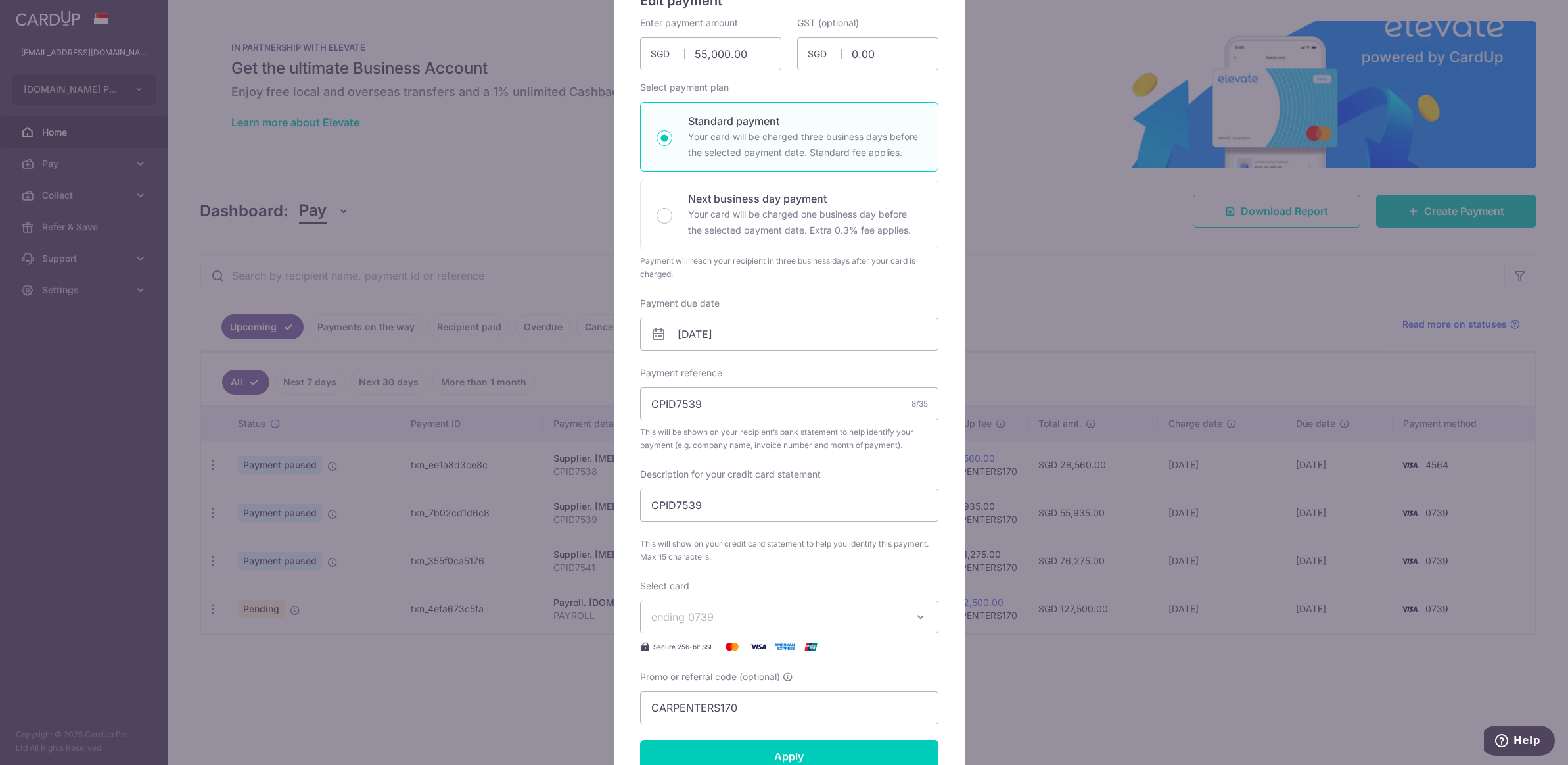
click at [810, 225] on p "Your card will be charged one business day before the selected payment date. Ex…" at bounding box center [805, 222] width 234 height 32
click at [672, 224] on input "Next business day payment Your card will be charged one business day before the…" at bounding box center [664, 216] width 16 height 16
radio input "false"
radio input "true"
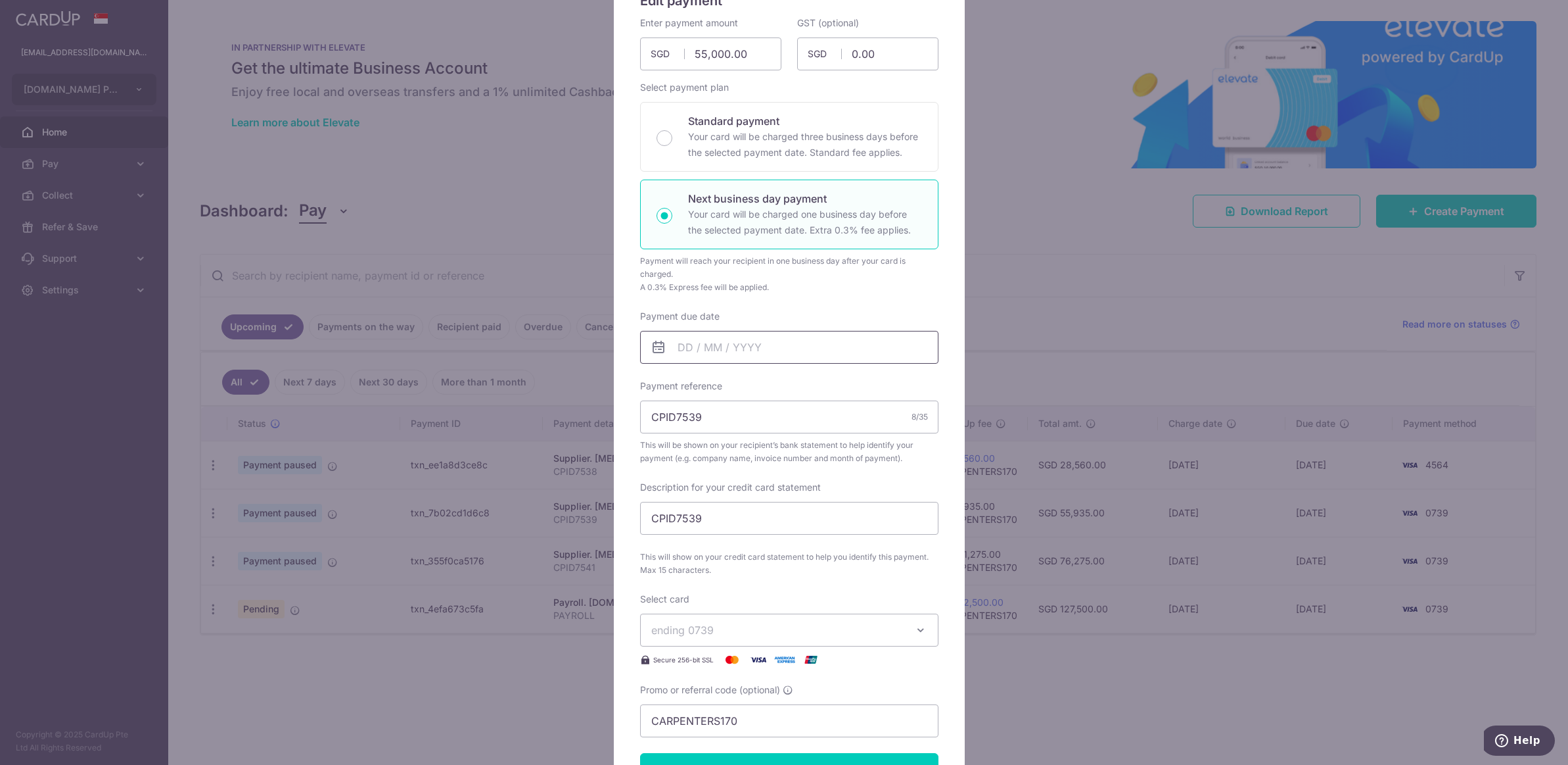
click at [813, 350] on input "Payment due date" at bounding box center [789, 348] width 299 height 33
click at [748, 467] on link "8" at bounding box center [740, 466] width 21 height 21
type input "[DATE]"
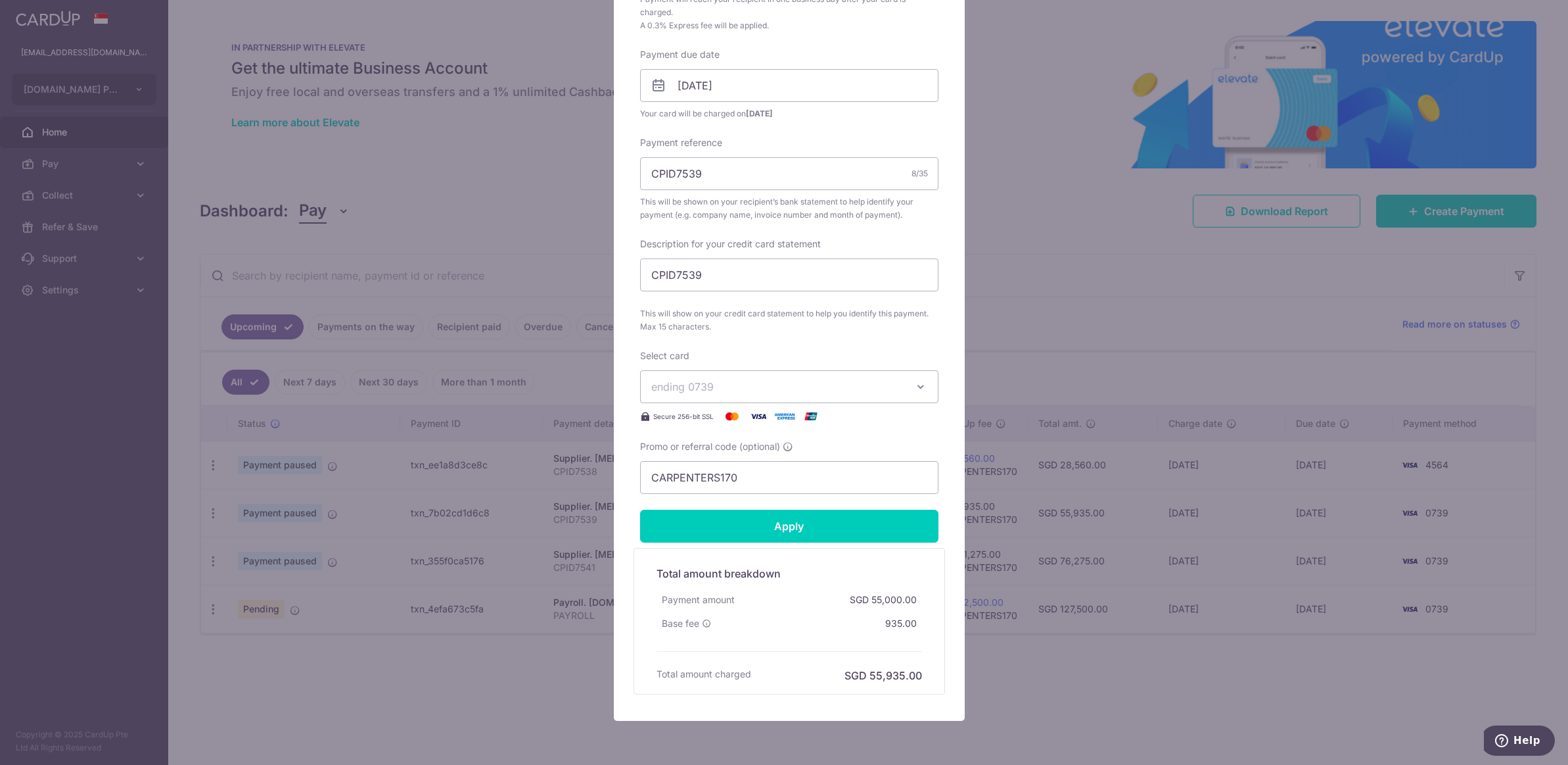
scroll to position [394, 0]
click at [804, 399] on button "ending 0739" at bounding box center [789, 386] width 299 height 33
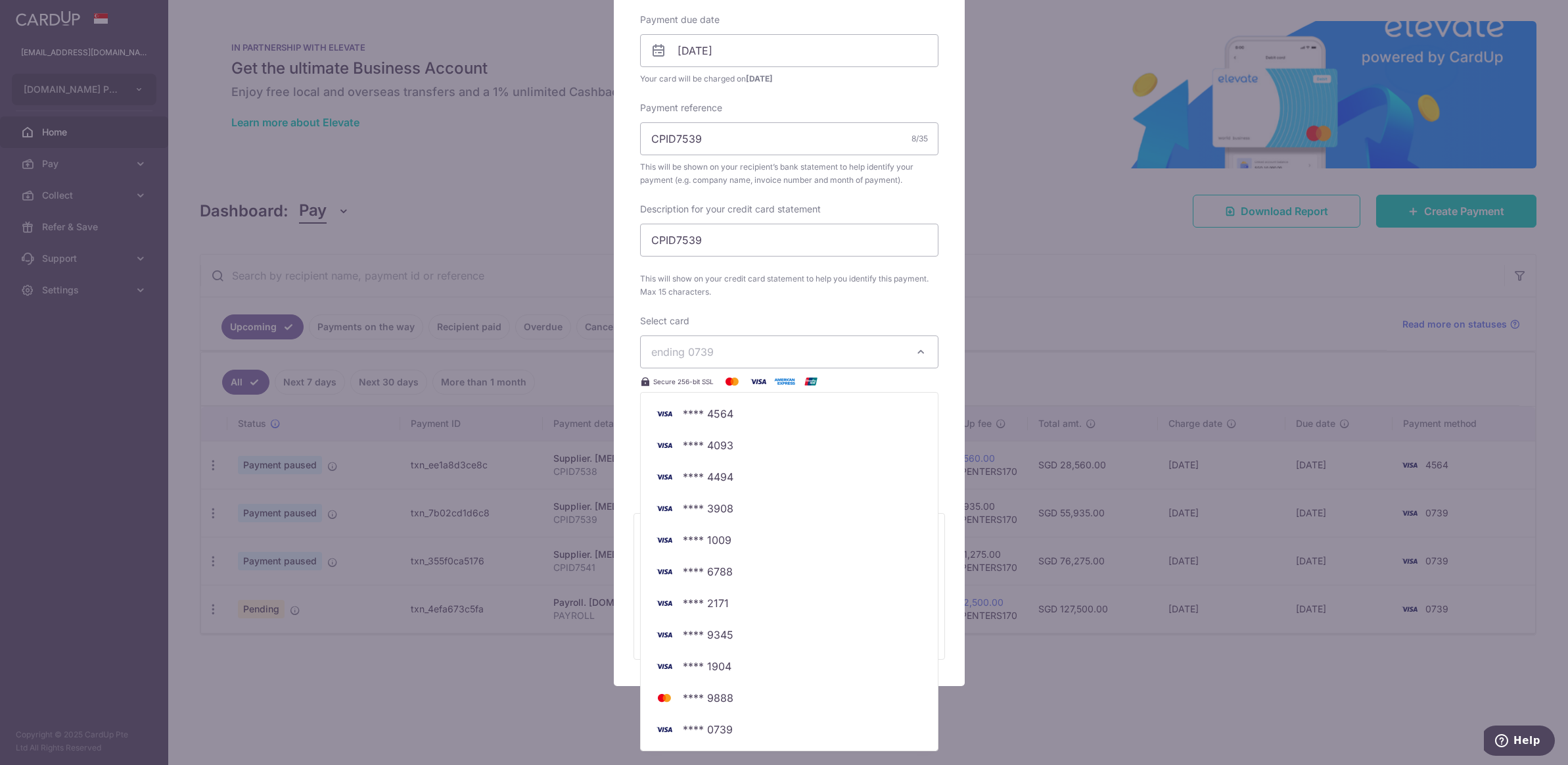
scroll to position [444, 0]
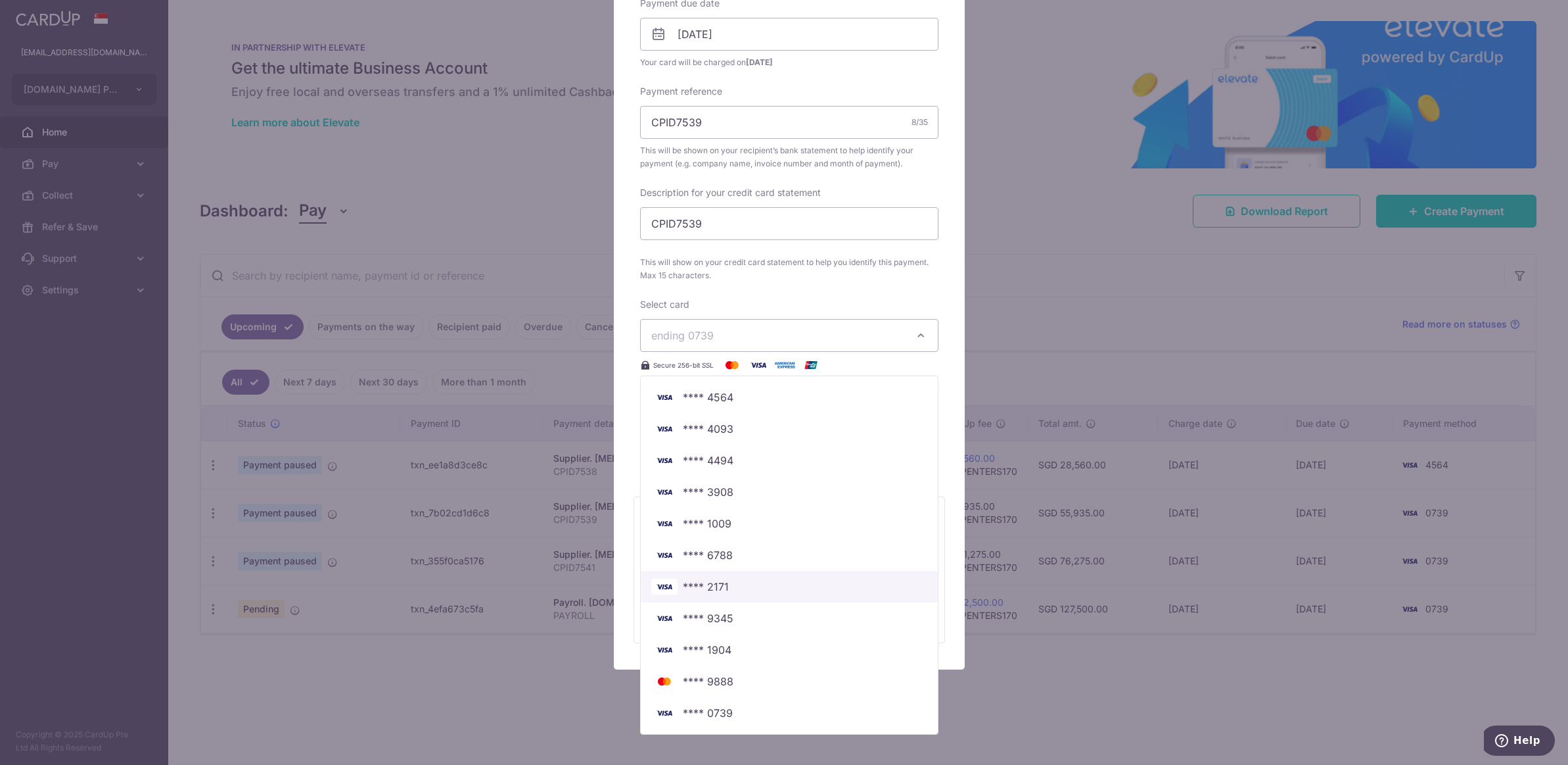
click at [768, 598] on link "**** 2171" at bounding box center [789, 586] width 297 height 32
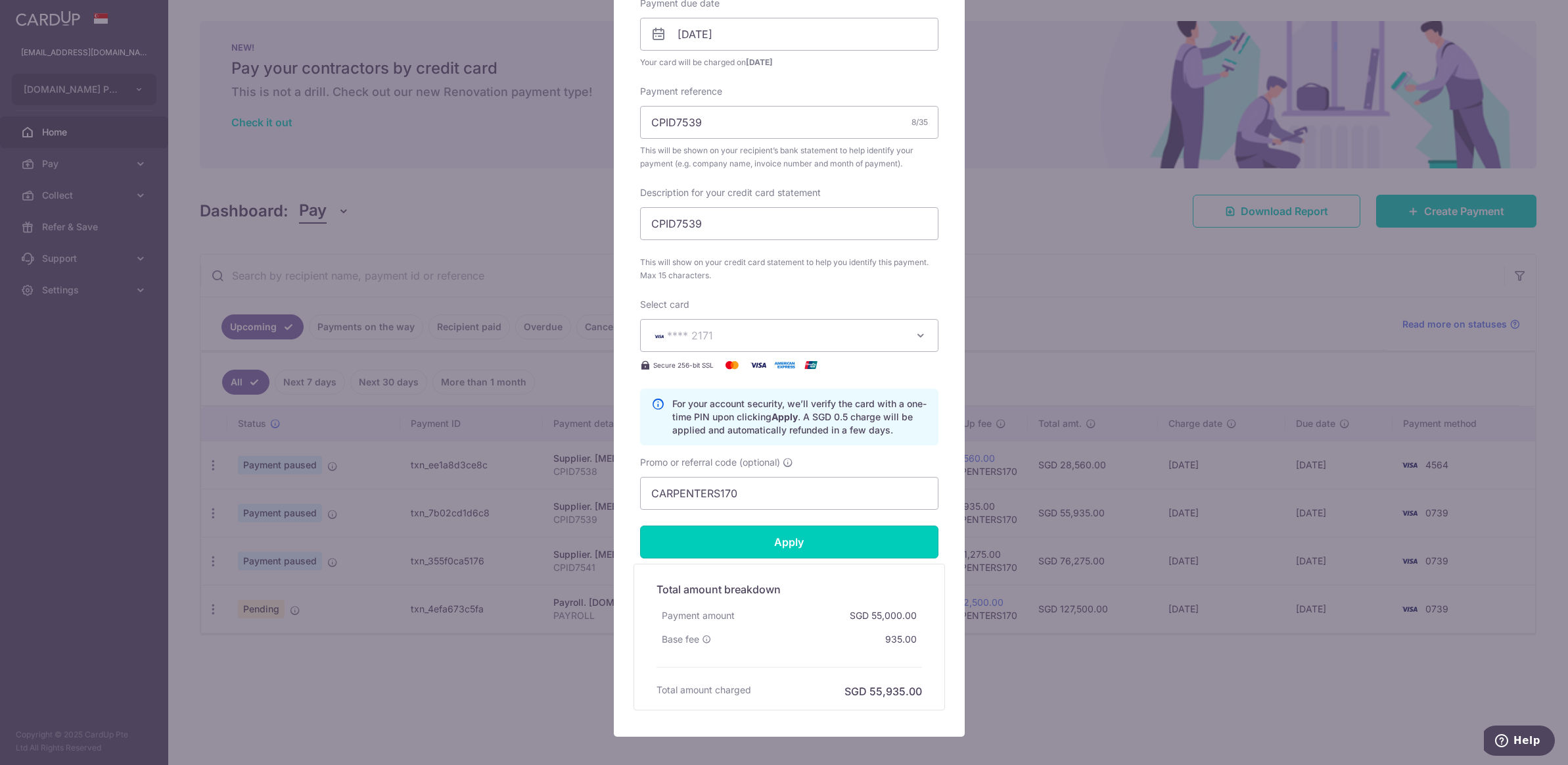
click at [808, 536] on input "Apply" at bounding box center [789, 542] width 299 height 33
type input "Successfully Applied"
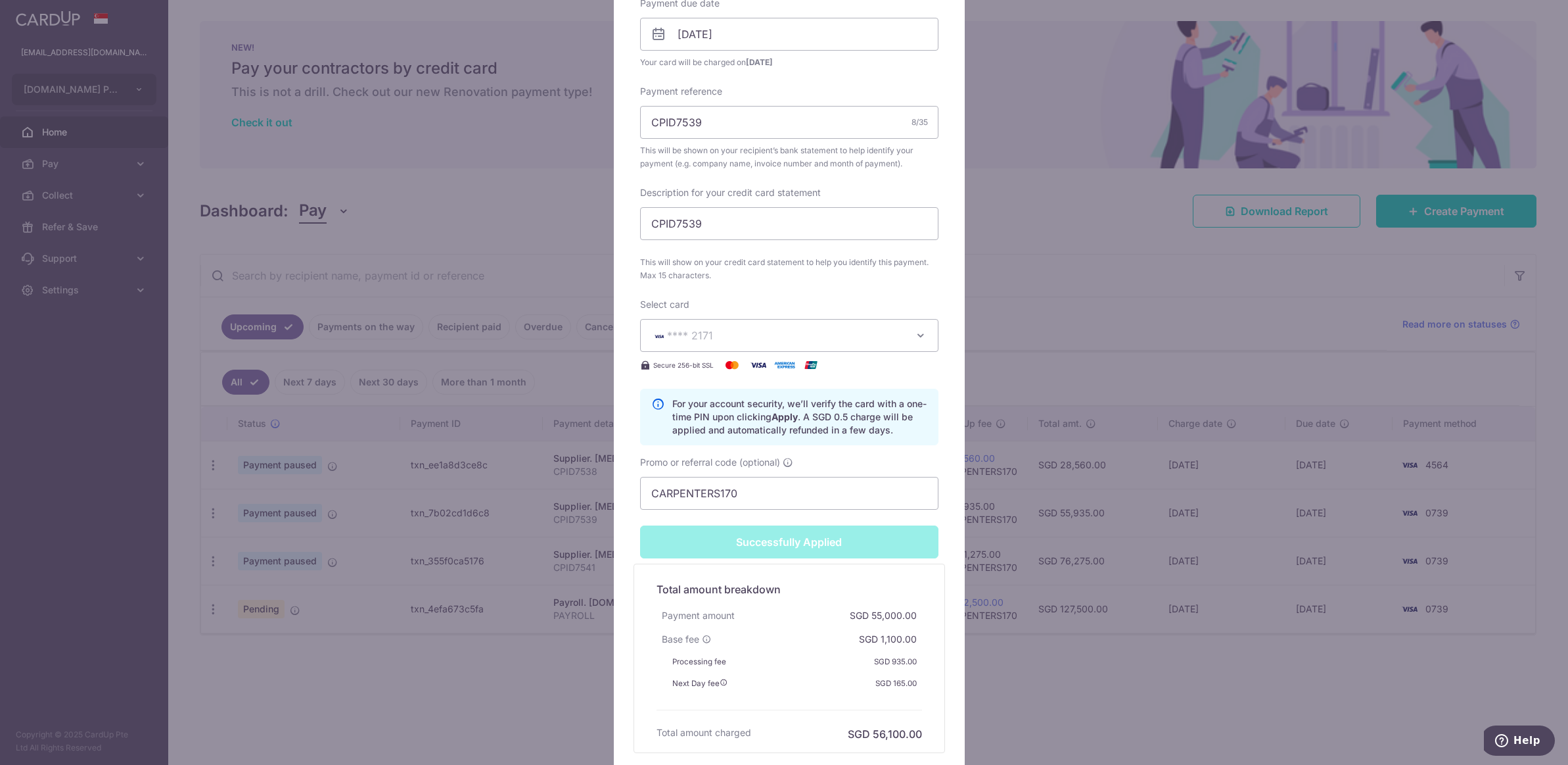
scroll to position [601, 0]
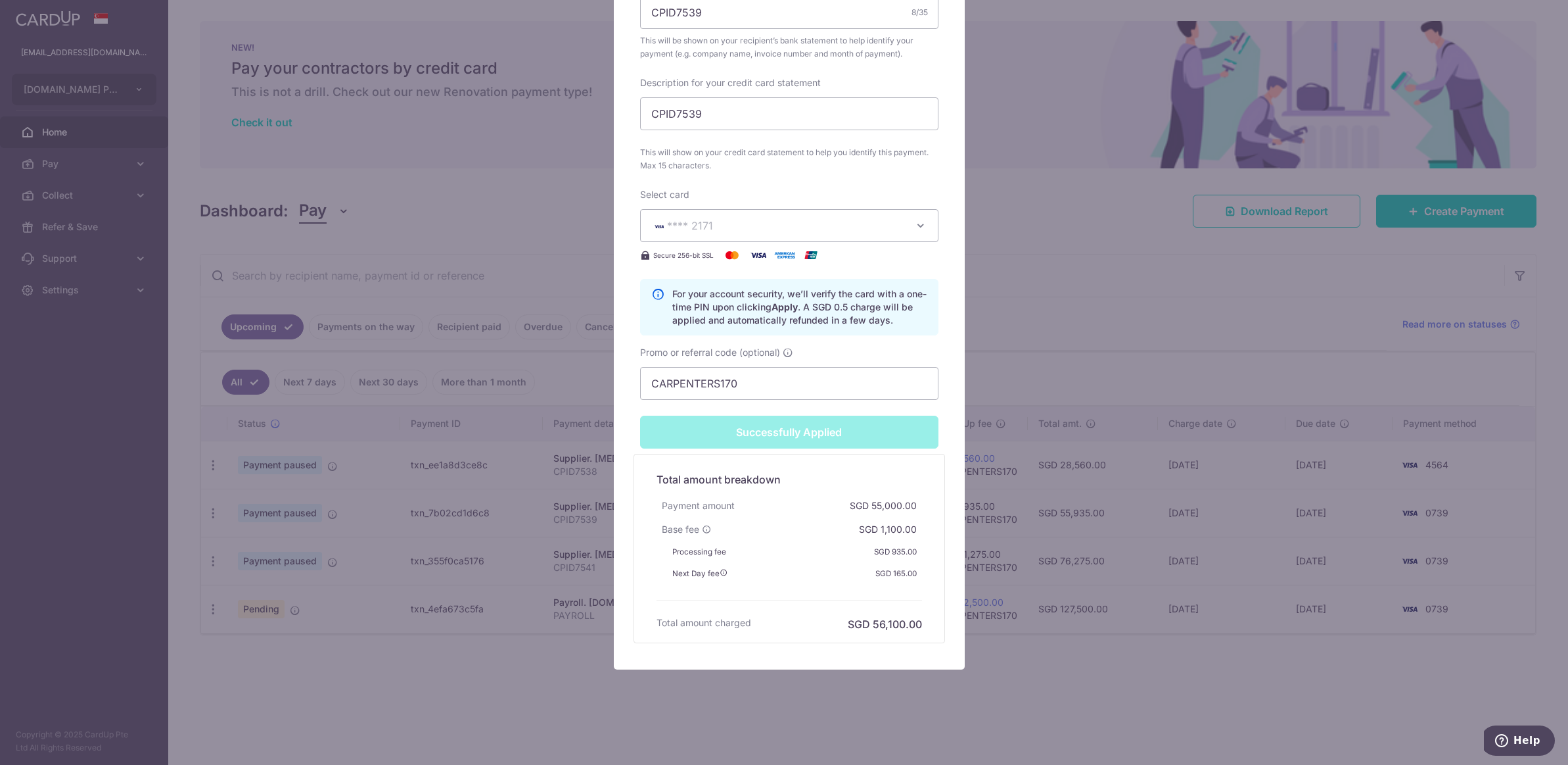
click at [982, 274] on div "Edit payment By clicking apply, you will make changes to all payments to [MEDIC…" at bounding box center [784, 382] width 1568 height 765
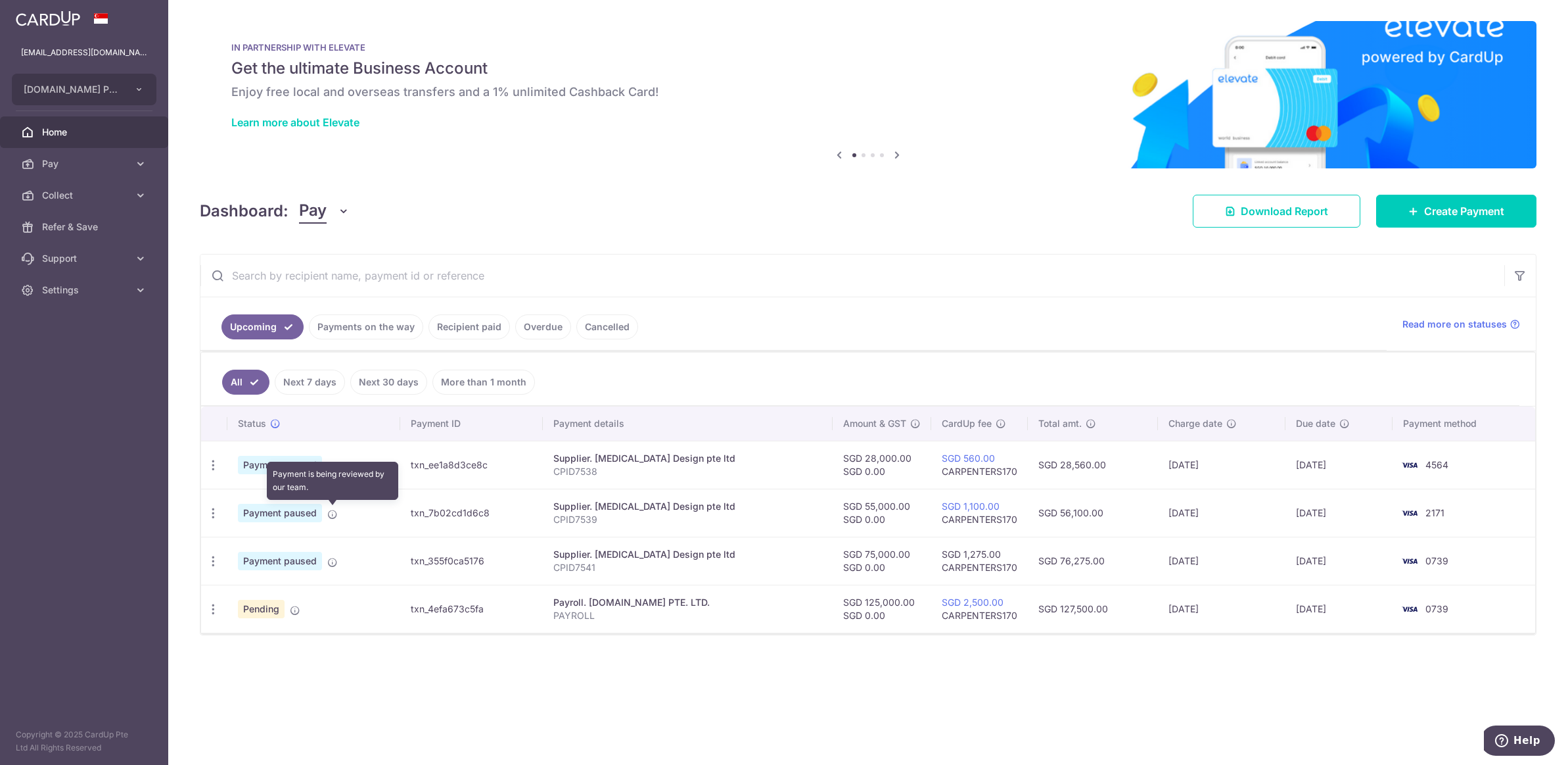
click at [333, 515] on icon at bounding box center [332, 514] width 10 height 10
click at [213, 519] on icon "button" at bounding box center [212, 513] width 13 height 13
click at [916, 249] on div "× Pause Schedule Pause all future payments in this series Pause just this one p…" at bounding box center [868, 382] width 1400 height 765
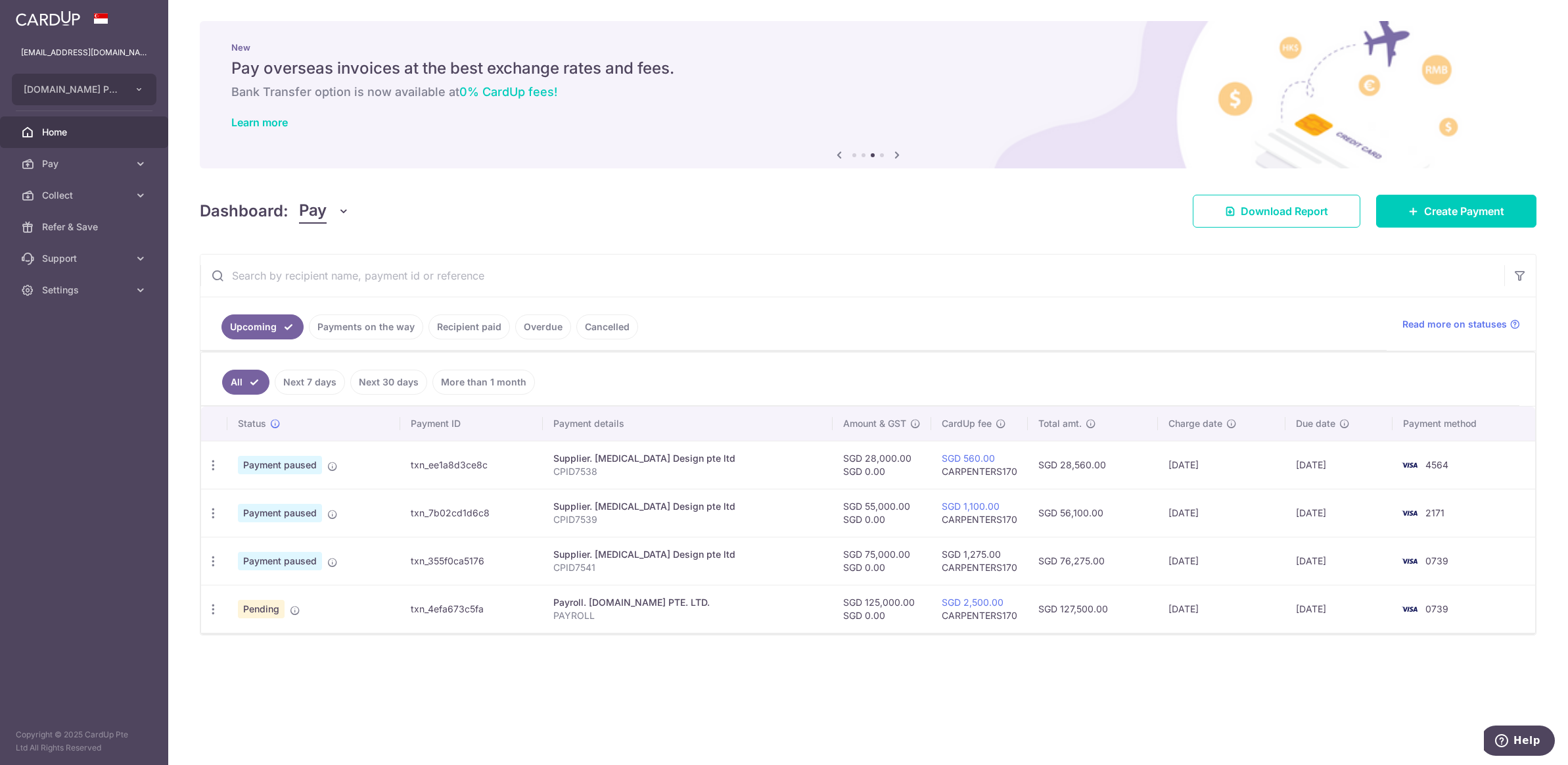
click at [888, 328] on ul "Upcoming Payments on the way Recipient paid Overdue Cancelled" at bounding box center [794, 323] width 1186 height 53
